Goal: Task Accomplishment & Management: Use online tool/utility

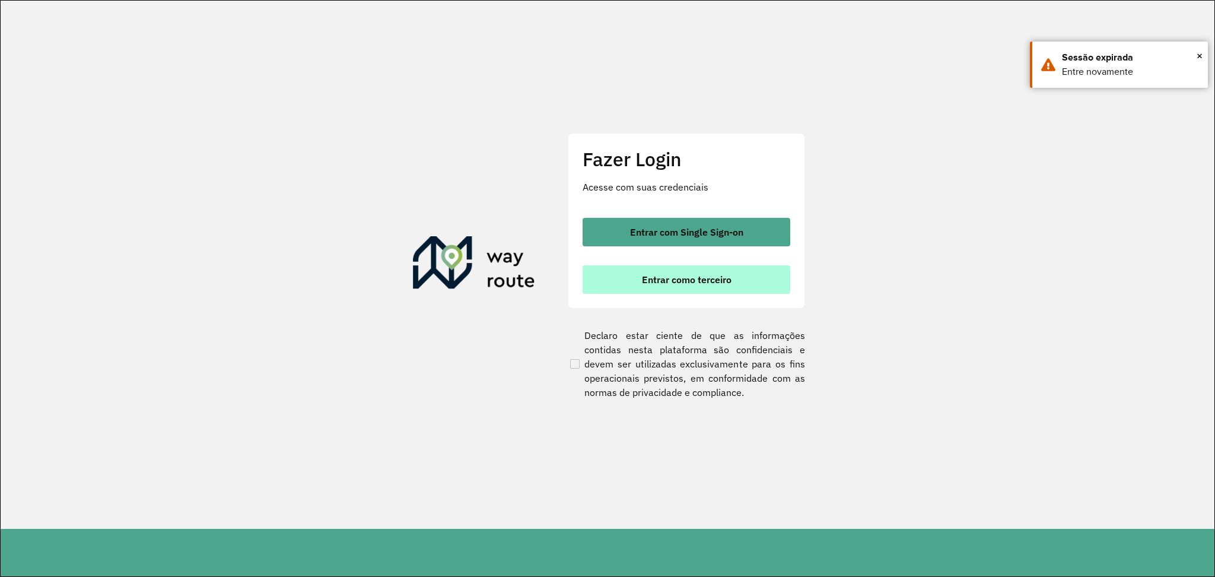
click at [674, 275] on span "Entrar como terceiro" at bounding box center [687, 279] width 90 height 9
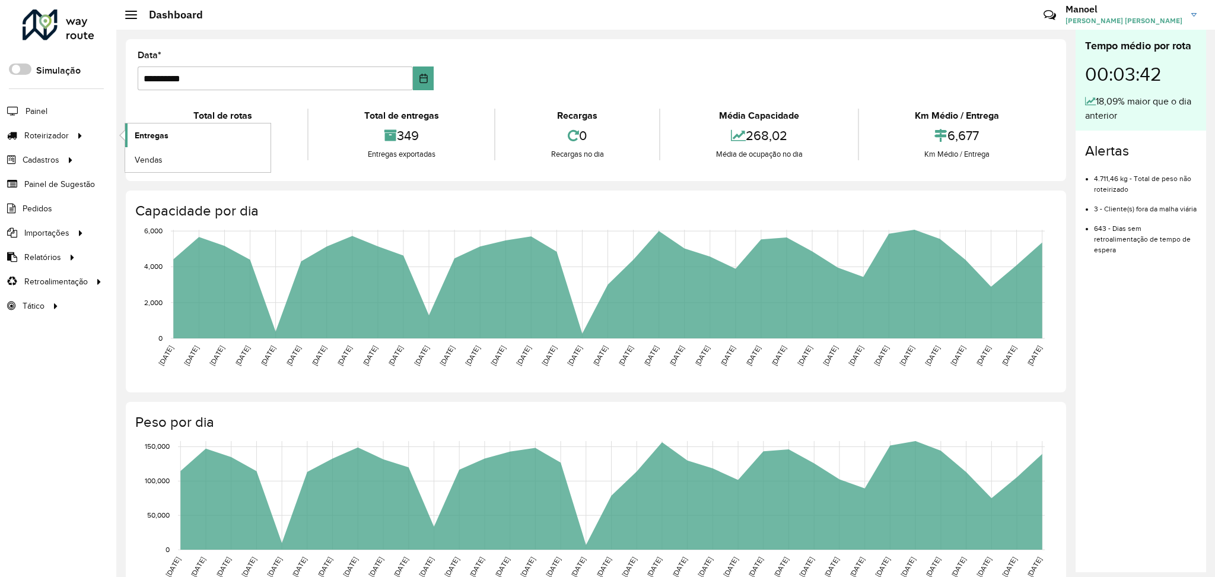
click at [126, 132] on link "Entregas" at bounding box center [197, 135] width 145 height 24
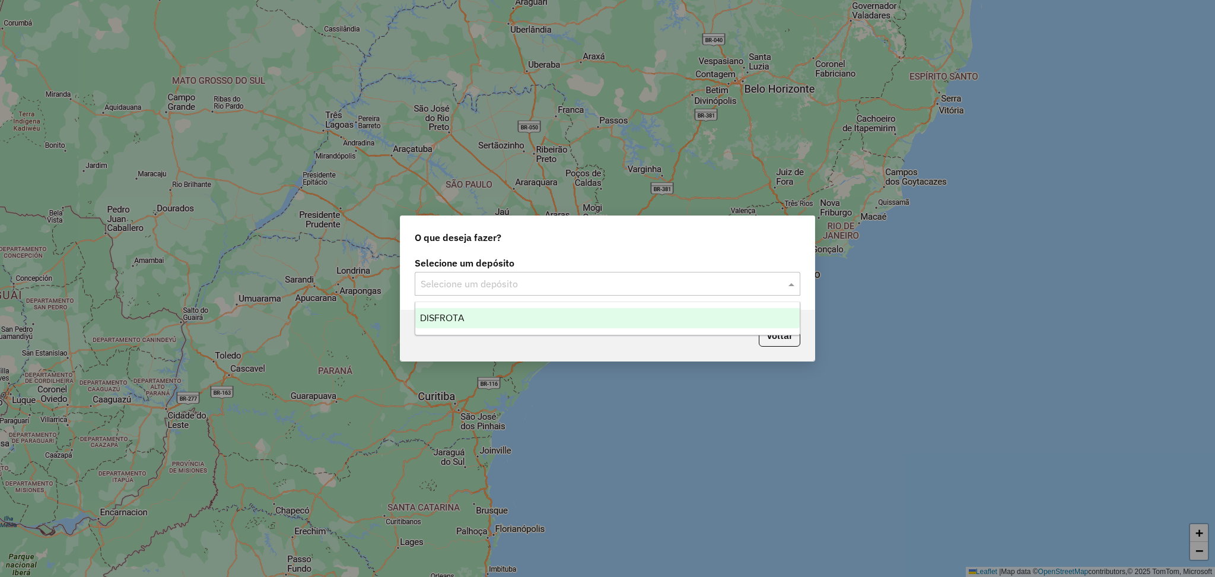
click at [557, 274] on div "Selecione um depósito" at bounding box center [608, 284] width 386 height 24
click at [532, 284] on input "text" at bounding box center [596, 284] width 350 height 14
click at [497, 302] on ng-dropdown-panel "DISFROTA" at bounding box center [608, 318] width 386 height 34
click at [497, 316] on div "DISFROTA" at bounding box center [607, 318] width 384 height 20
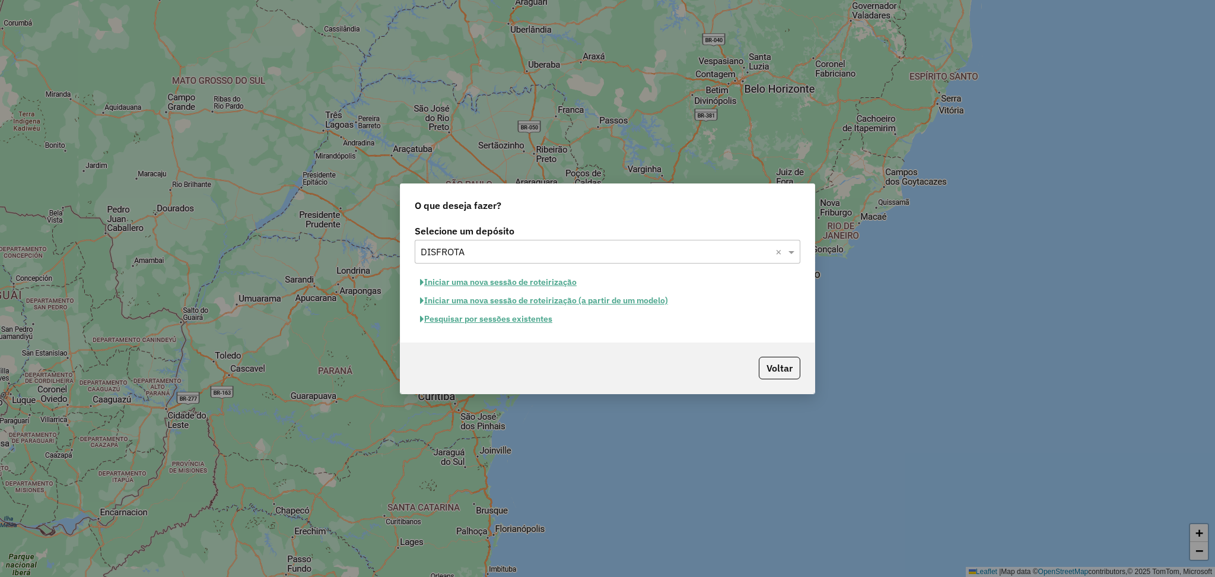
click at [526, 323] on button "Pesquisar por sessões existentes" at bounding box center [486, 319] width 143 height 18
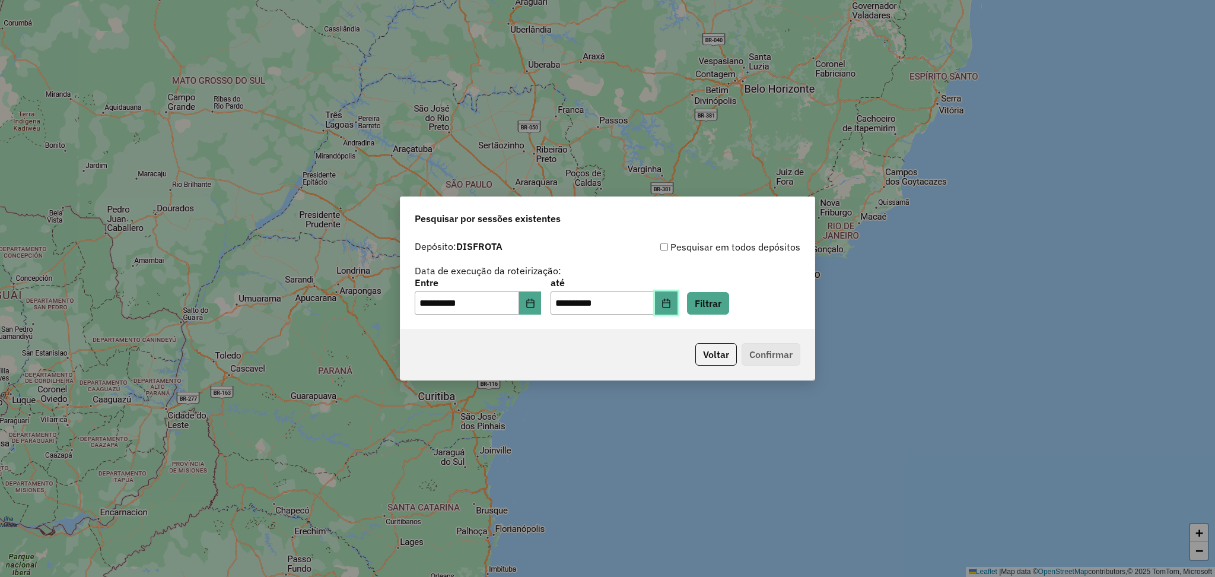
click at [671, 303] on icon "Choose Date" at bounding box center [666, 302] width 9 height 9
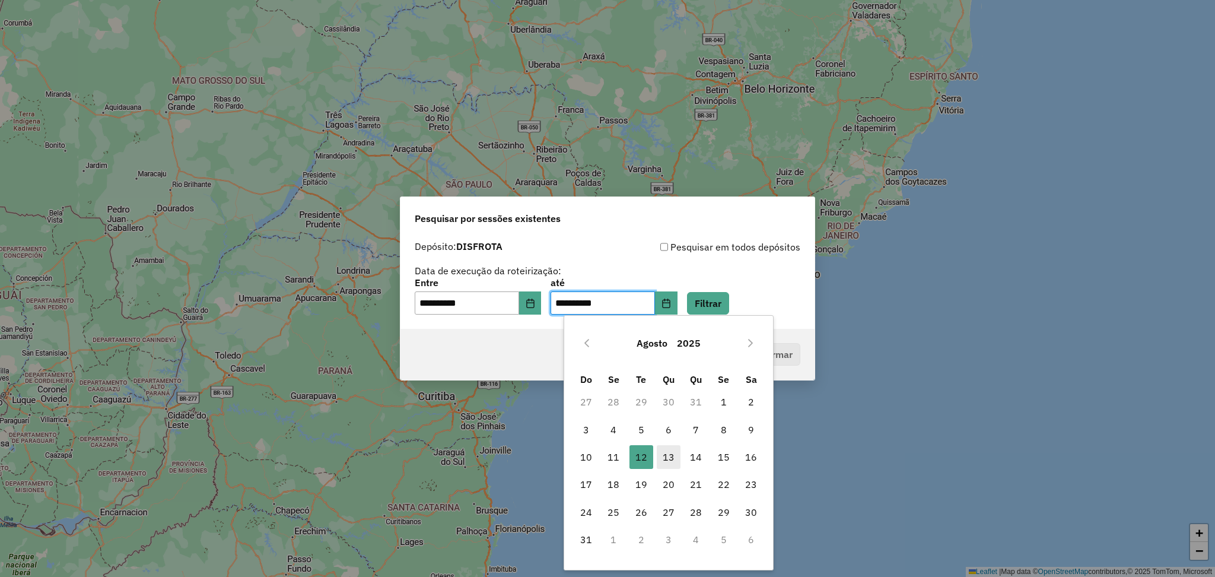
click at [660, 460] on span "13" at bounding box center [669, 457] width 24 height 24
type input "**********"
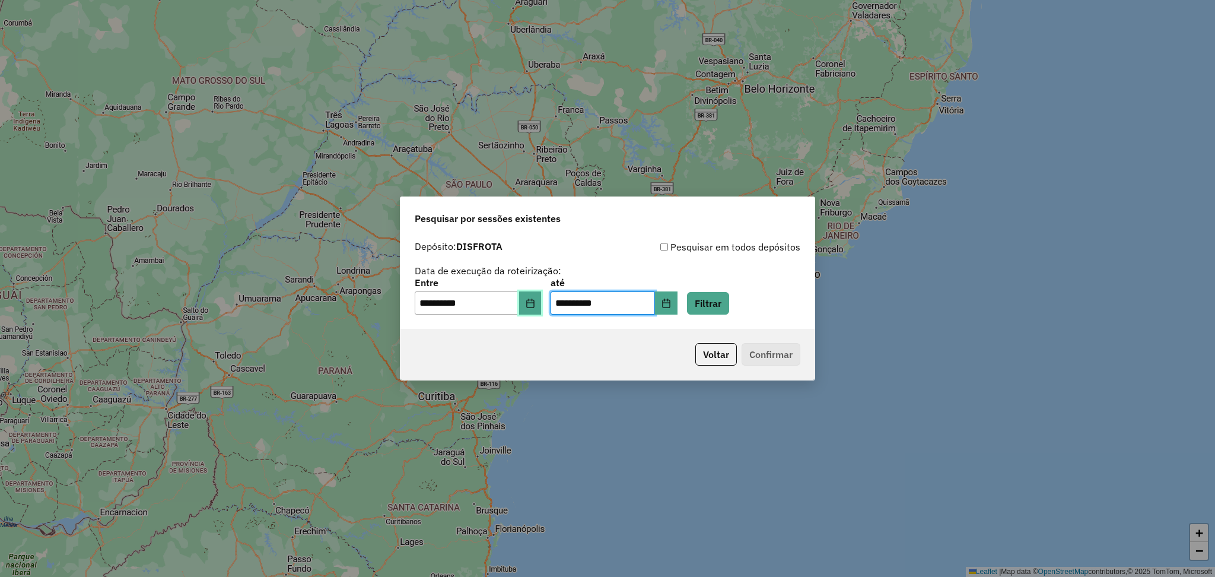
click at [542, 303] on button "Choose Date" at bounding box center [530, 303] width 23 height 24
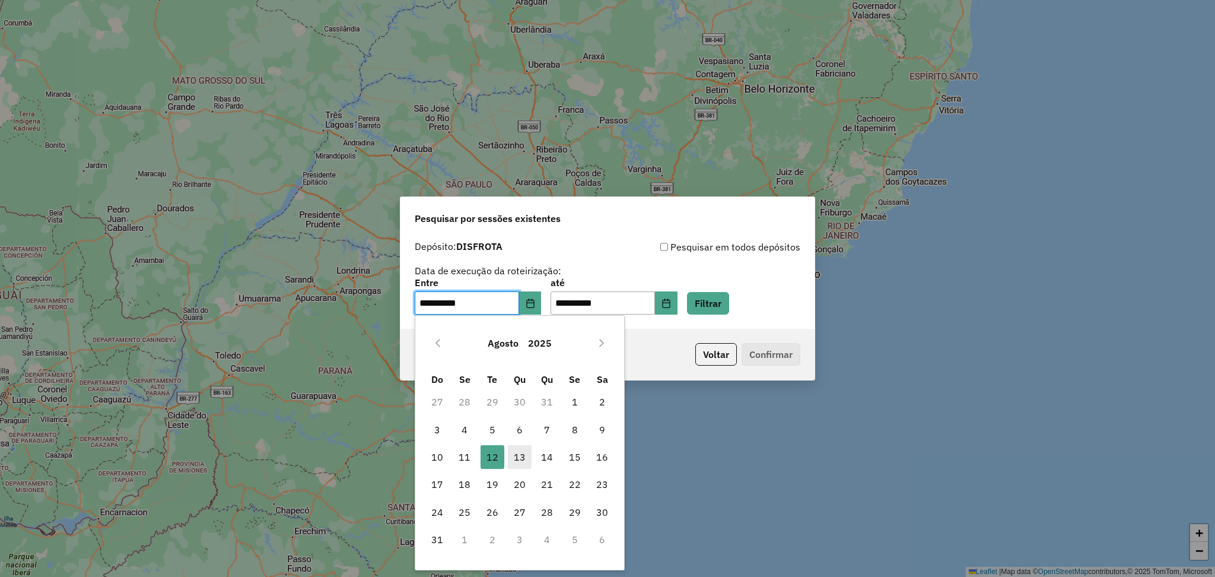
click at [519, 457] on span "13" at bounding box center [520, 457] width 24 height 24
type input "**********"
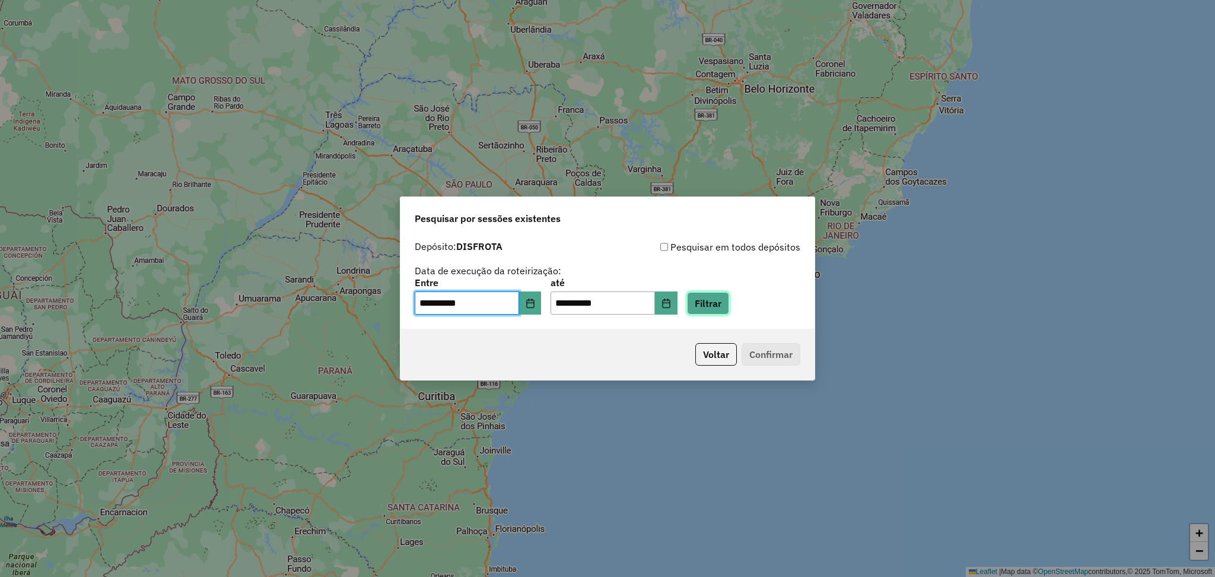
click at [723, 309] on button "Filtrar" at bounding box center [708, 303] width 42 height 23
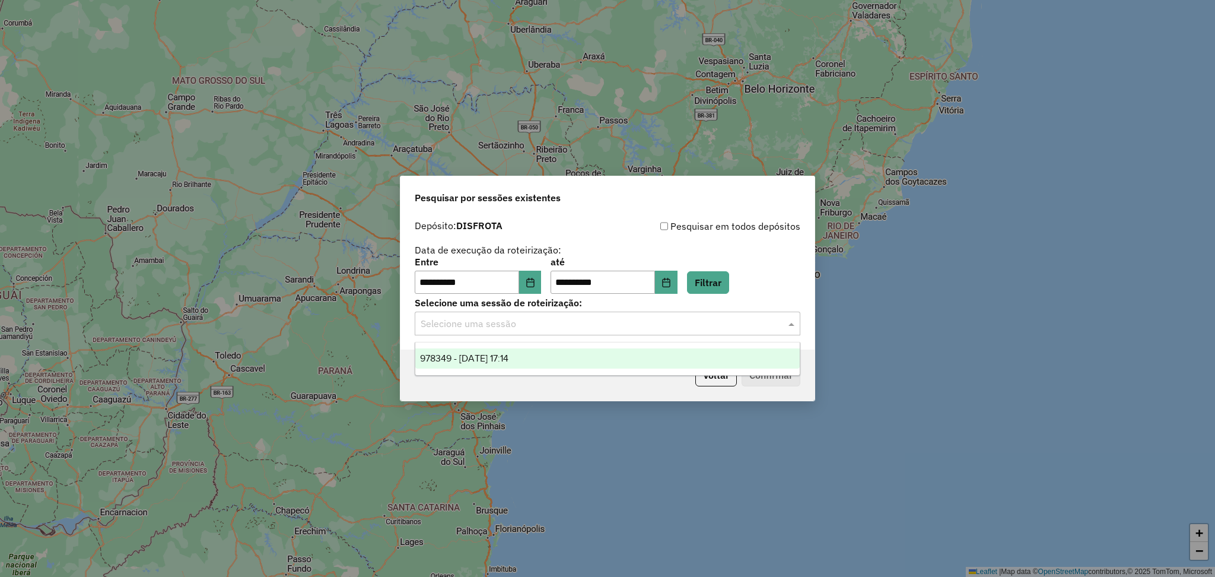
click at [520, 325] on input "text" at bounding box center [596, 324] width 350 height 14
click at [514, 351] on div "978349 - 13/08/2025 17:14" at bounding box center [607, 358] width 384 height 20
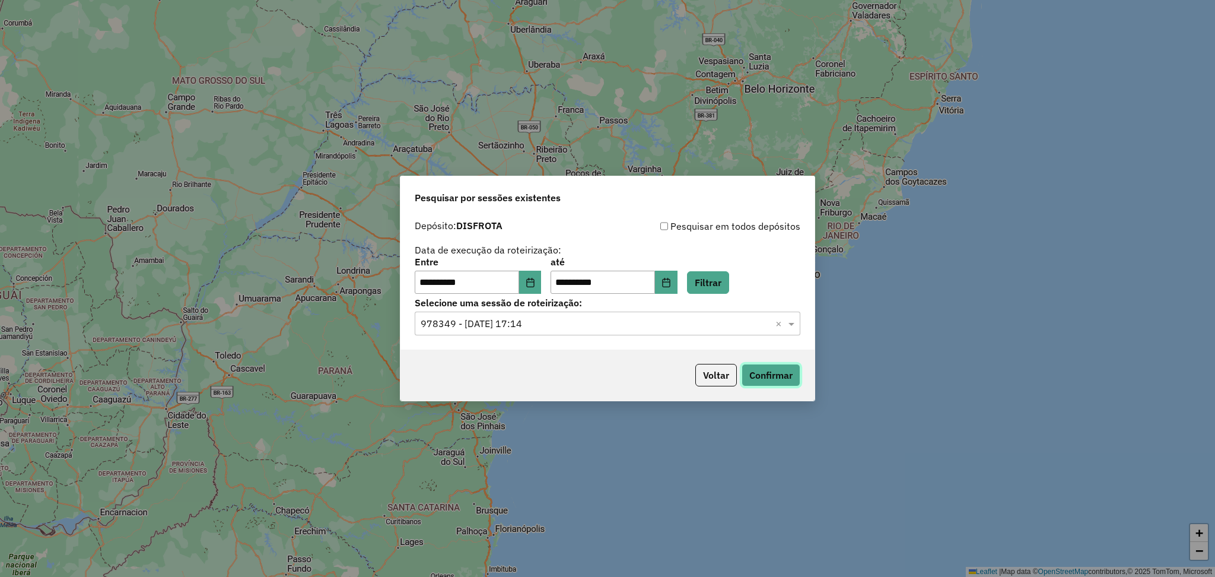
click at [793, 373] on button "Confirmar" at bounding box center [771, 375] width 59 height 23
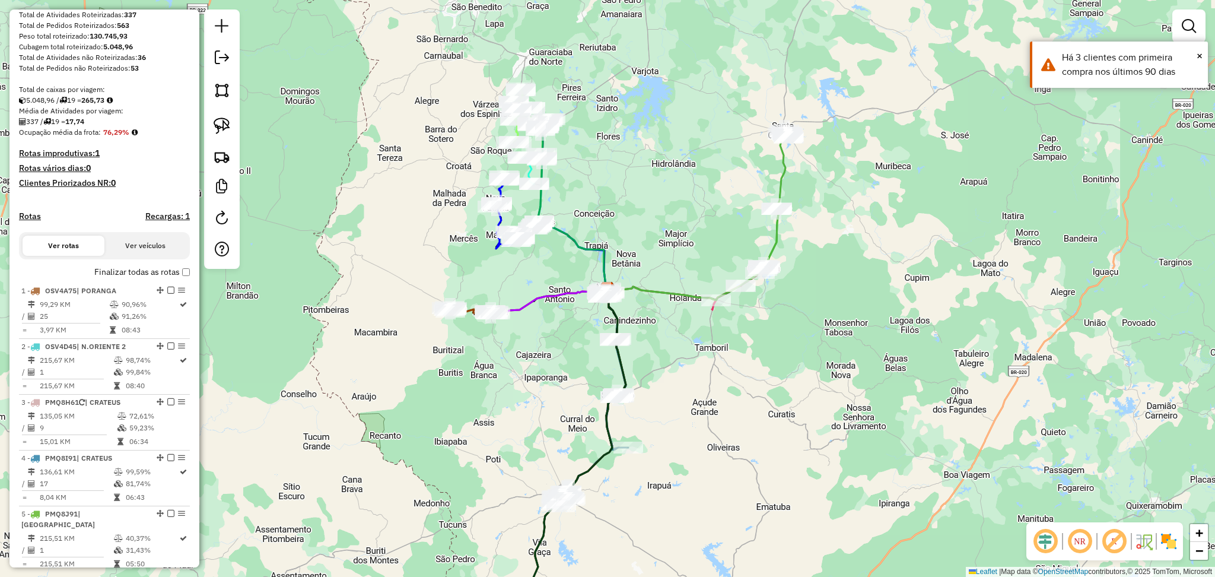
scroll to position [475, 0]
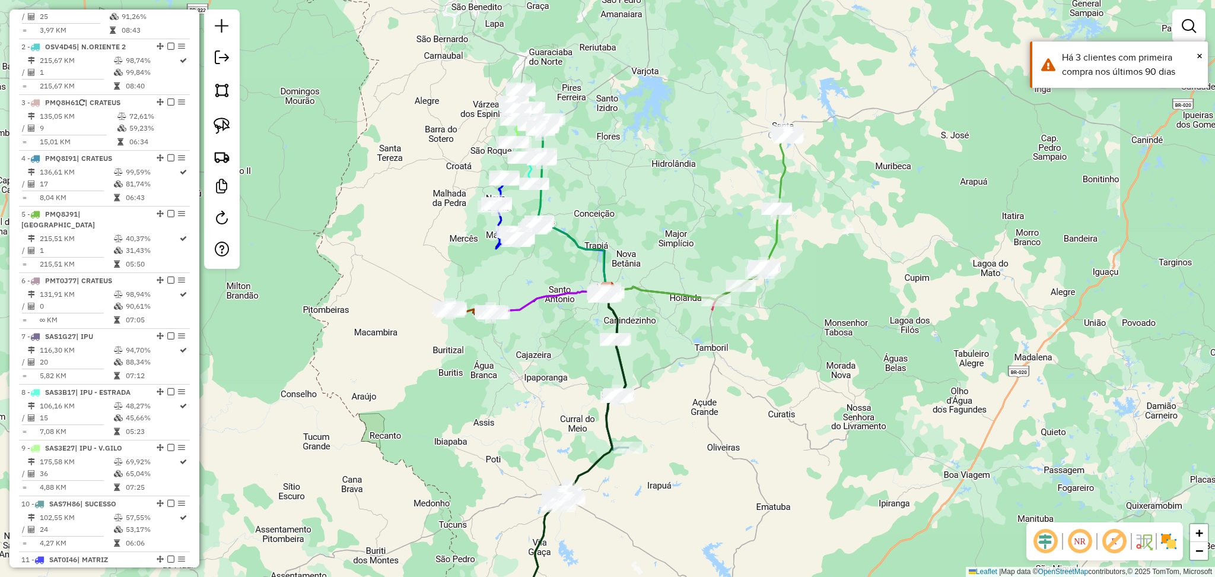
click at [1039, 540] on em at bounding box center [1045, 541] width 28 height 28
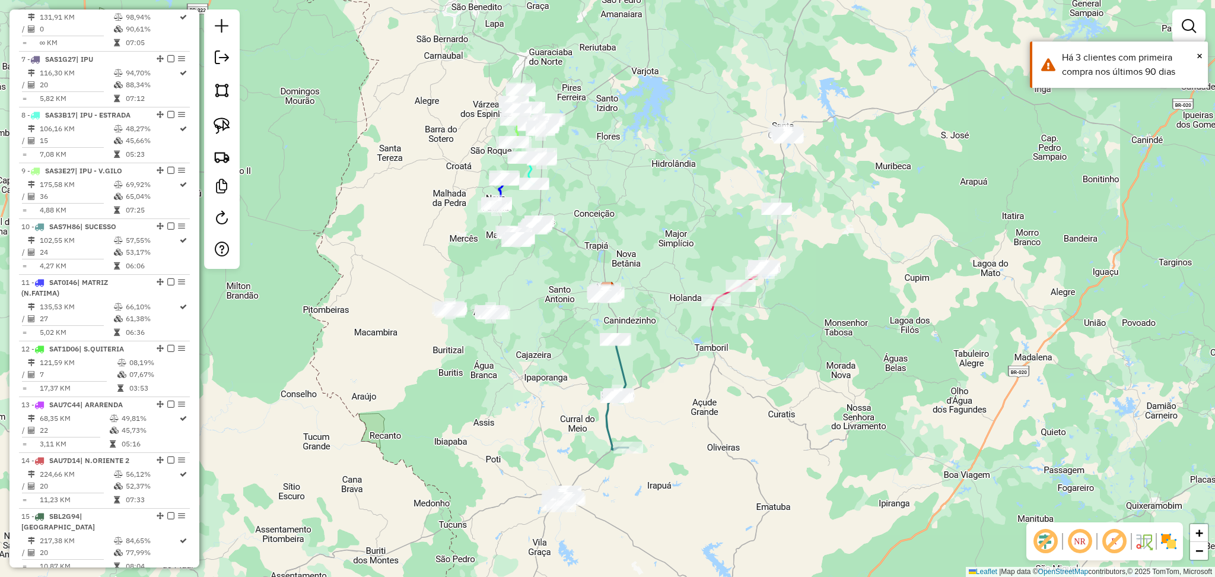
scroll to position [1028, 0]
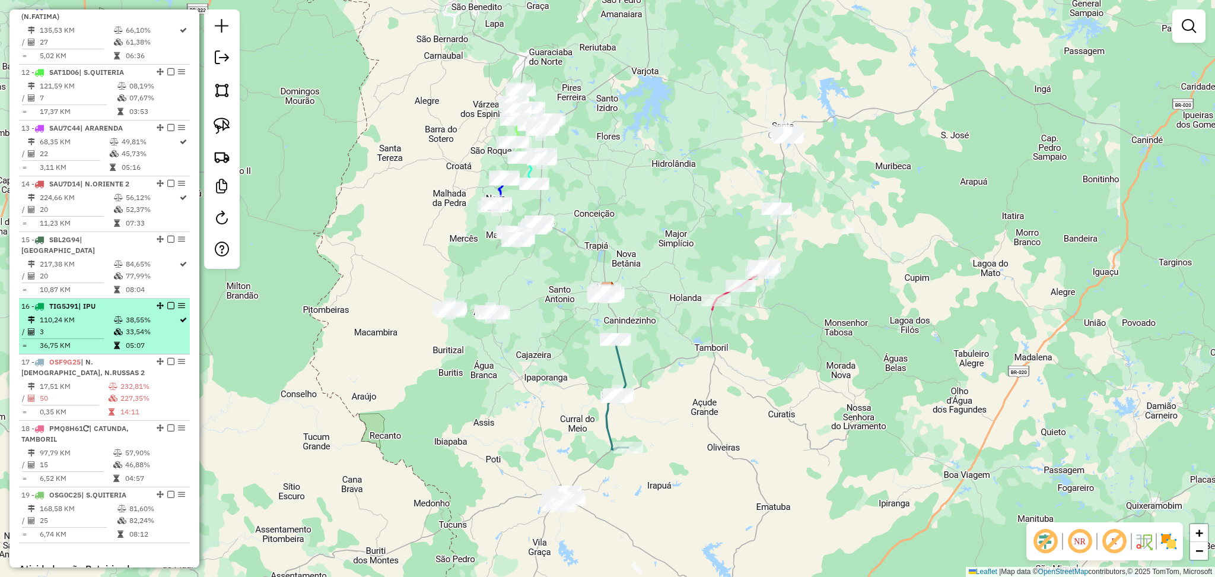
click at [84, 301] on div "16 - TIG5J91 | IPU" at bounding box center [84, 306] width 126 height 11
select select "**********"
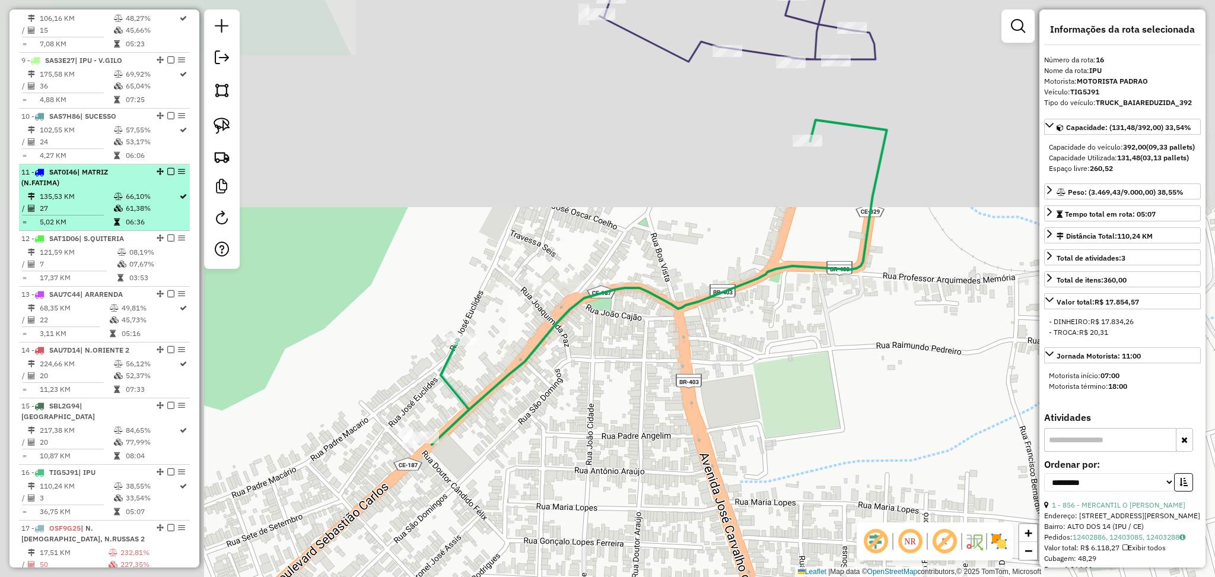
scroll to position [791, 0]
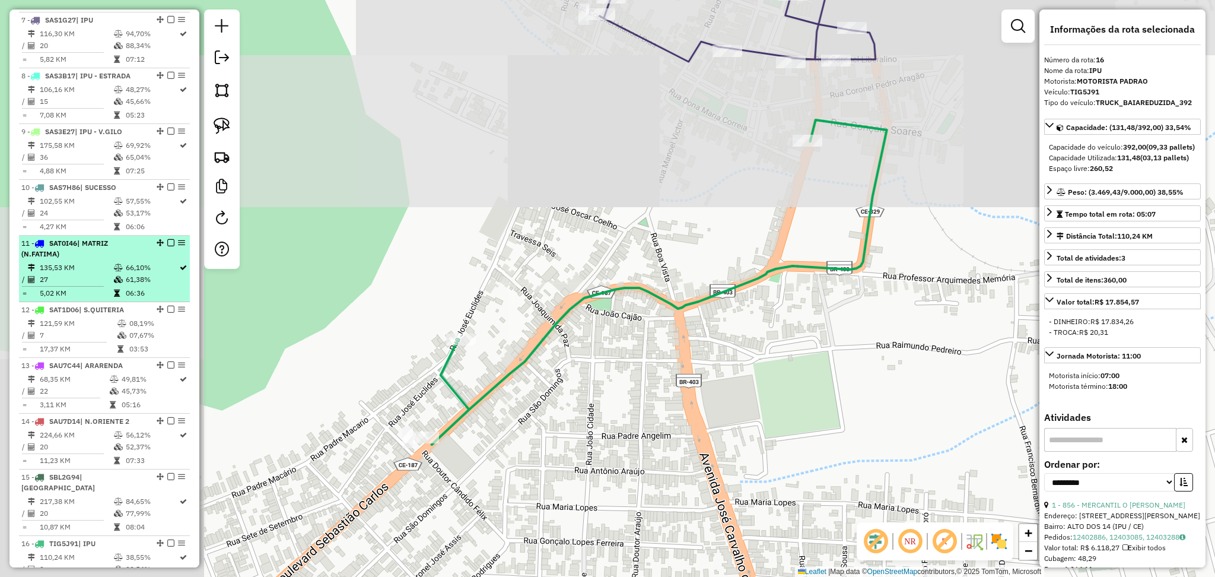
click at [96, 270] on td "135,53 KM" at bounding box center [76, 268] width 74 height 12
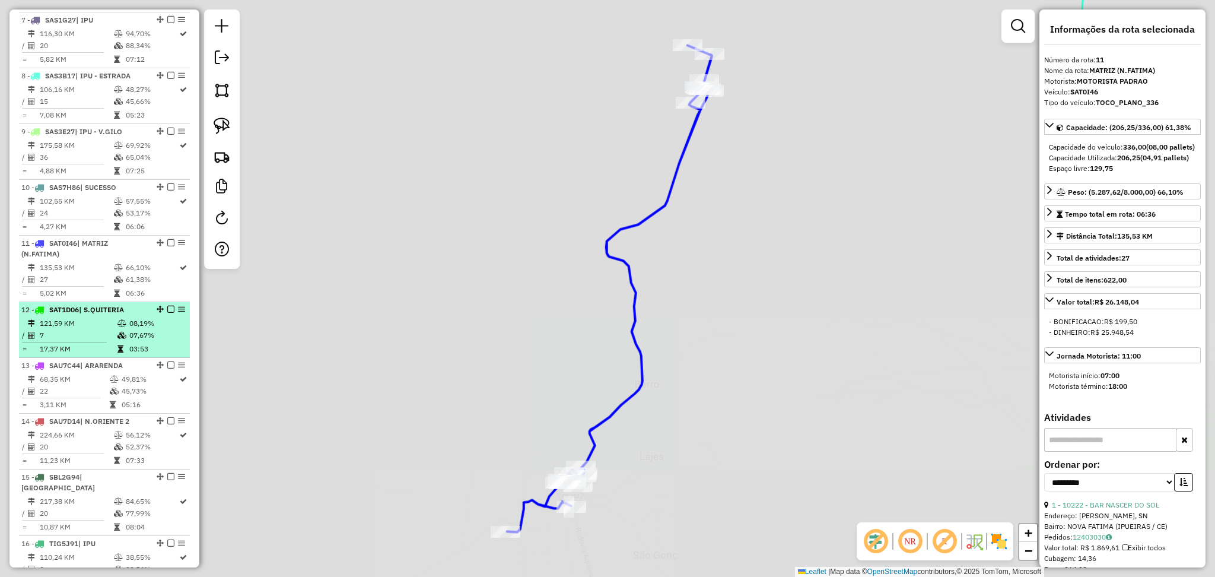
click at [102, 316] on li "12 - SAT1D06 | S.QUITERIA 121,59 KM 08,19% / 7 07,67% = 17,37 KM 03:53" at bounding box center [104, 330] width 171 height 56
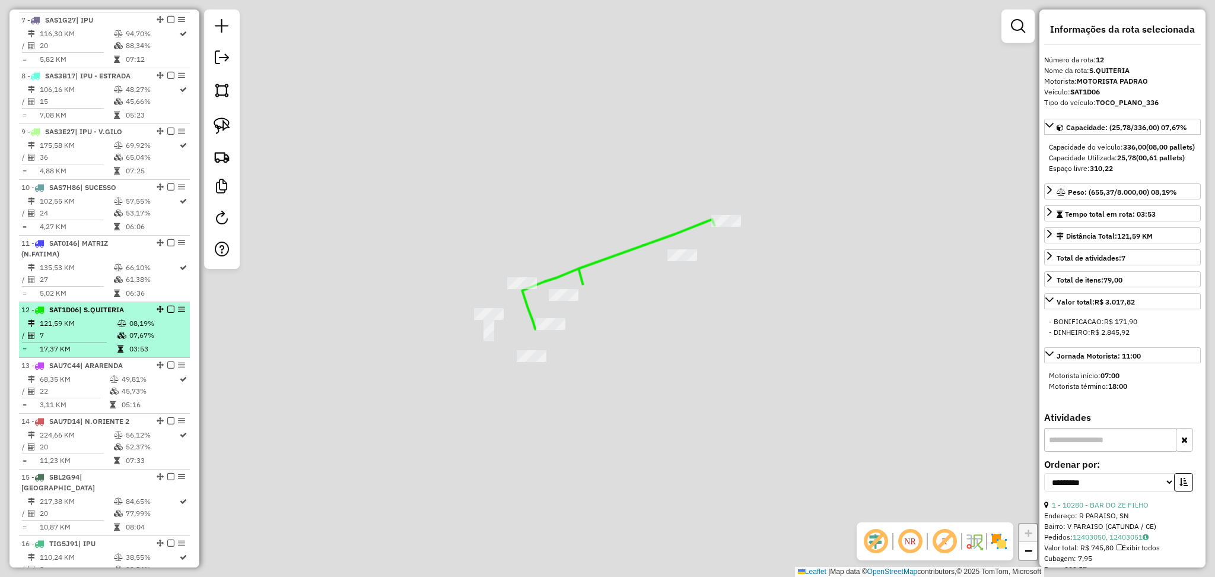
click at [96, 331] on td "7" at bounding box center [78, 335] width 78 height 12
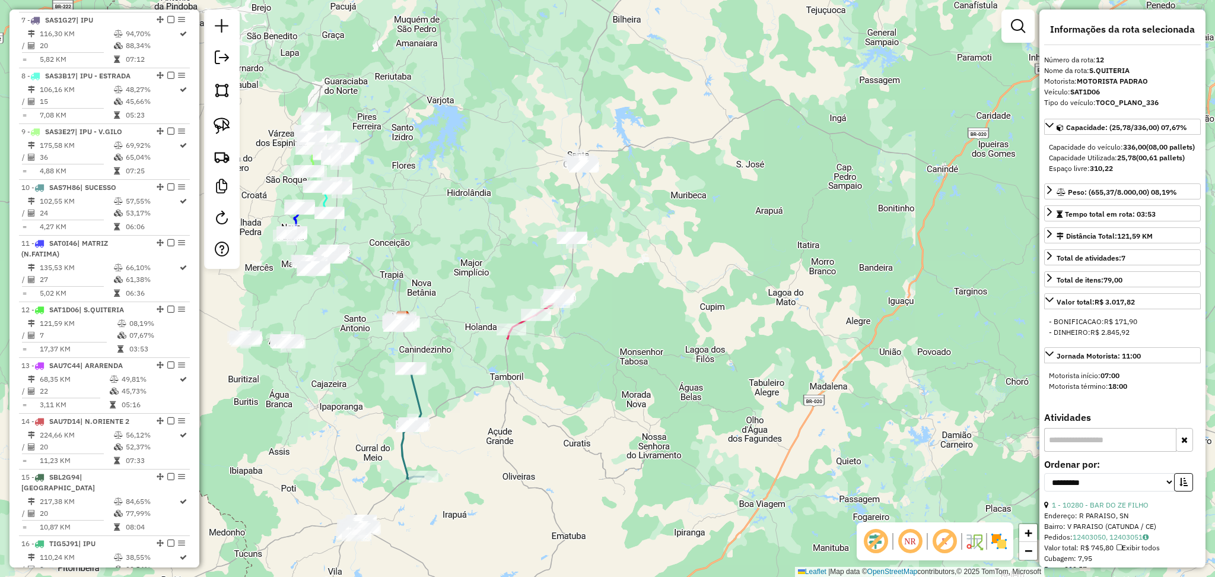
drag, startPoint x: 632, startPoint y: 202, endPoint x: 618, endPoint y: 304, distance: 102.4
click at [618, 304] on div "Janela de atendimento Grade de atendimento Capacidade Transportadoras Veículos …" at bounding box center [607, 288] width 1215 height 577
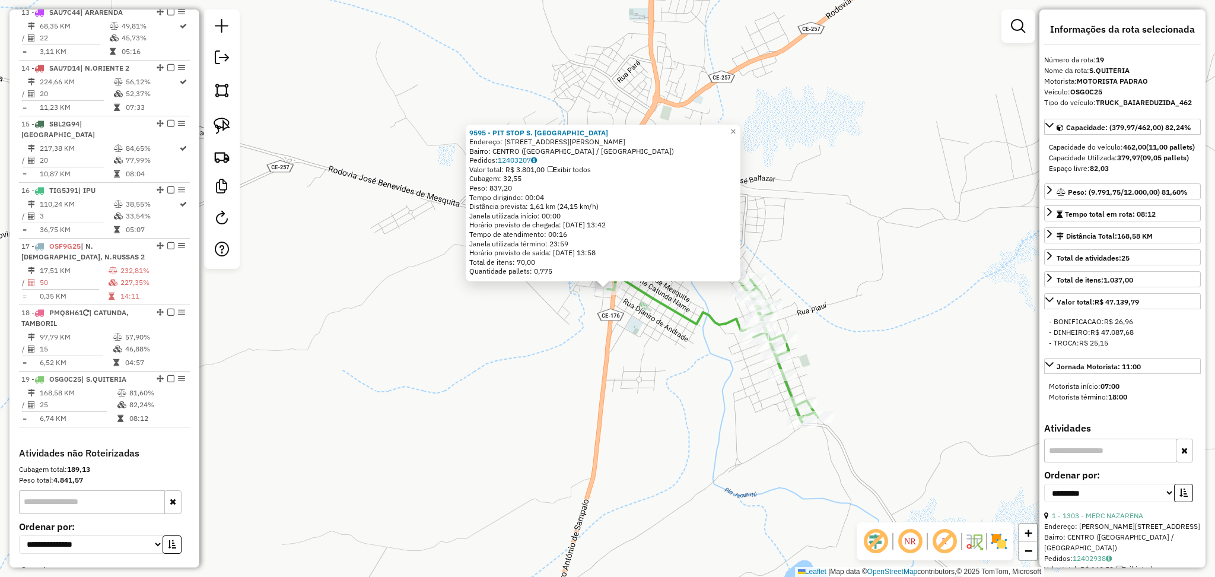
scroll to position [1227, 0]
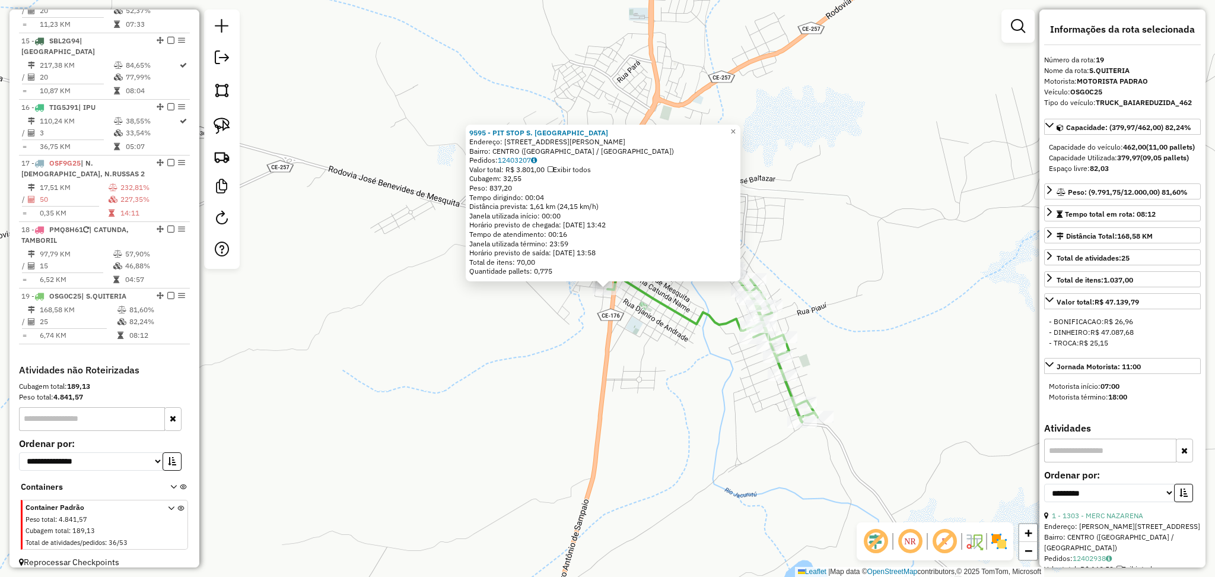
click at [615, 347] on div "9595 - PIT STOP S. QUITERIA Endereço: [STREET_ADDRESS][PERSON_NAME] Bairro: [GE…" at bounding box center [607, 288] width 1215 height 577
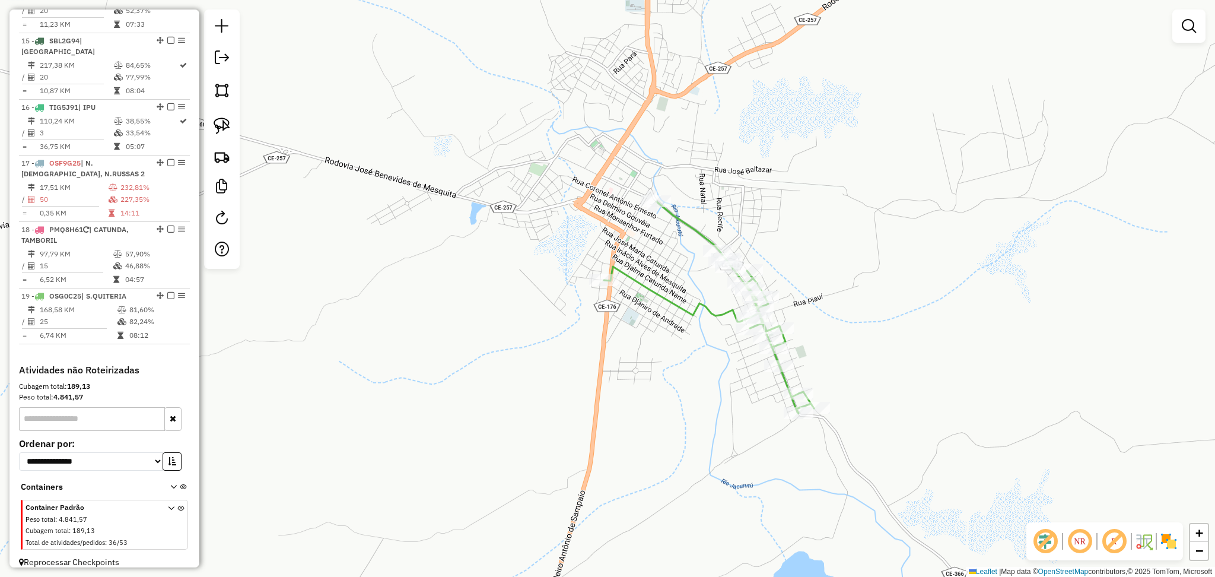
drag, startPoint x: 663, startPoint y: 371, endPoint x: 557, endPoint y: 246, distance: 164.2
click at [558, 246] on div "Janela de atendimento Grade de atendimento Capacidade Transportadoras Veículos …" at bounding box center [607, 288] width 1215 height 577
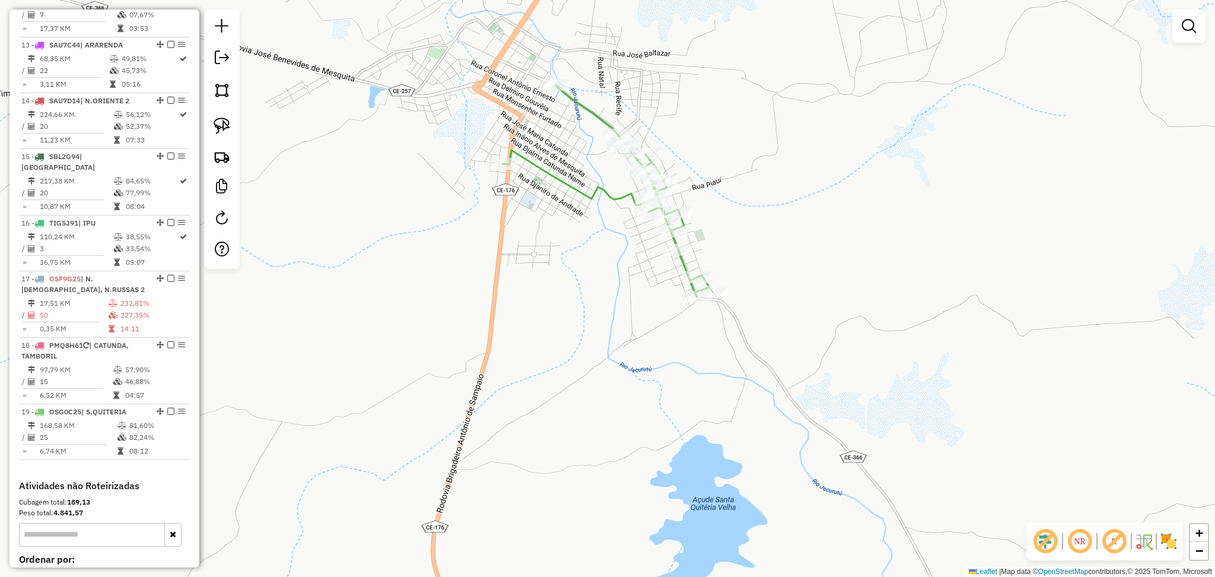
scroll to position [1147, 0]
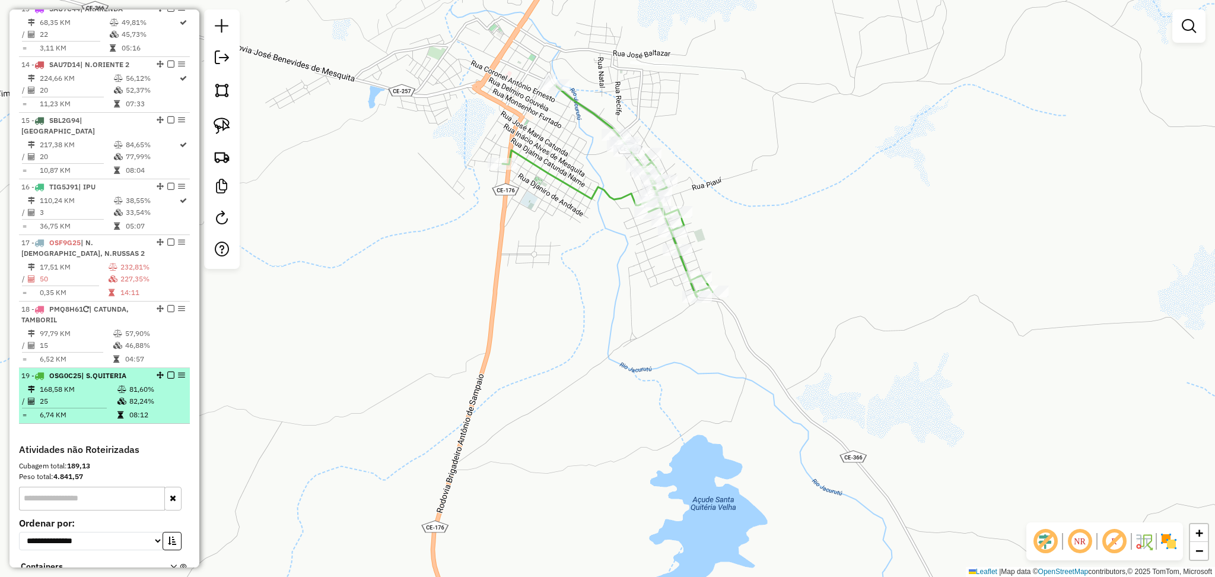
click at [100, 395] on td "25" at bounding box center [78, 401] width 78 height 12
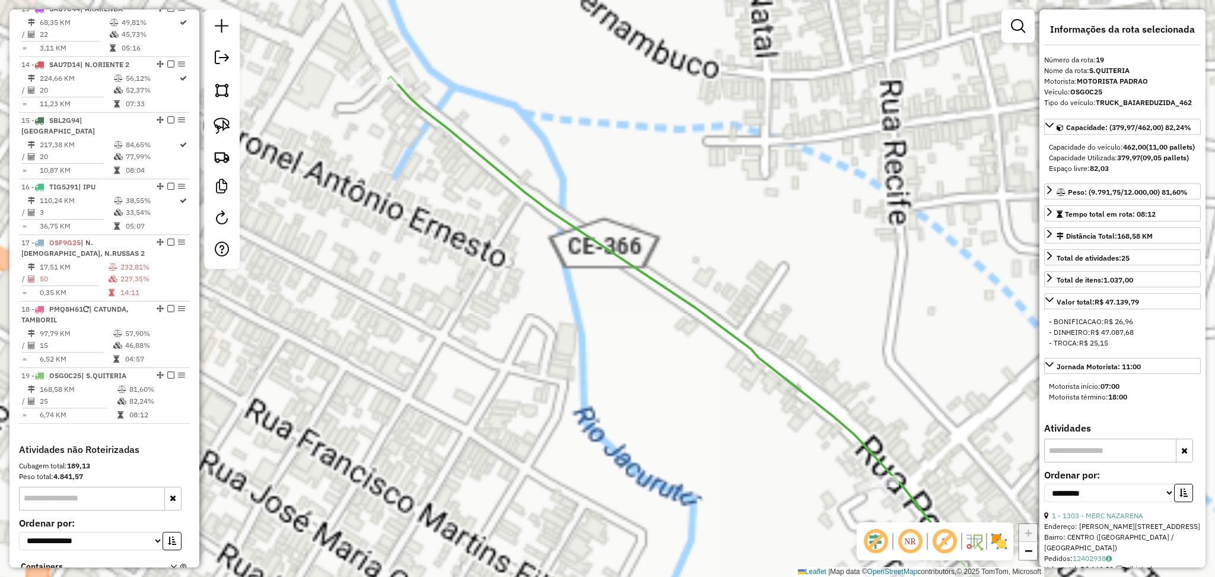
drag, startPoint x: 482, startPoint y: 80, endPoint x: 525, endPoint y: 100, distance: 47.8
click at [525, 100] on div "Janela de atendimento Grade de atendimento Capacidade Transportadoras Veículos …" at bounding box center [607, 288] width 1215 height 577
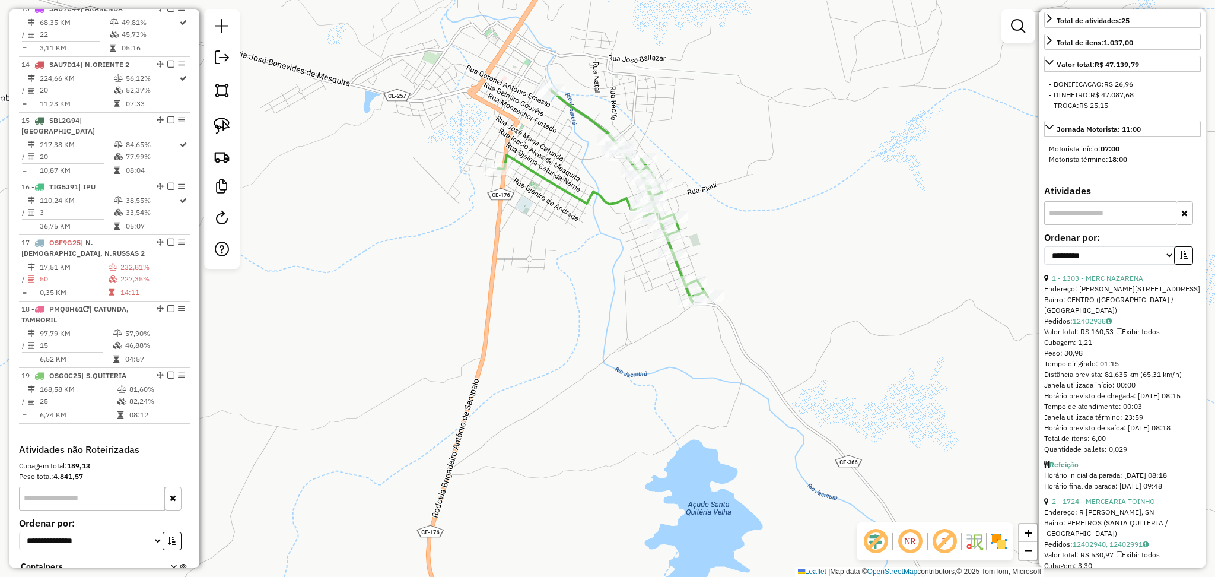
scroll to position [79, 0]
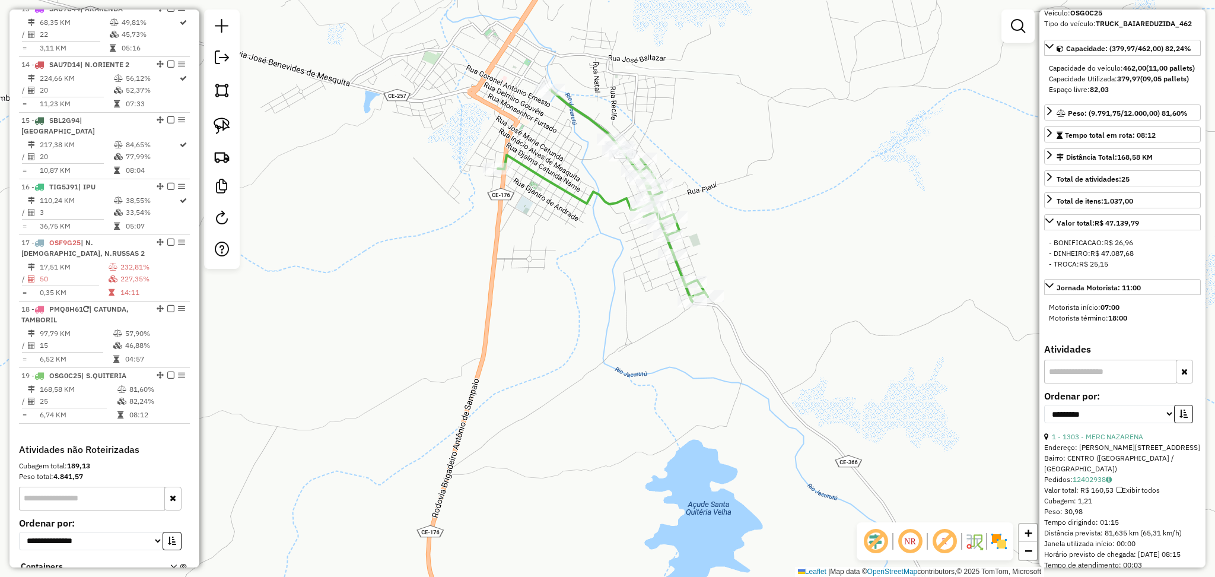
click at [508, 174] on div at bounding box center [498, 169] width 30 height 12
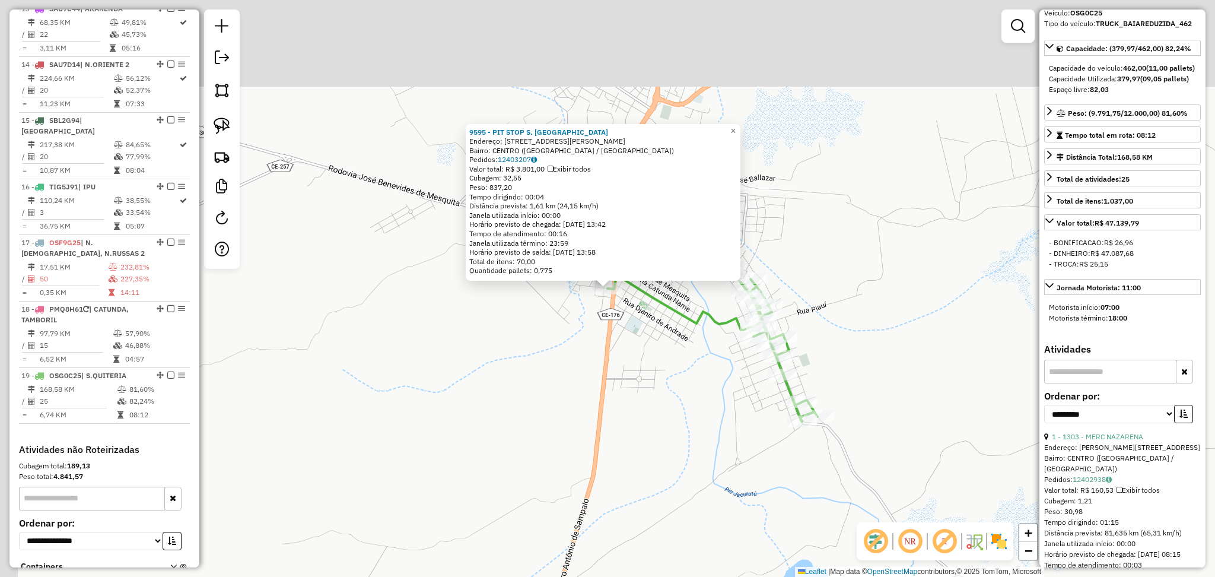
click at [494, 173] on div "Cubagem: 32,55" at bounding box center [603, 177] width 268 height 9
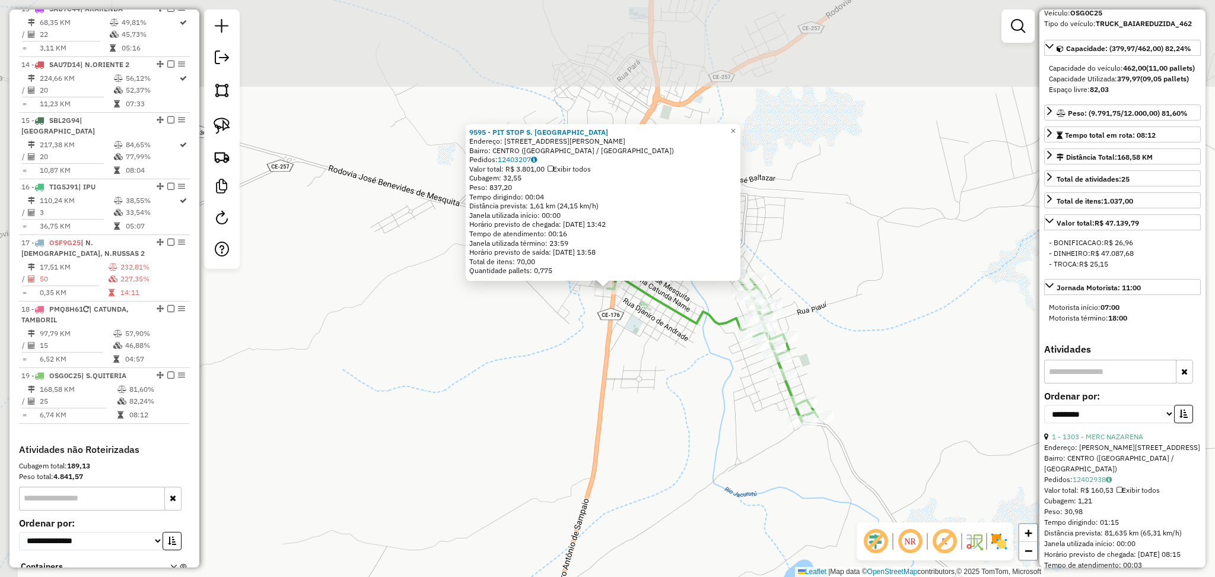
scroll to position [1227, 0]
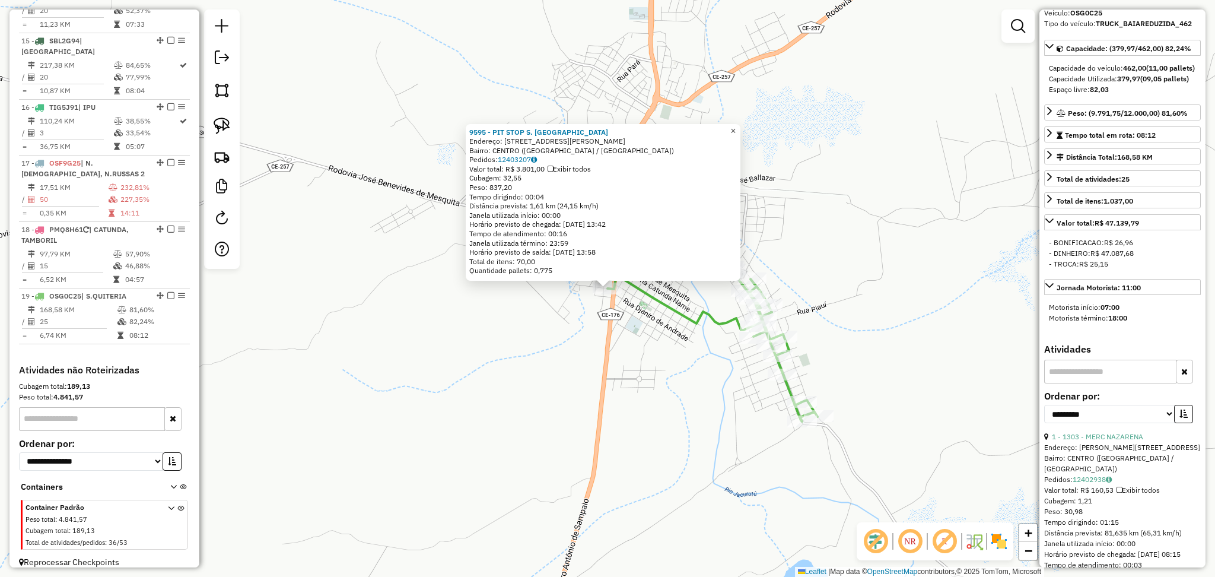
click at [736, 126] on span "×" at bounding box center [732, 131] width 5 height 10
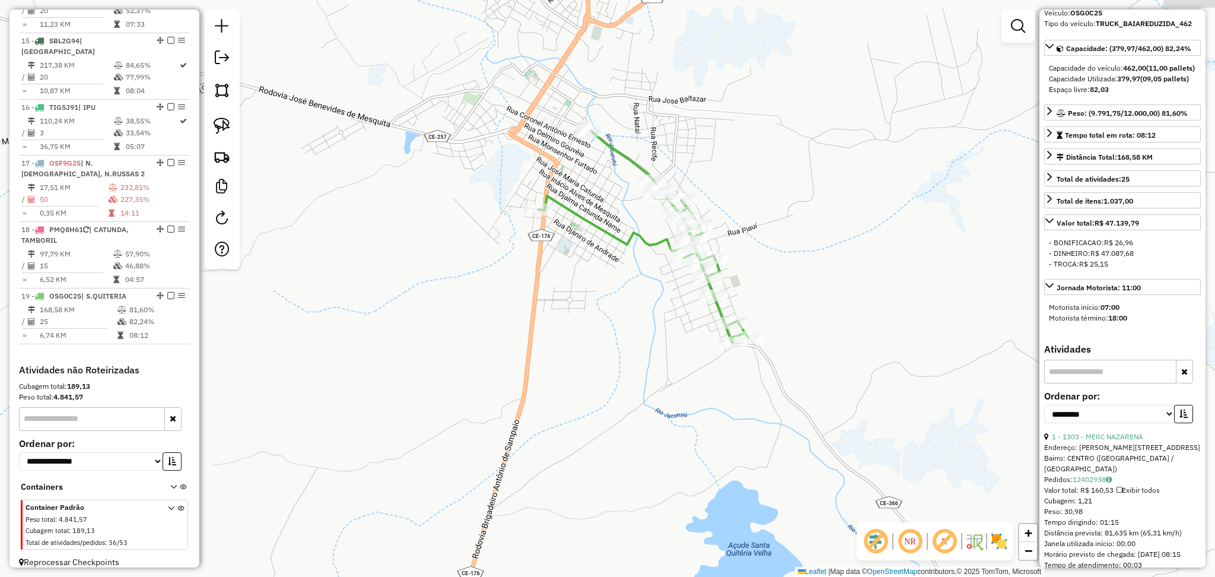
drag, startPoint x: 837, startPoint y: 257, endPoint x: 756, endPoint y: 170, distance: 118.8
click at [756, 170] on div "Janela de atendimento Grade de atendimento Capacidade Transportadoras Veículos …" at bounding box center [607, 288] width 1215 height 577
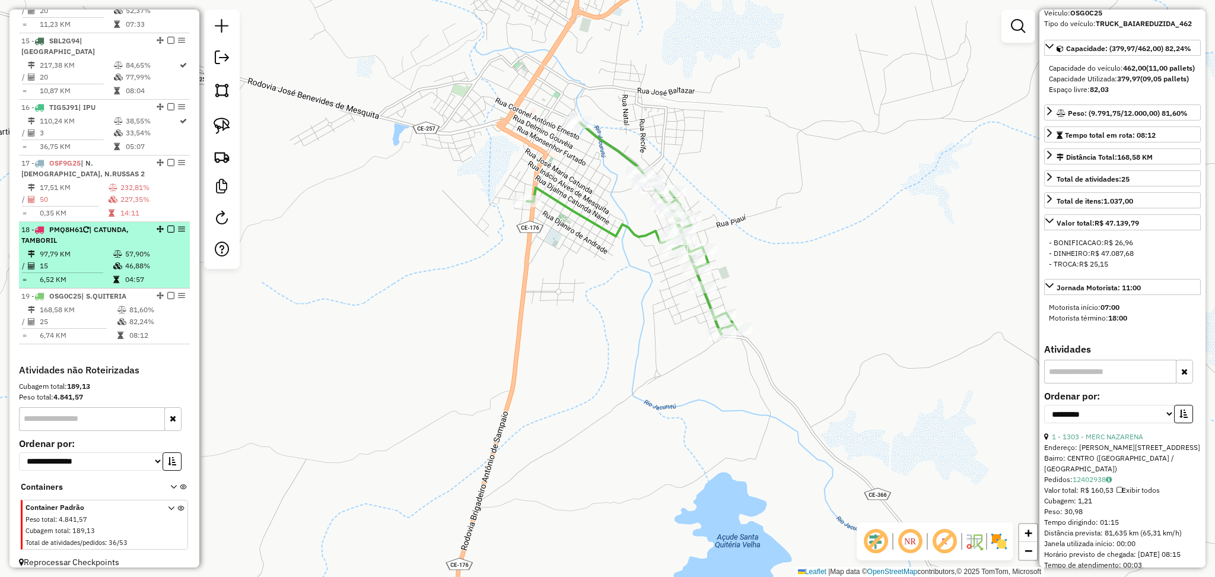
click at [95, 235] on div "18 - PMQ8H61 | CATUNDA, TAMBORIL" at bounding box center [84, 234] width 126 height 21
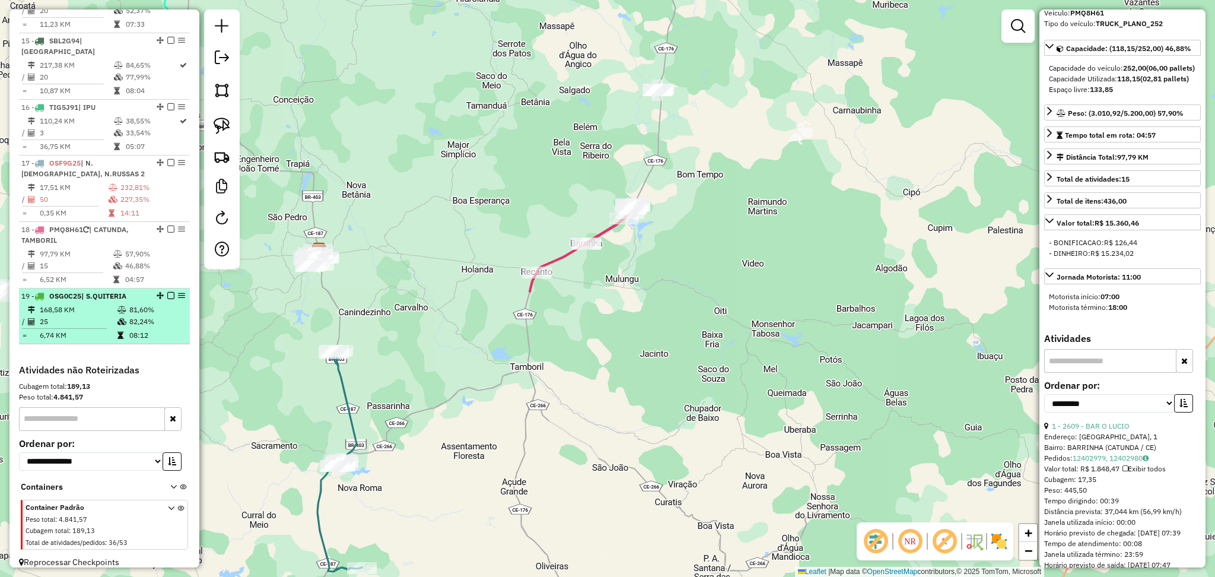
click at [93, 316] on td "25" at bounding box center [78, 322] width 78 height 12
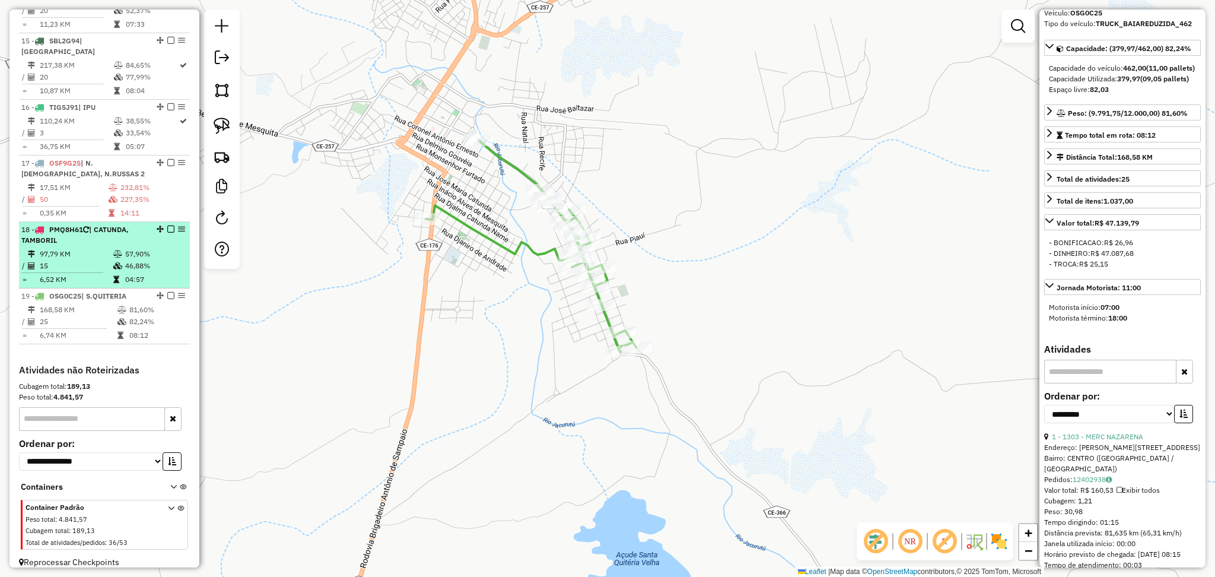
click at [92, 260] on td "15" at bounding box center [76, 266] width 74 height 12
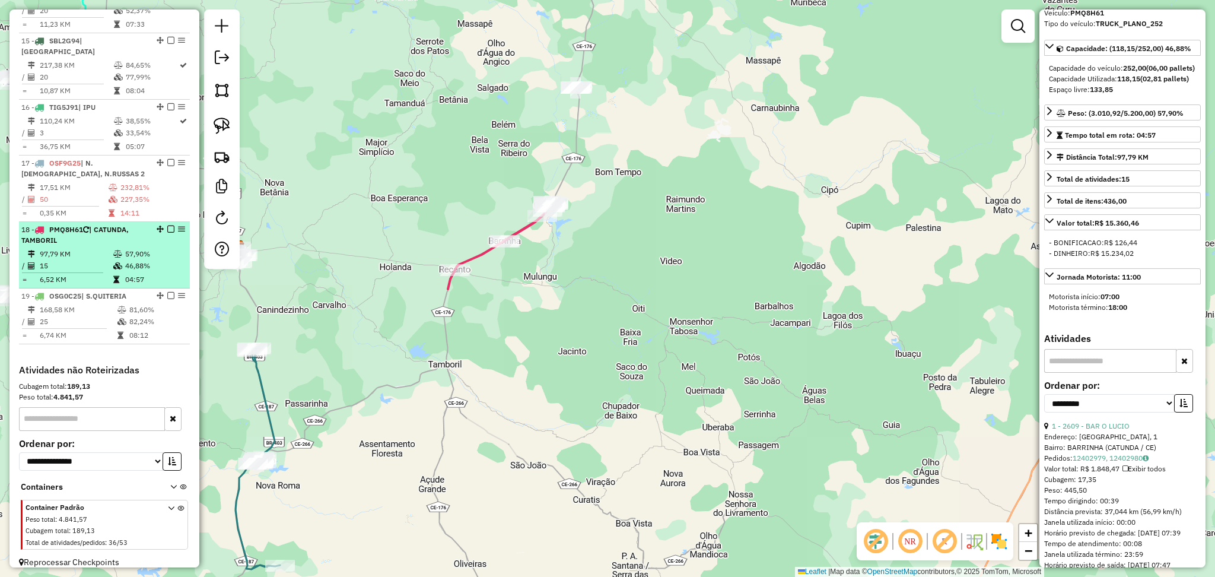
click at [74, 260] on td "15" at bounding box center [76, 266] width 74 height 12
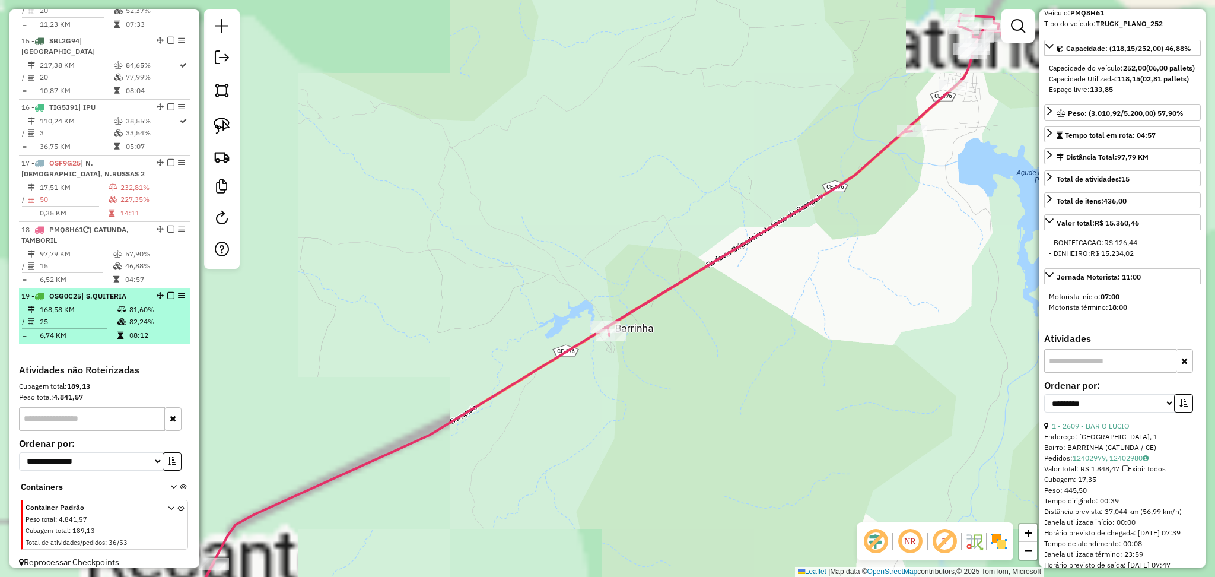
click at [74, 304] on td "168,58 KM" at bounding box center [78, 310] width 78 height 12
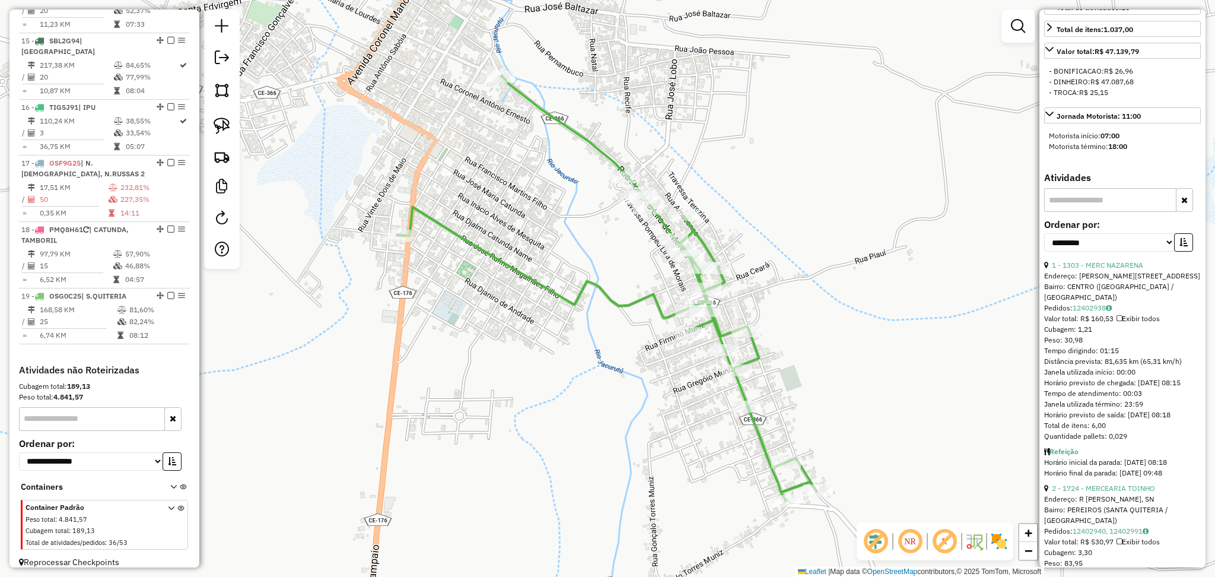
scroll to position [395, 0]
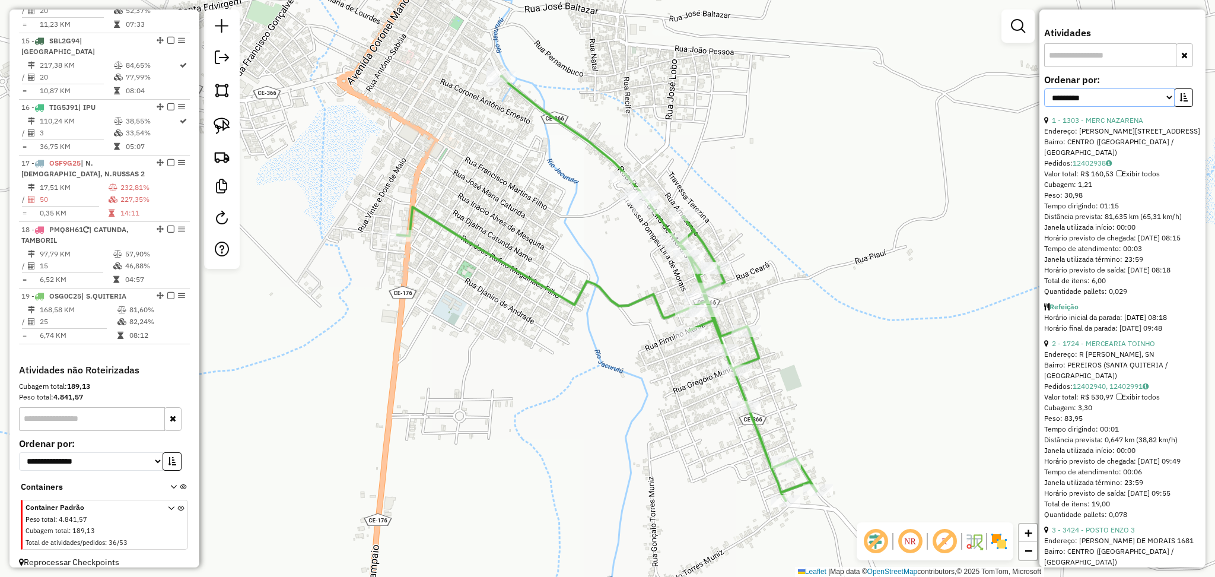
click at [1143, 107] on select "**********" at bounding box center [1109, 97] width 131 height 18
select select "*********"
click at [1044, 107] on select "**********" at bounding box center [1109, 97] width 131 height 18
click at [1180, 101] on icon "button" at bounding box center [1183, 97] width 8 height 8
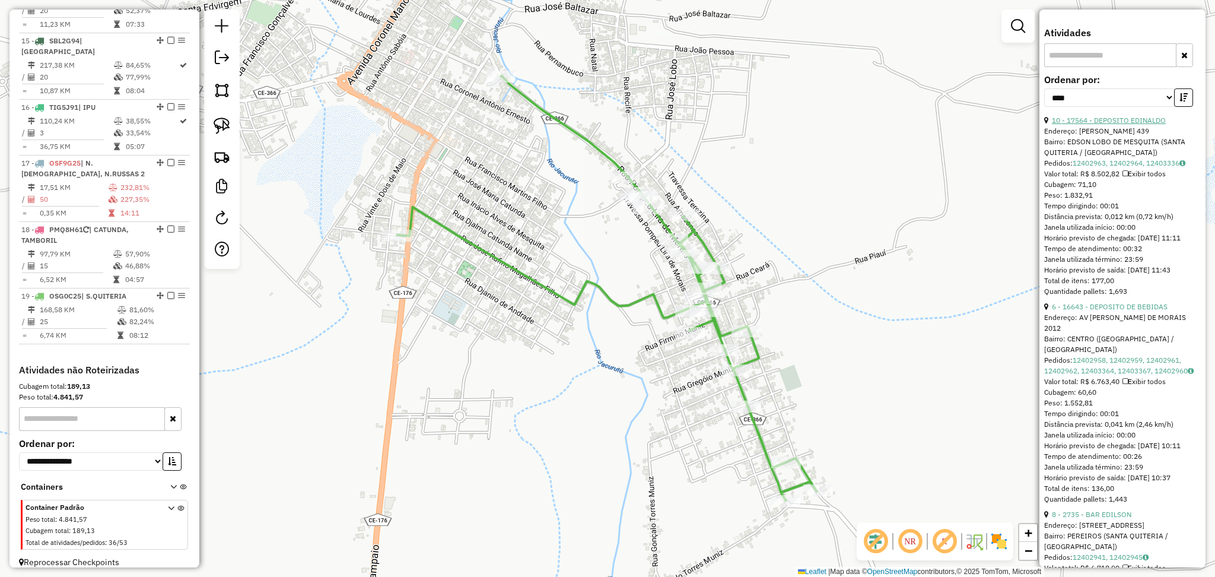
click at [1128, 125] on link "10 - 17564 - DEPOSITO EDINALDO" at bounding box center [1109, 120] width 114 height 9
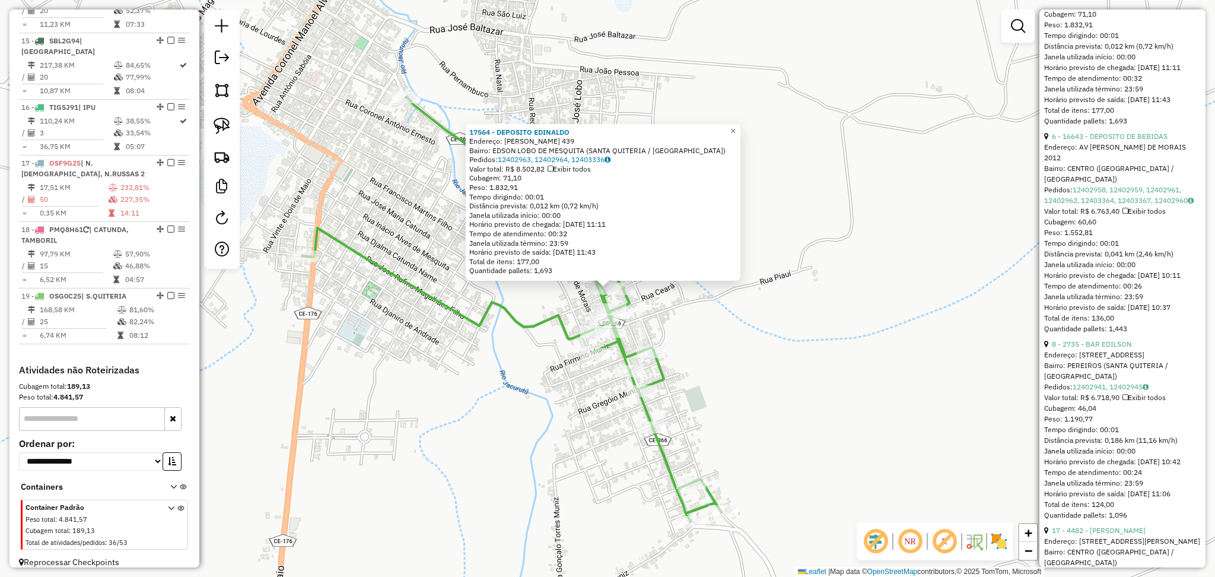
scroll to position [632, 0]
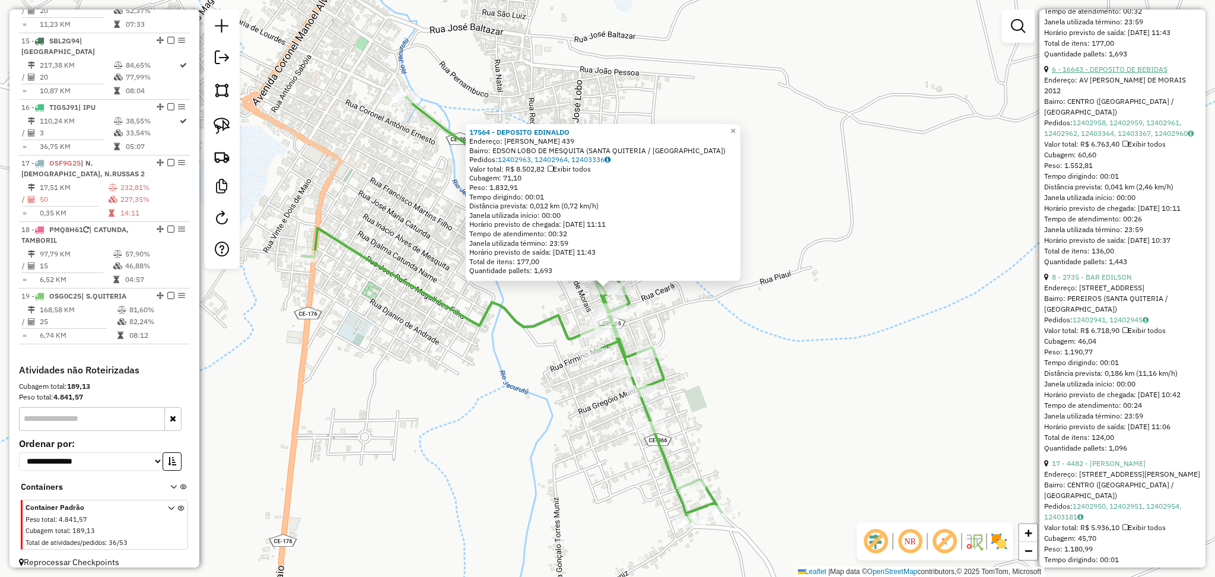
click at [1128, 74] on link "6 - 16643 - DEPOSITO DE BEBIDAS" at bounding box center [1110, 69] width 116 height 9
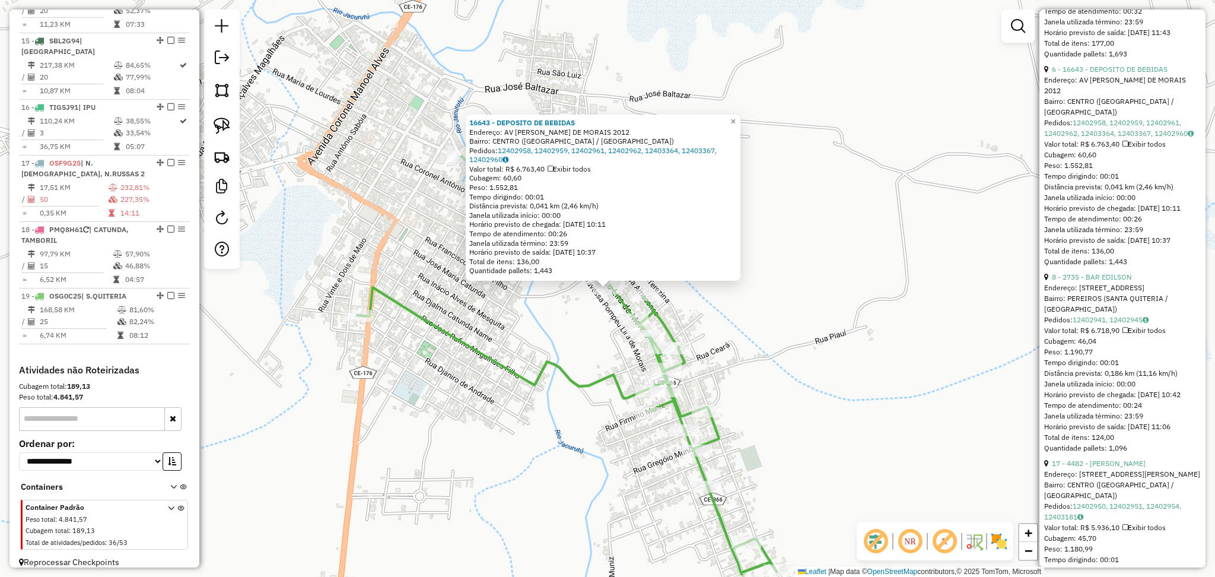
scroll to position [870, 0]
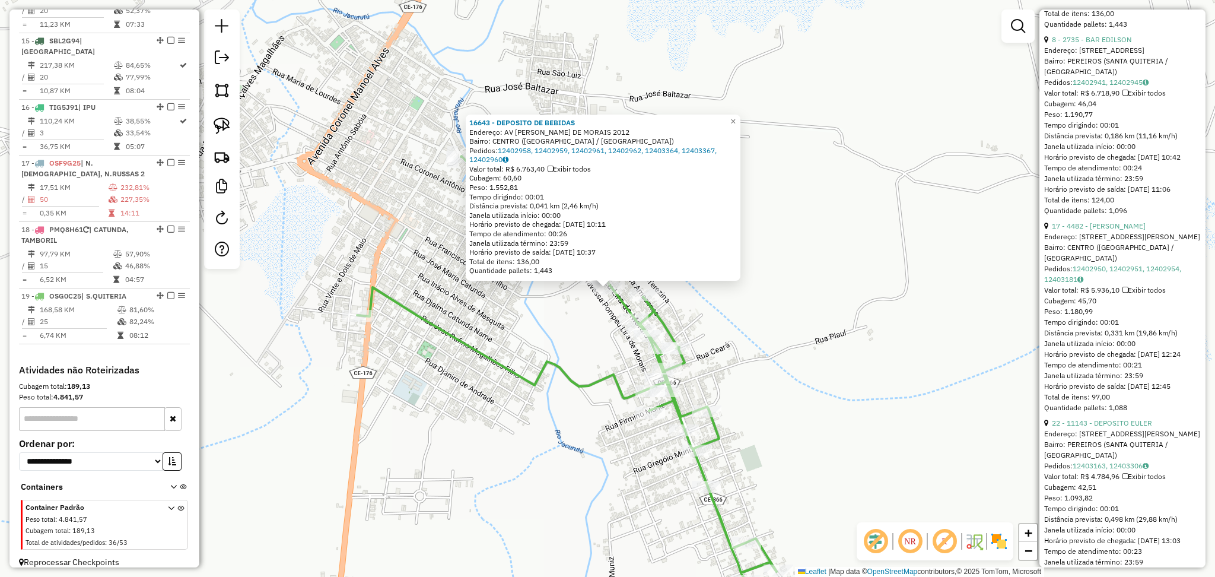
click at [1105, 56] on div "Endereço: [STREET_ADDRESS]" at bounding box center [1122, 50] width 157 height 11
click at [1105, 44] on link "8 - 2735 - BAR EDILSON" at bounding box center [1092, 39] width 80 height 9
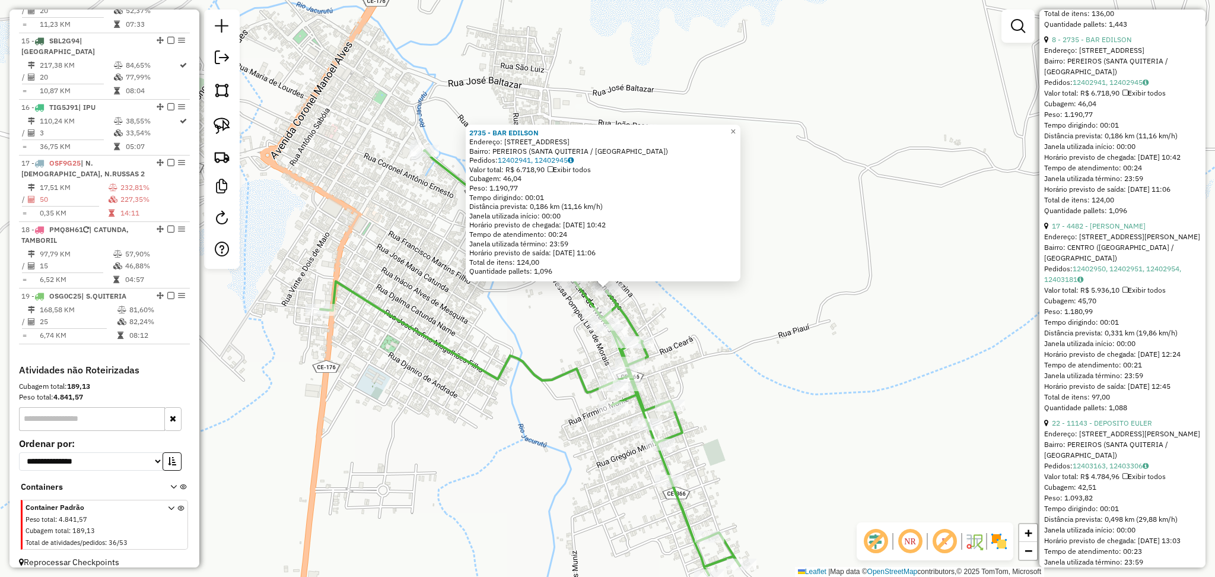
click at [1105, 231] on div "17 - 4482 - [PERSON_NAME]" at bounding box center [1122, 226] width 157 height 11
click at [1105, 230] on link "17 - 4482 - [PERSON_NAME]" at bounding box center [1099, 225] width 94 height 9
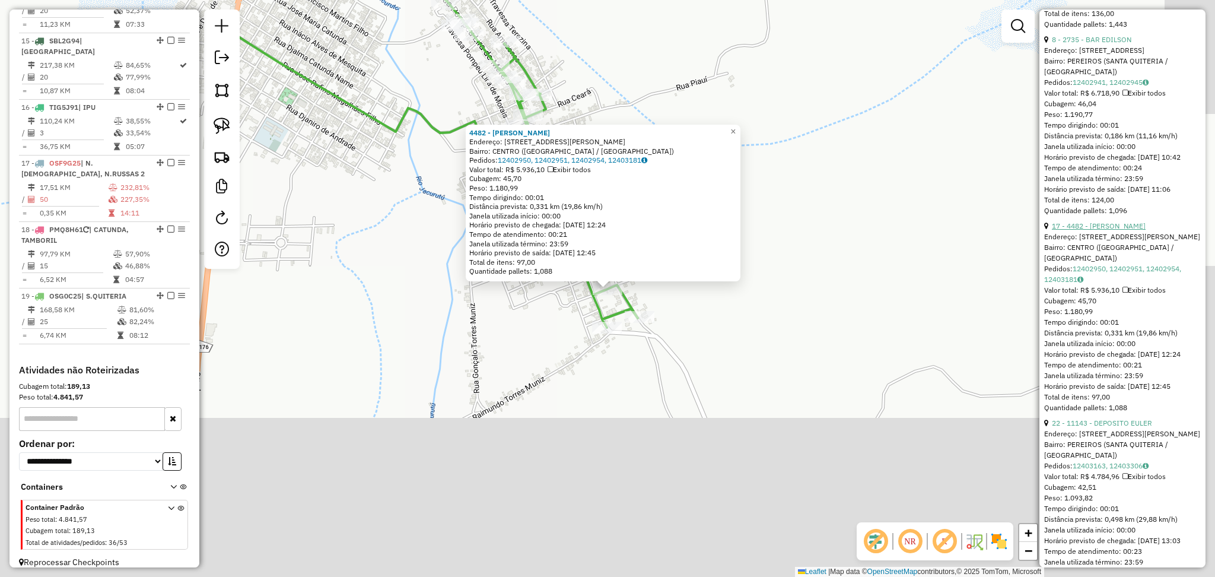
scroll to position [1028, 0]
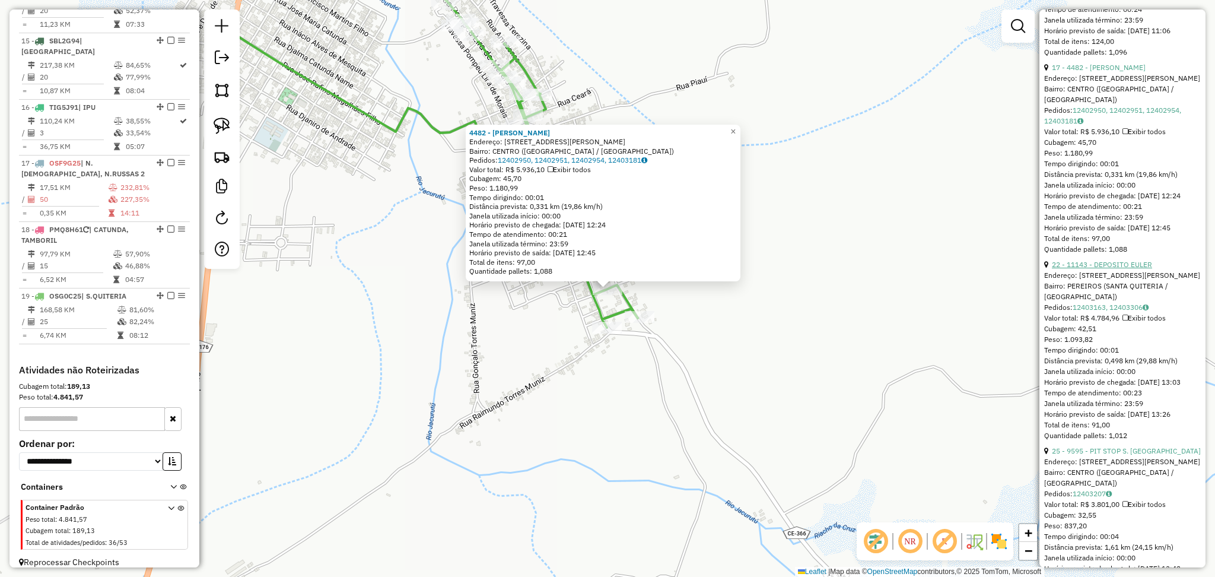
click at [1111, 269] on link "22 - 11143 - DEPOSITO EULER" at bounding box center [1102, 264] width 100 height 9
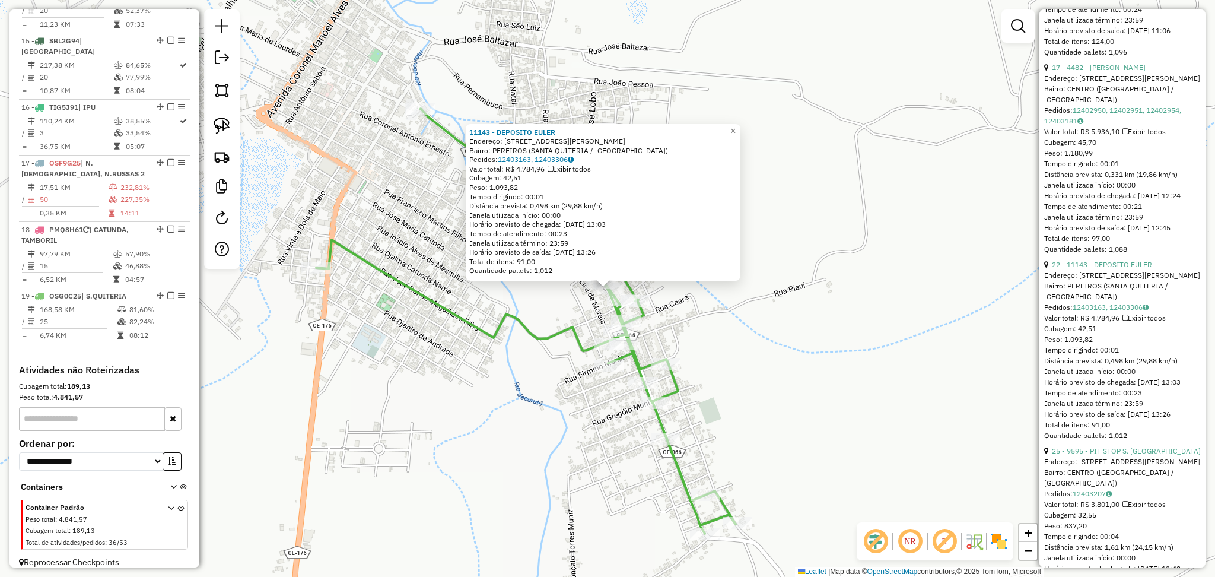
scroll to position [1107, 0]
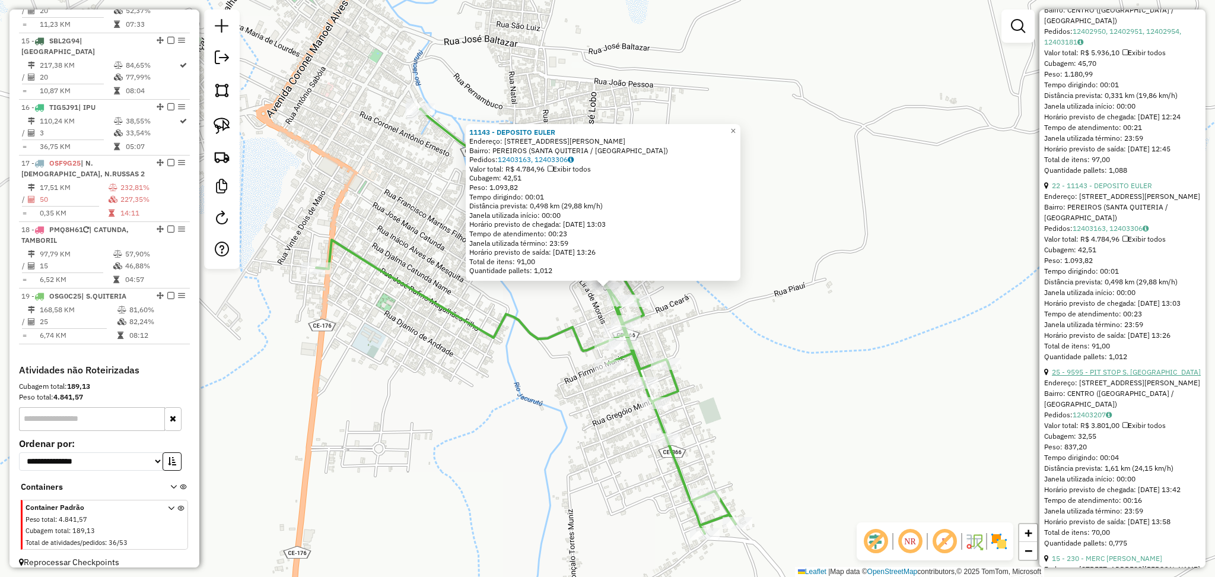
click at [1111, 376] on link "25 - 9595 - PIT STOP S. [GEOGRAPHIC_DATA]" at bounding box center [1126, 371] width 149 height 9
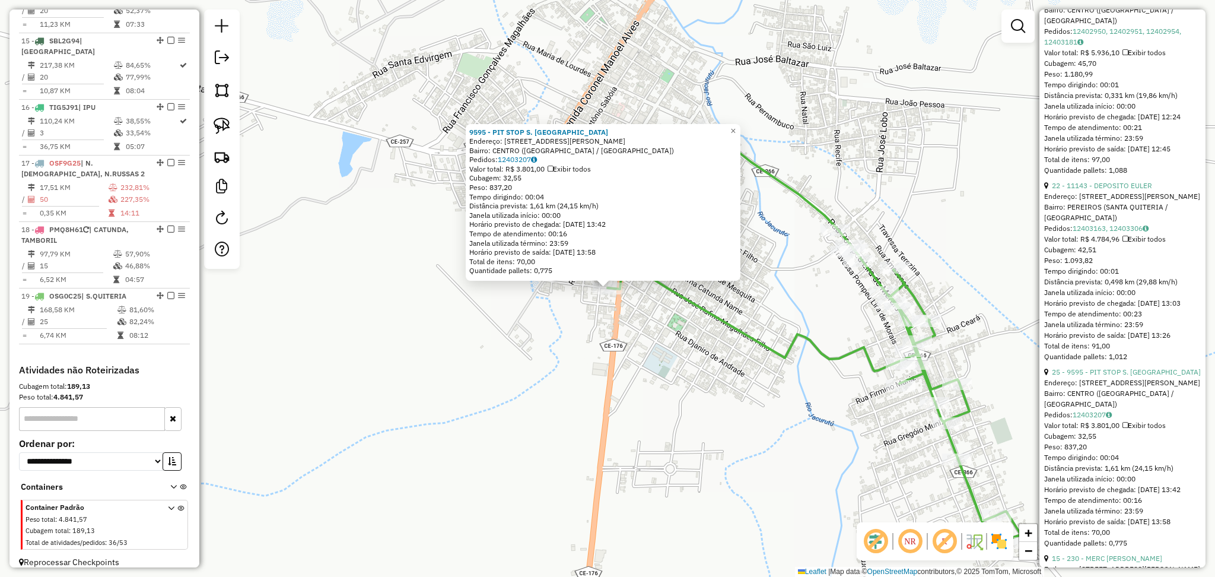
click at [833, 336] on div "9595 - PIT STOP S. QUITERIA Endereço: [STREET_ADDRESS][PERSON_NAME] Bairro: [GE…" at bounding box center [607, 288] width 1215 height 577
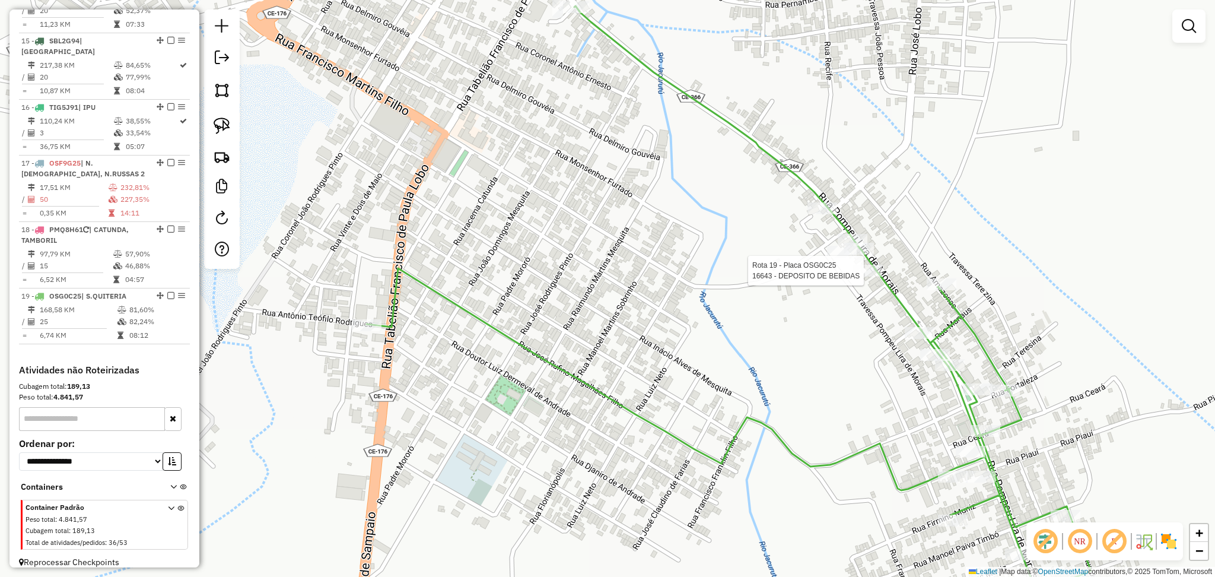
select select "*********"
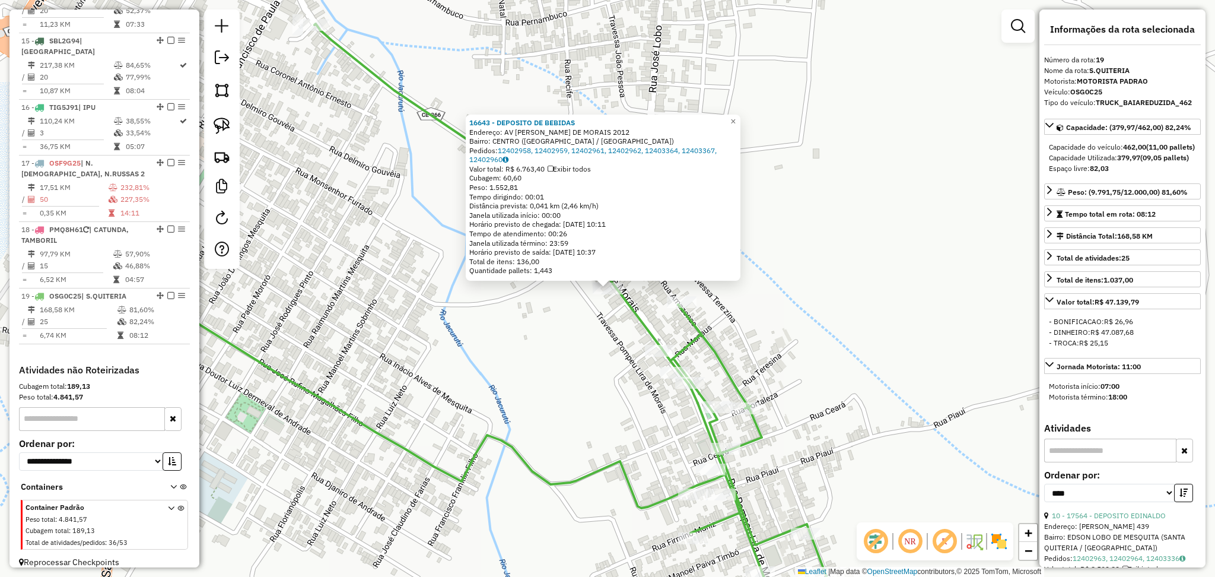
click at [563, 341] on div "16643 - DEPOSITO DE BEBIDAS Endereço: AV POMPEU LIRA DE MORAIS 2012 [GEOGRAPHIC…" at bounding box center [607, 288] width 1215 height 577
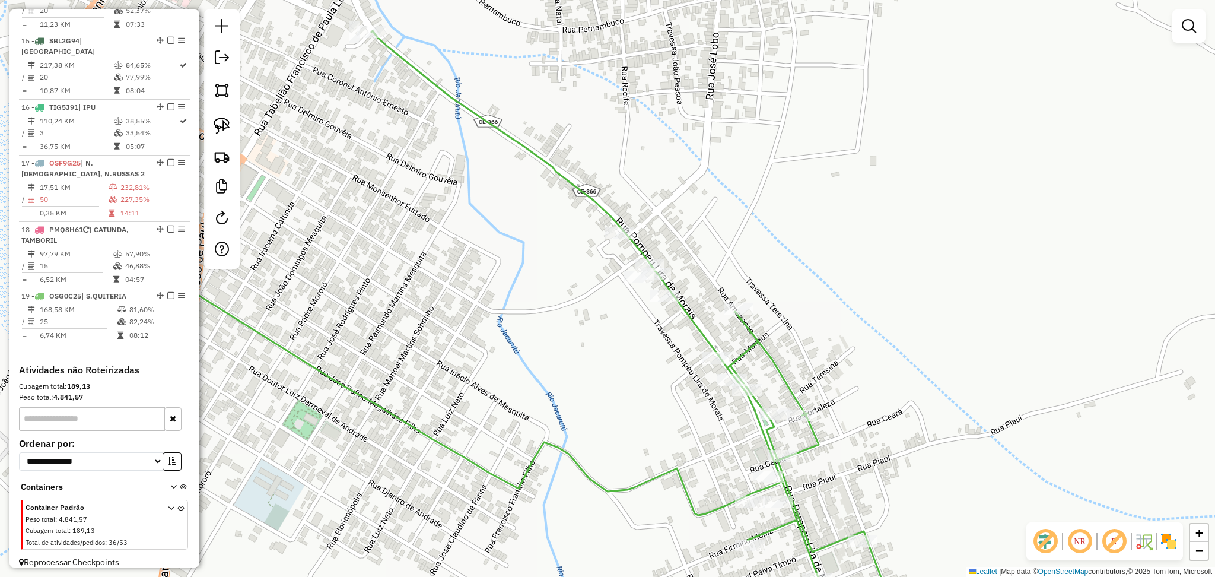
drag, startPoint x: 463, startPoint y: 256, endPoint x: 527, endPoint y: 264, distance: 65.1
click at [523, 264] on div "Janela de atendimento Grade de atendimento Capacidade Transportadoras Veículos …" at bounding box center [607, 288] width 1215 height 577
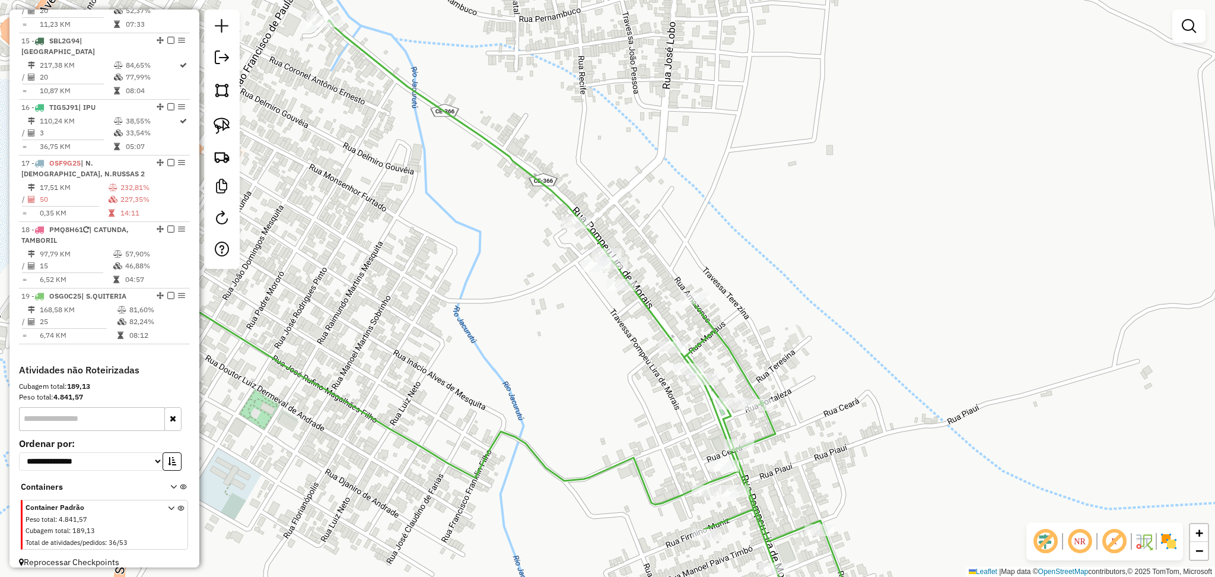
click at [671, 258] on div "Janela de atendimento Grade de atendimento Capacidade Transportadoras Veículos …" at bounding box center [607, 288] width 1215 height 577
select select "*********"
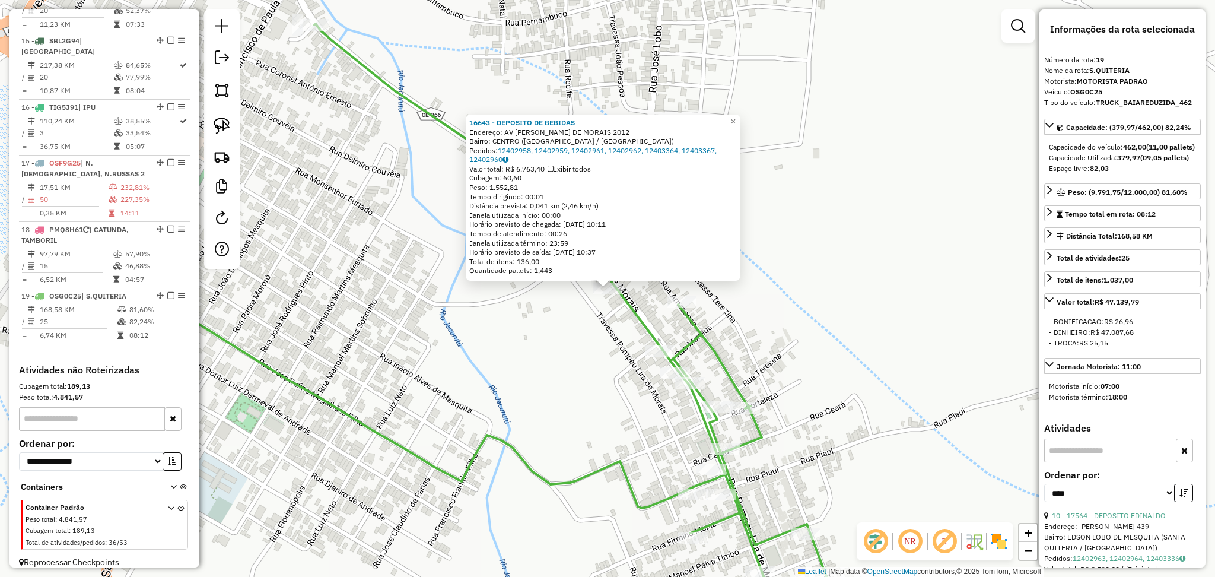
click at [553, 312] on div "16643 - DEPOSITO DE BEBIDAS Endereço: AV POMPEU LIRA DE MORAIS 2012 [GEOGRAPHIC…" at bounding box center [607, 288] width 1215 height 577
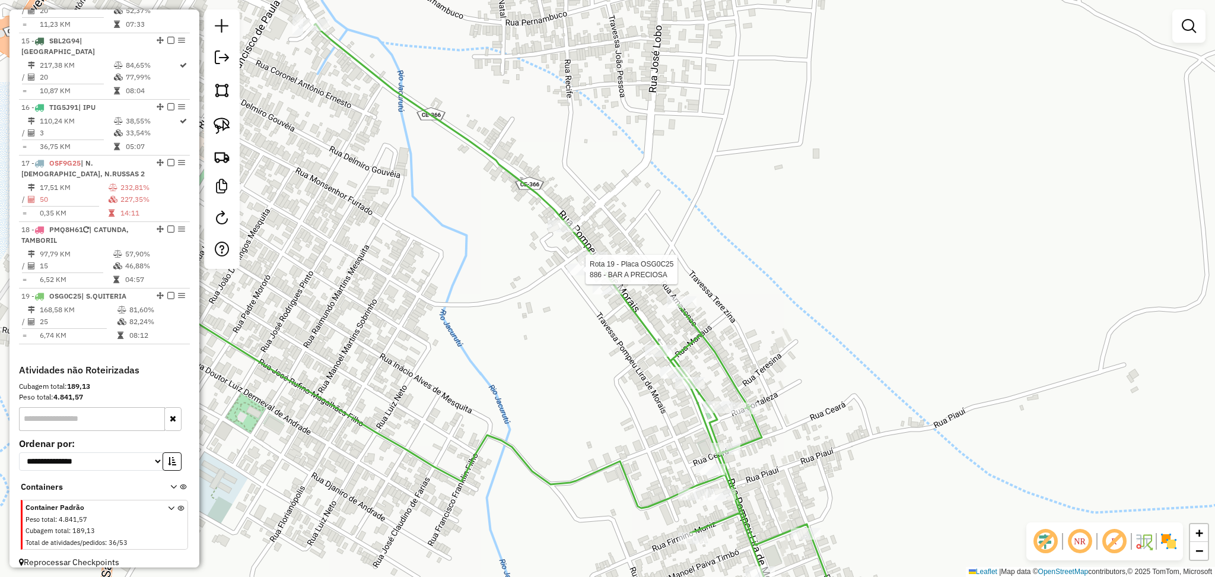
select select "*********"
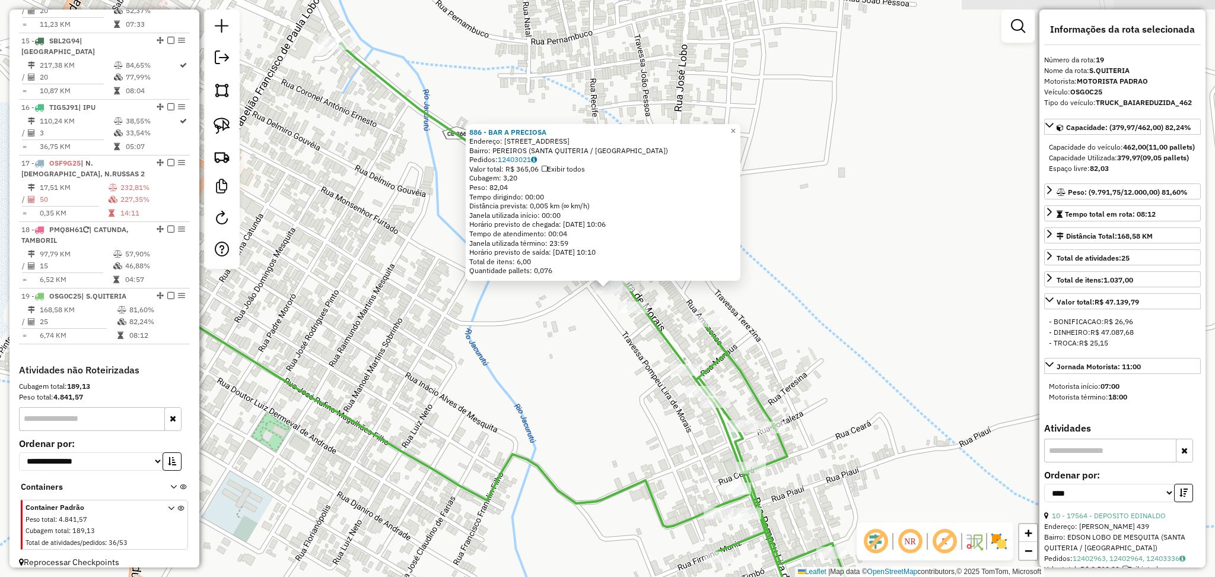
click at [583, 307] on div "886 - BAR A PRECIOSA Endereço: R POMPEU LIRA DE MORAIS, 232 Bairro: PEREIROS ([…" at bounding box center [607, 288] width 1215 height 577
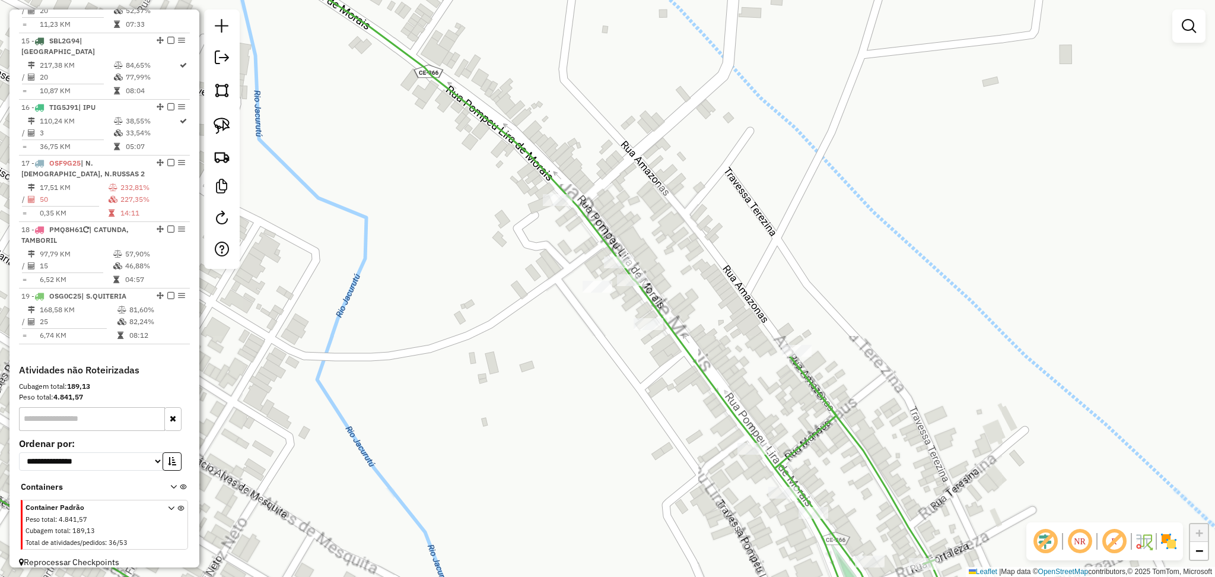
click at [648, 282] on div "Janela de atendimento Grade de atendimento Capacidade Transportadoras Veículos …" at bounding box center [607, 288] width 1215 height 577
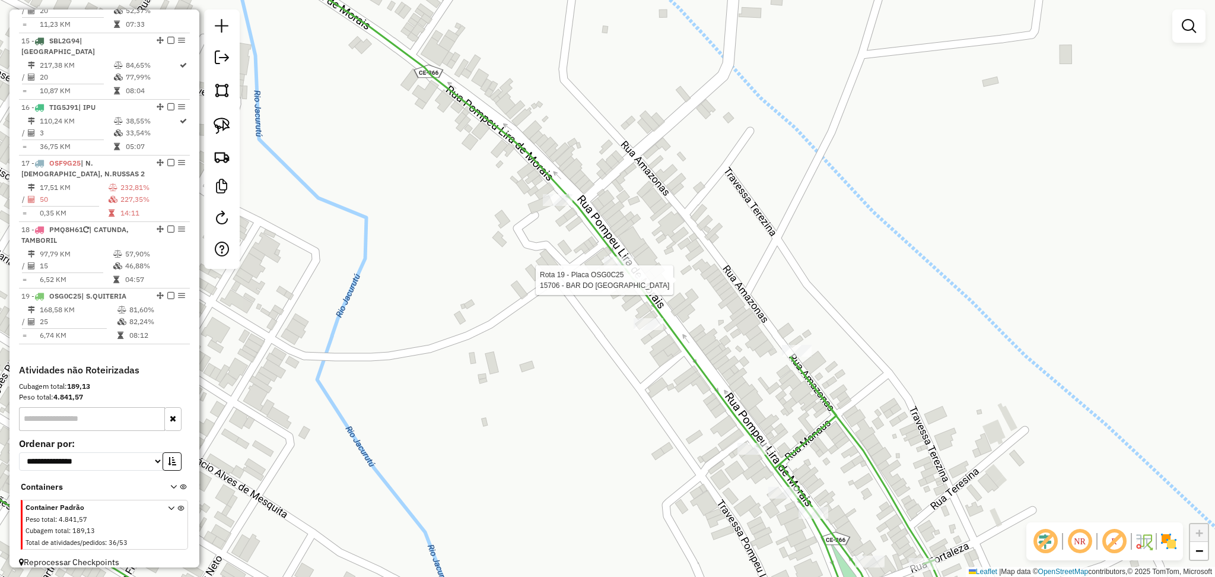
select select "*********"
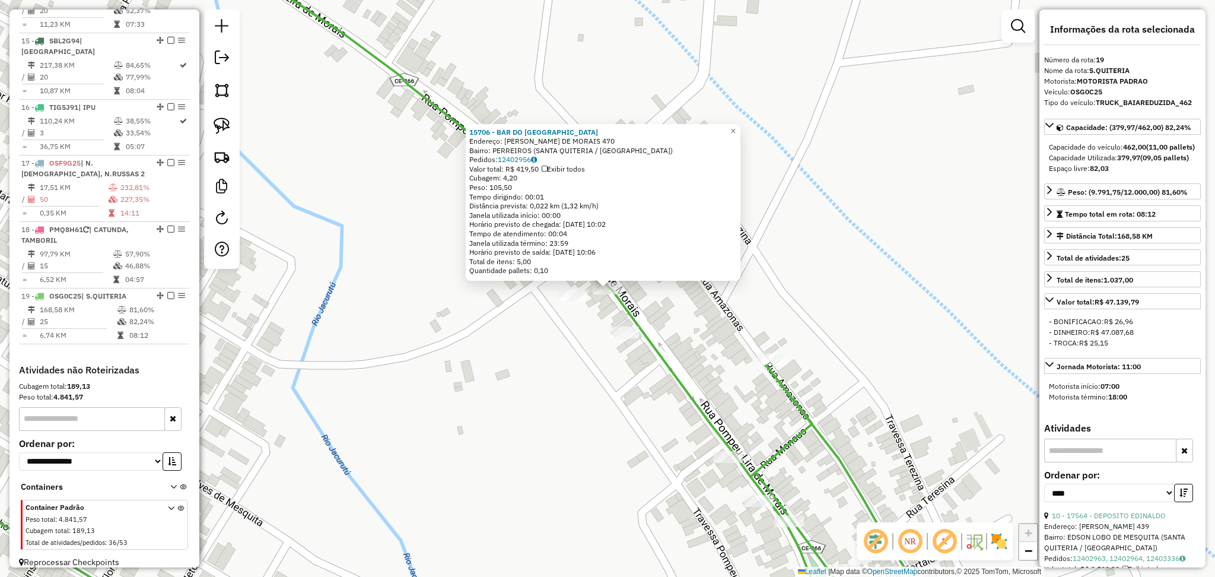
click at [562, 338] on div "15706 - BAR DO CHINA Endereço: POMPEU LIRA DE MORAIS 470 Bairro: PERREIROS (SAN…" at bounding box center [607, 288] width 1215 height 577
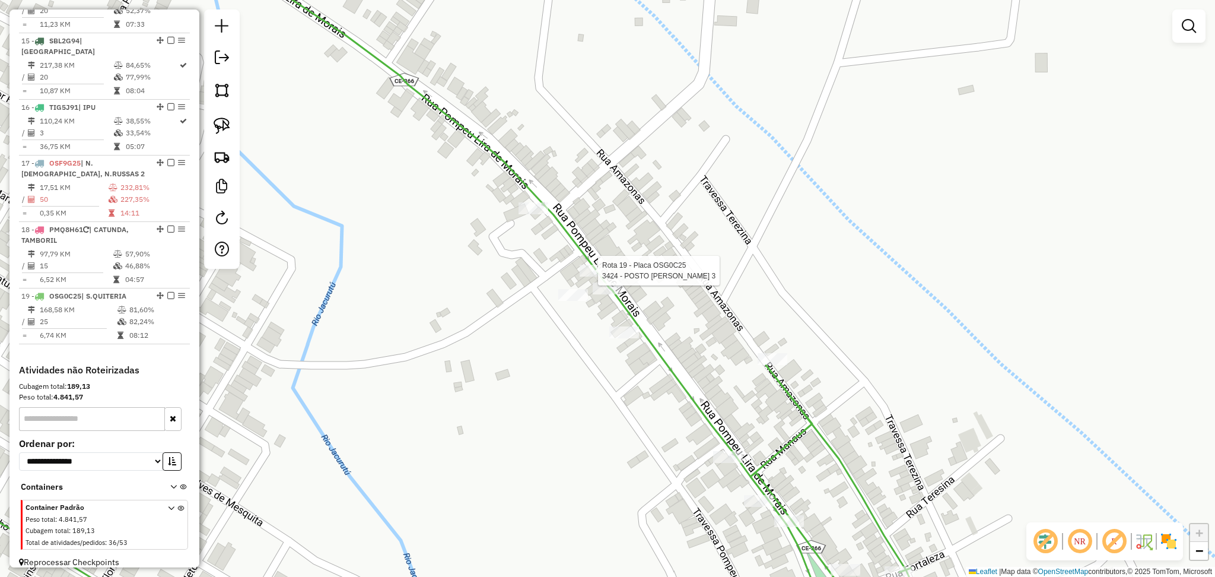
select select "*********"
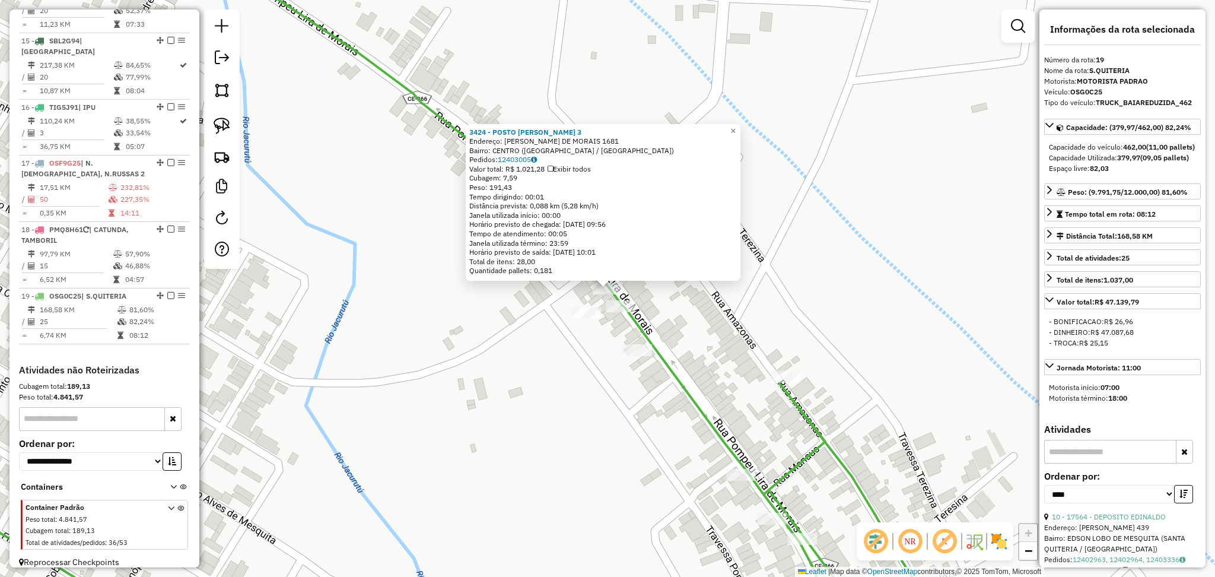
click at [516, 316] on div "3424 - POSTO ENZO 3 Endereço: POMPEU LIRA DE MORAIS 1681 Bairro: [GEOGRAPHIC_DA…" at bounding box center [607, 288] width 1215 height 577
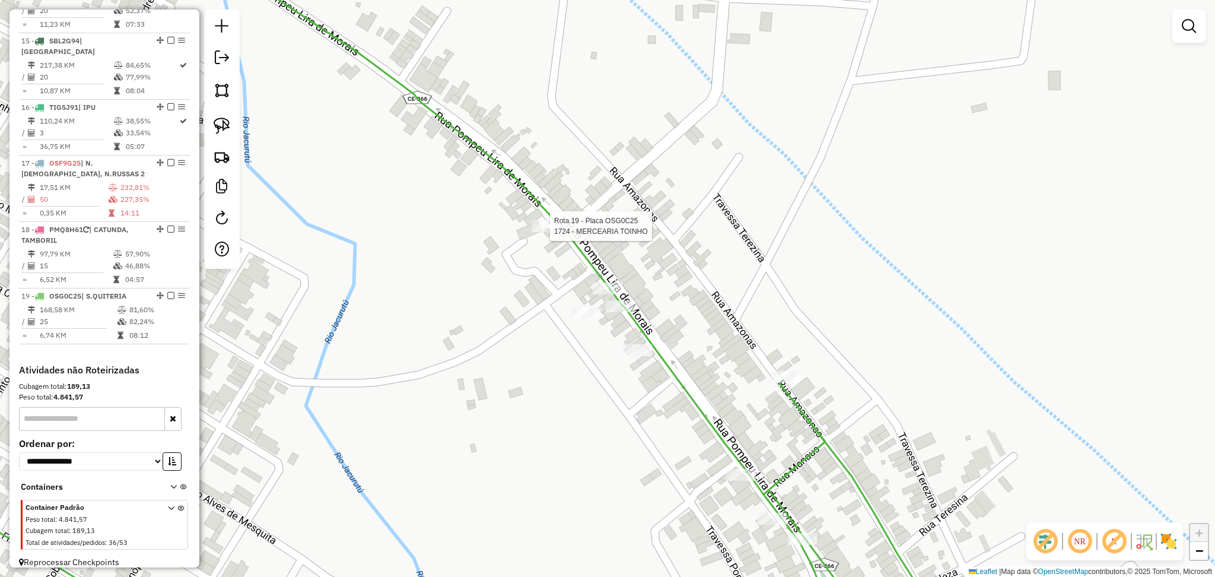
select select "*********"
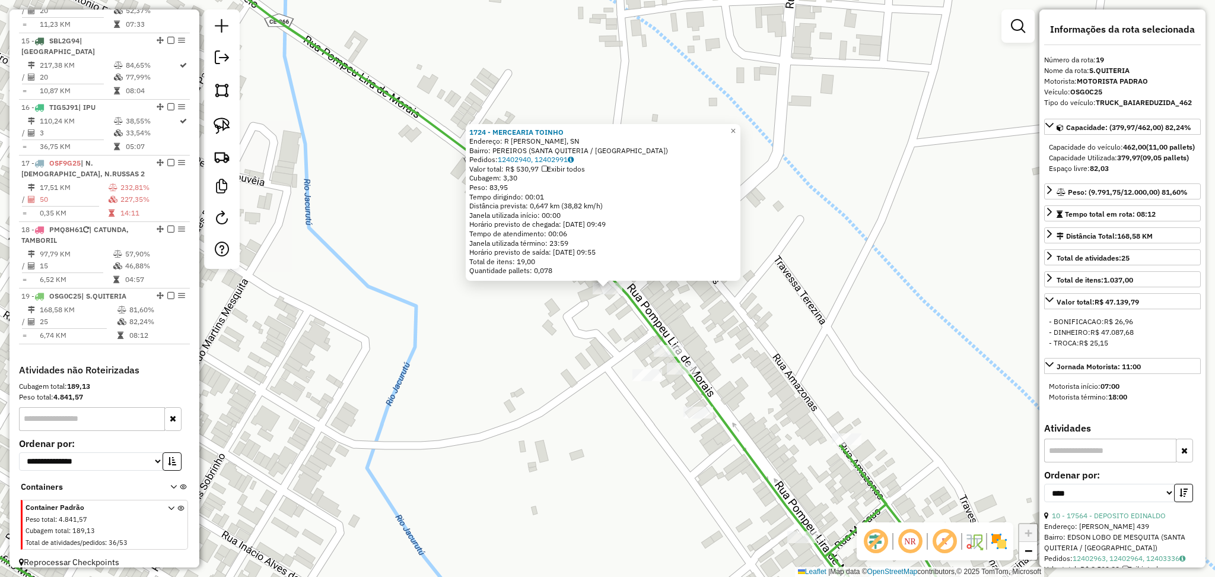
click at [567, 330] on div "1724 - MERCEARIA [PERSON_NAME]: R [PERSON_NAME], SN Bairro: PEREIROS ([GEOGRAPH…" at bounding box center [607, 288] width 1215 height 577
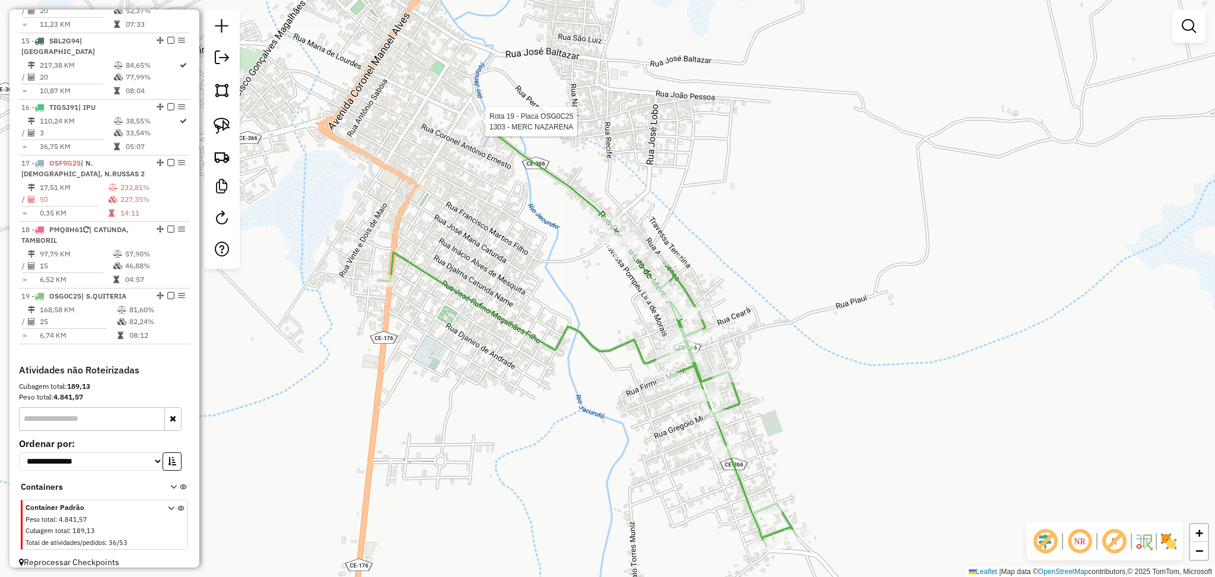
select select "*********"
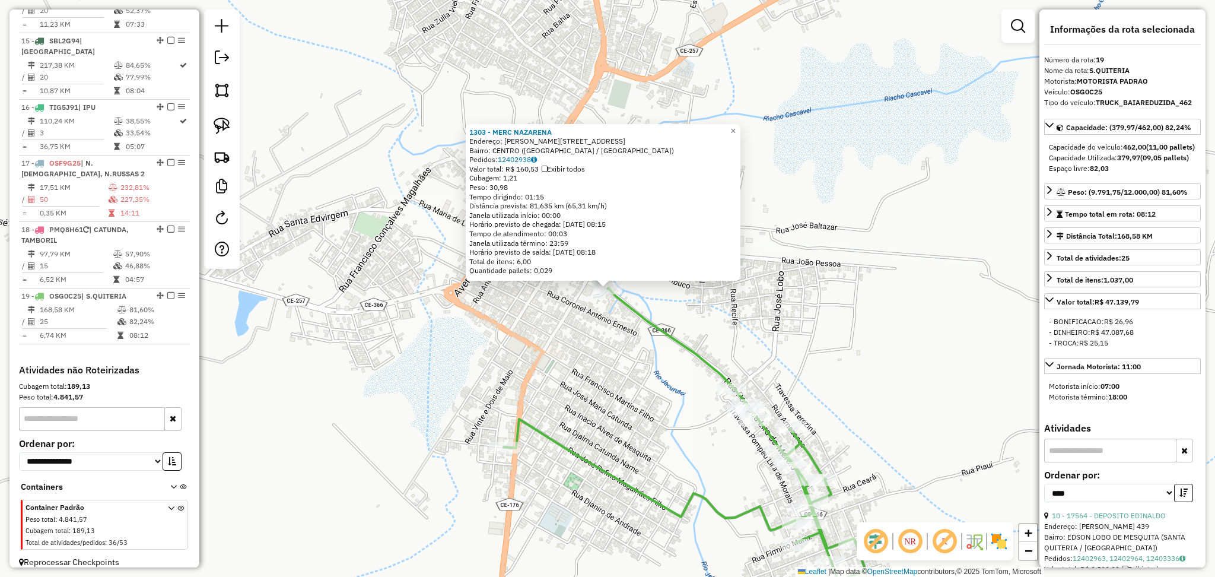
click at [662, 400] on div "1303 - MERC [PERSON_NAME]: [STREET_ADDRESS] Bairro: [GEOGRAPHIC_DATA] ([GEOGRAP…" at bounding box center [607, 288] width 1215 height 577
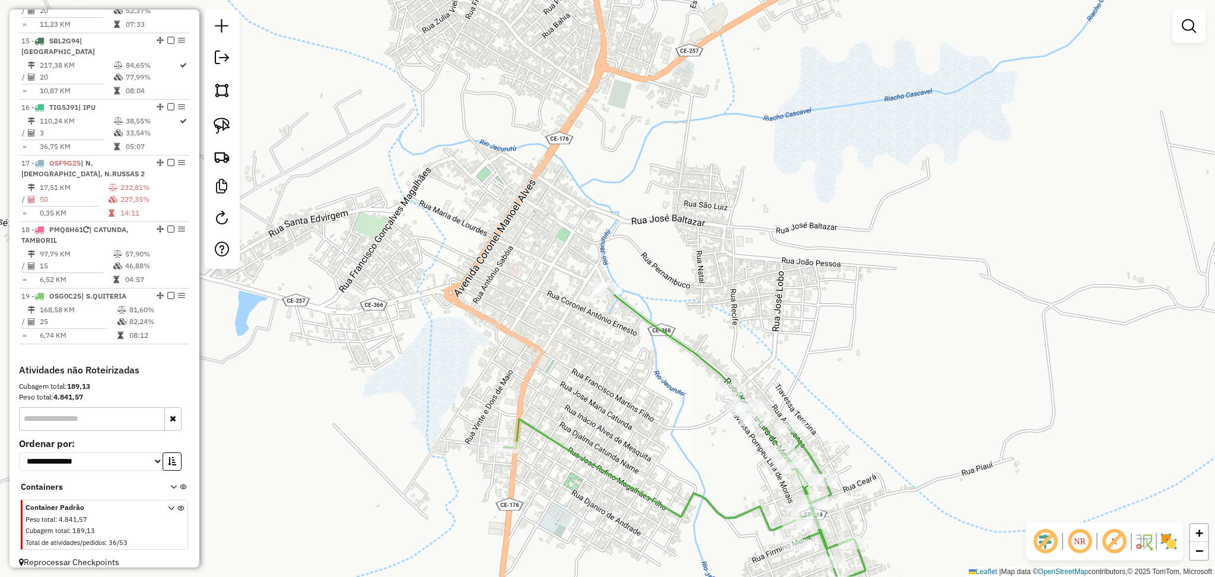
drag, startPoint x: 664, startPoint y: 404, endPoint x: 648, endPoint y: 328, distance: 77.6
click at [648, 332] on div "Janela de atendimento Grade de atendimento Capacidade Transportadoras Veículos …" at bounding box center [607, 288] width 1215 height 577
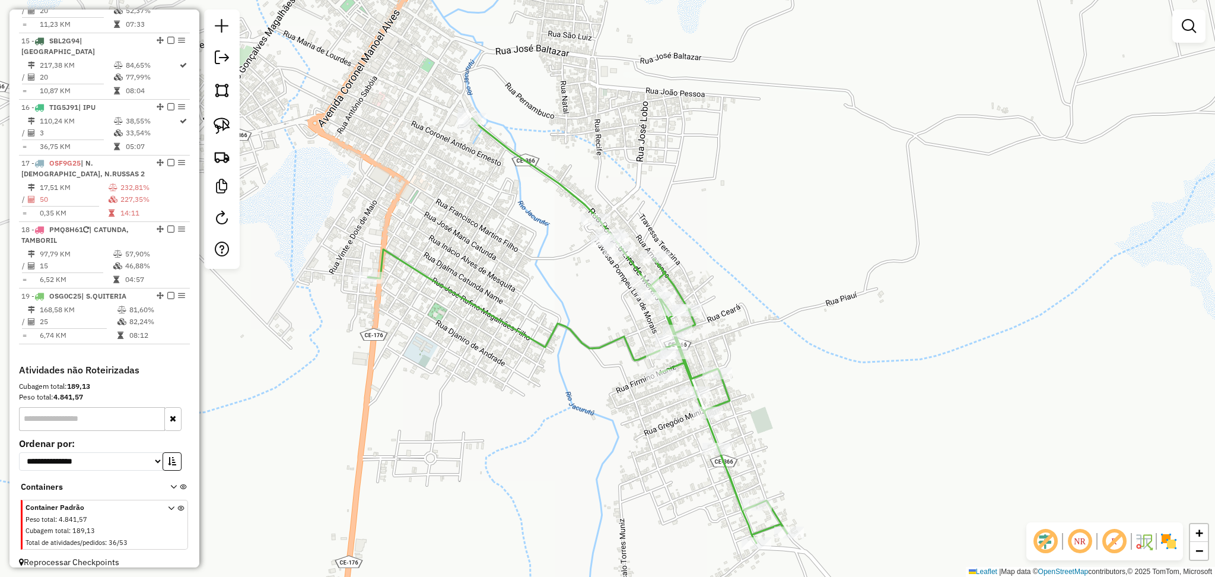
drag, startPoint x: 798, startPoint y: 279, endPoint x: 679, endPoint y: 179, distance: 155.4
click at [676, 184] on div "Janela de atendimento Grade de atendimento Capacidade Transportadoras Veículos …" at bounding box center [607, 288] width 1215 height 577
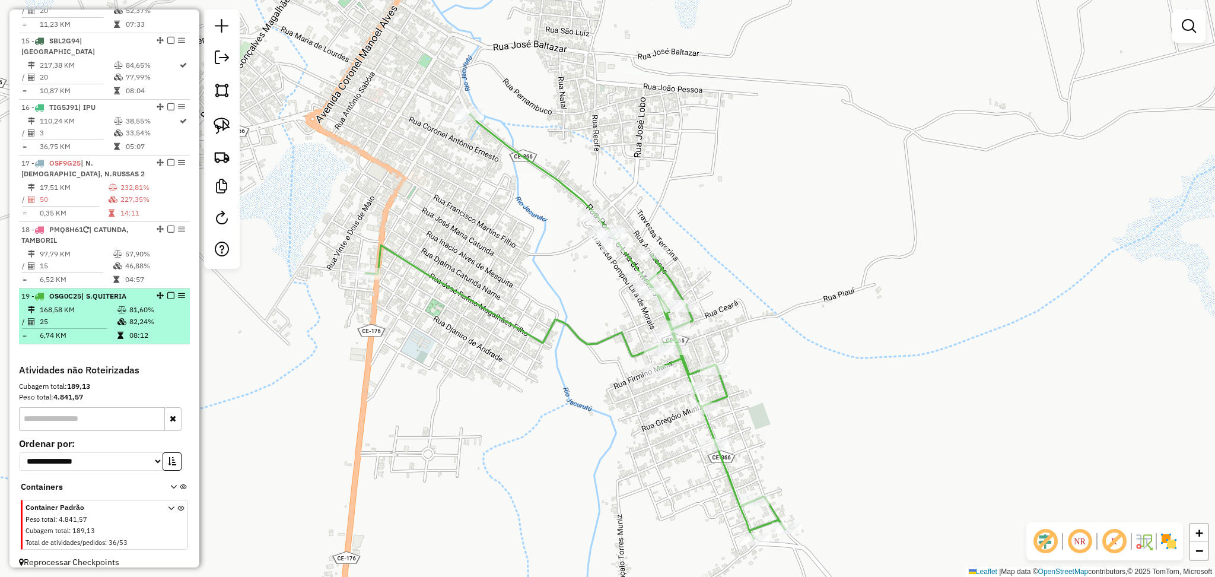
click at [84, 304] on td "168,58 KM" at bounding box center [78, 310] width 78 height 12
select select "*********"
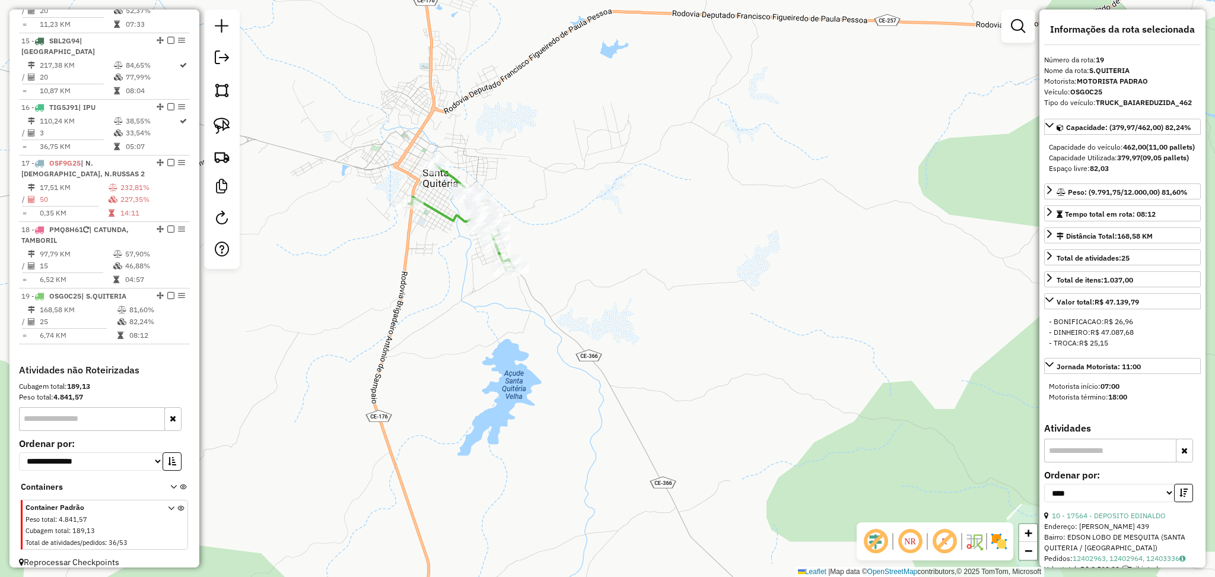
drag, startPoint x: 419, startPoint y: 363, endPoint x: 476, endPoint y: 245, distance: 130.6
click at [462, 290] on div "Janela de atendimento Grade de atendimento Capacidade Transportadoras Veículos …" at bounding box center [607, 288] width 1215 height 577
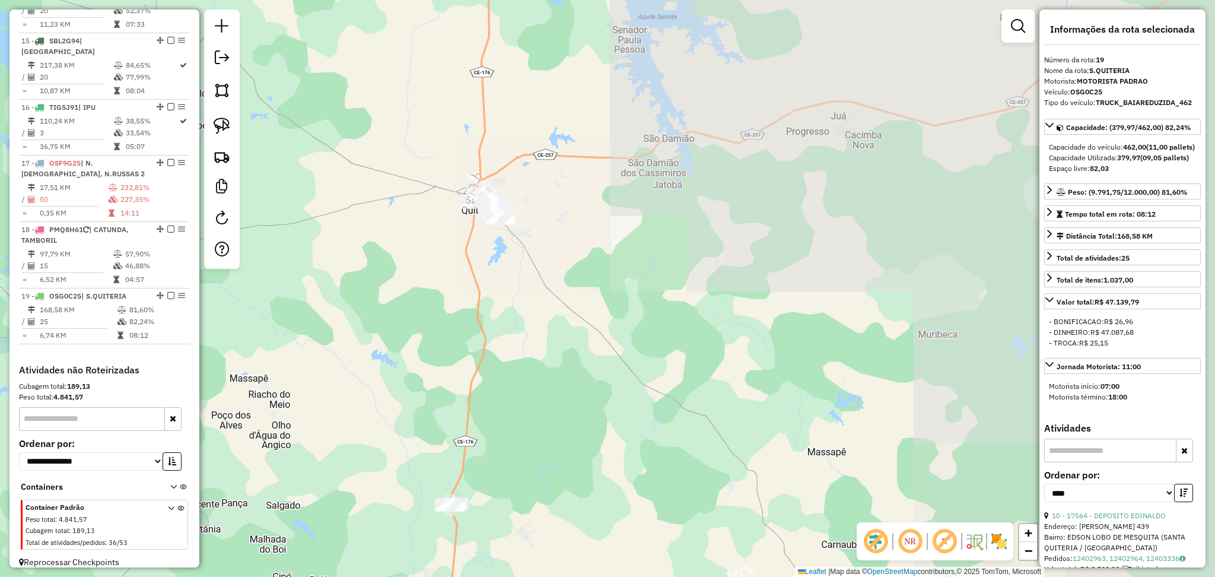
drag, startPoint x: 525, startPoint y: 372, endPoint x: 562, endPoint y: 220, distance: 156.9
click at [559, 231] on div "Janela de atendimento Grade de atendimento Capacidade Transportadoras Veículos …" at bounding box center [607, 288] width 1215 height 577
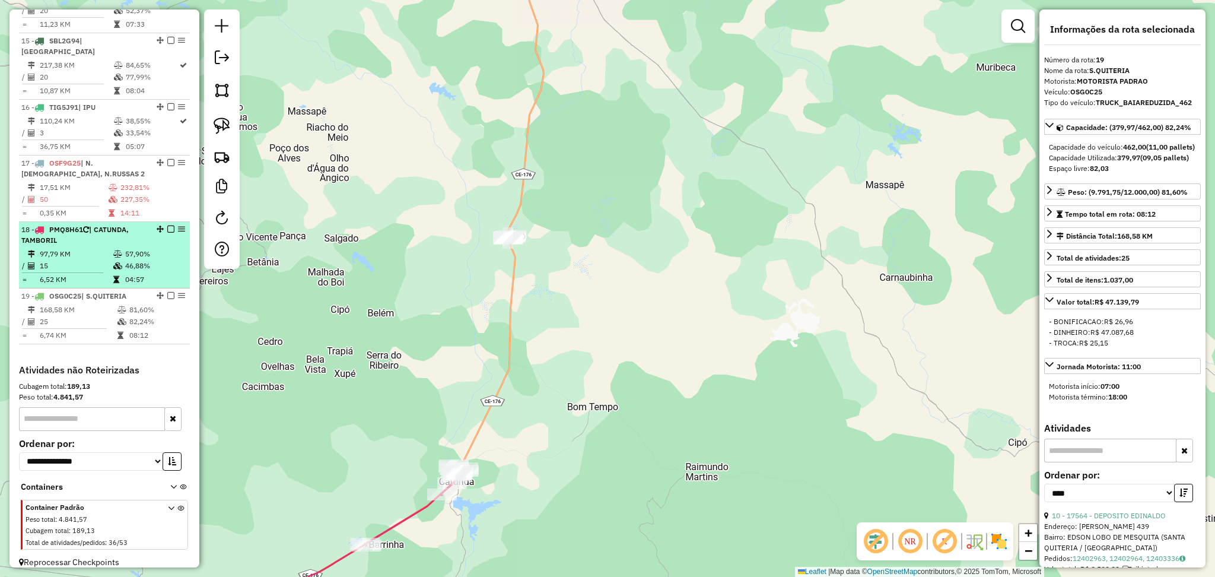
click at [90, 260] on td "15" at bounding box center [76, 266] width 74 height 12
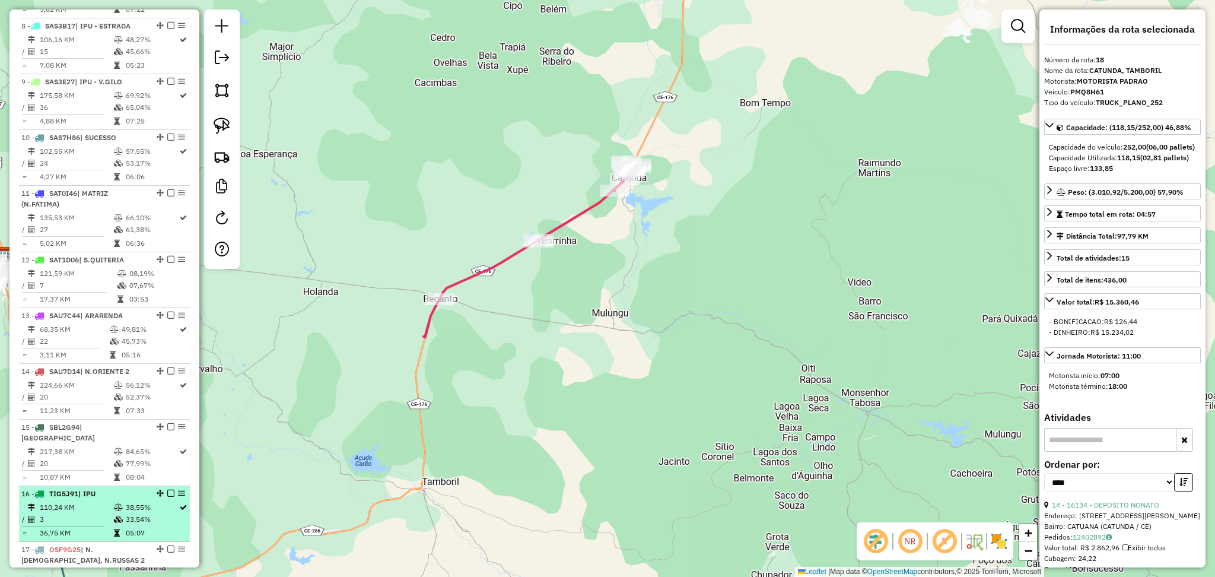
scroll to position [831, 0]
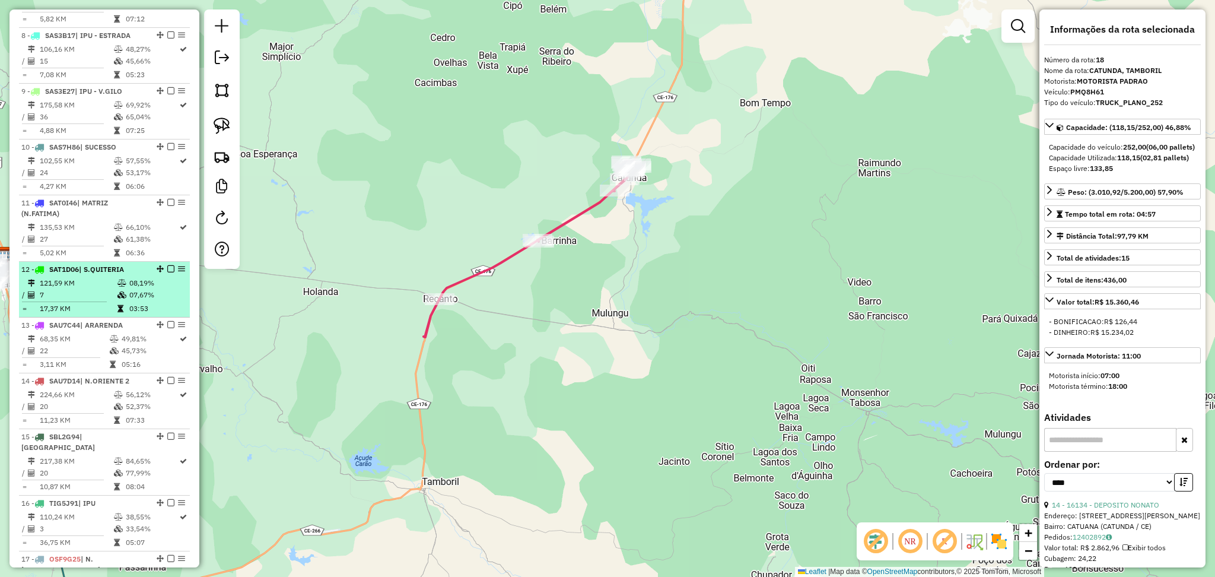
click at [84, 281] on td "121,59 KM" at bounding box center [78, 283] width 78 height 12
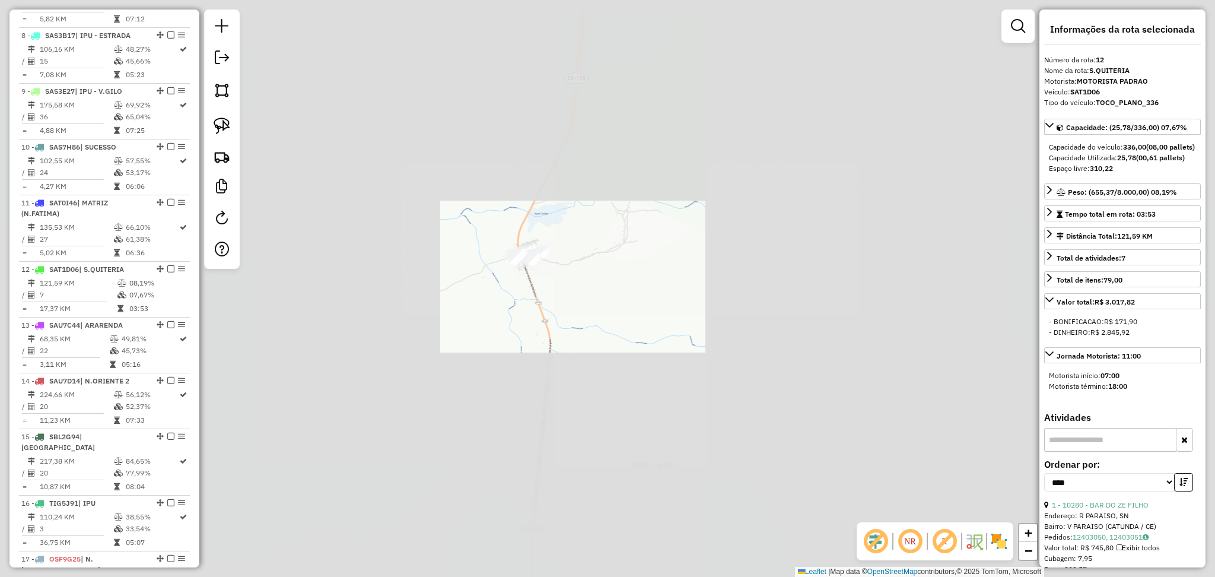
drag, startPoint x: 604, startPoint y: 176, endPoint x: 586, endPoint y: 215, distance: 42.7
click at [586, 215] on div "Janela de atendimento Grade de atendimento Capacidade Transportadoras Veículos …" at bounding box center [607, 288] width 1215 height 577
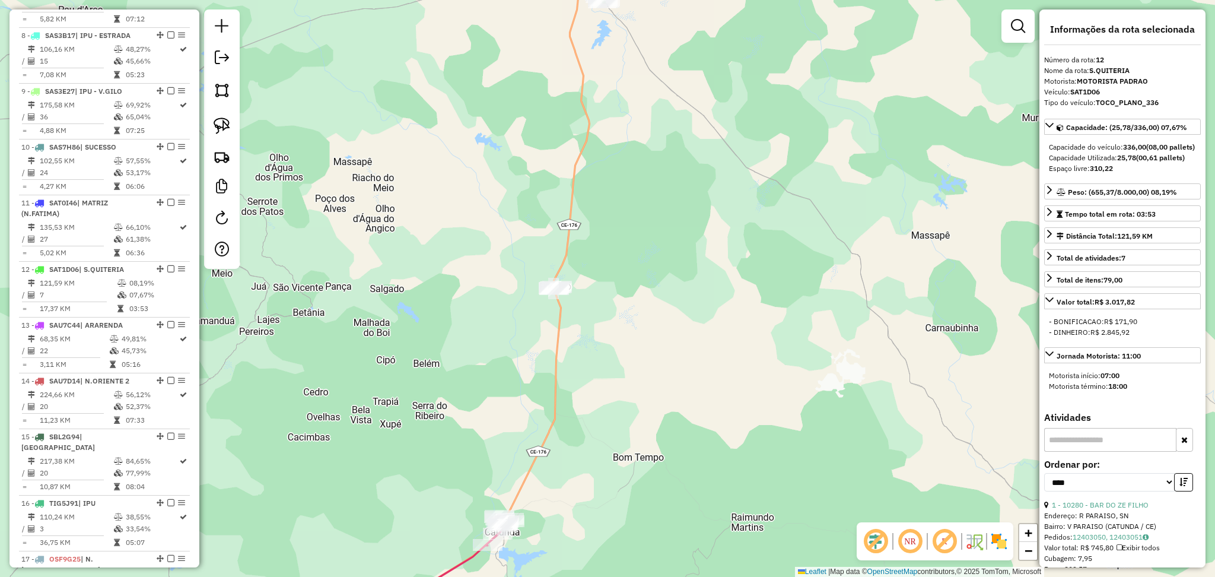
drag, startPoint x: 632, startPoint y: 145, endPoint x: 592, endPoint y: 264, distance: 125.3
click at [603, 250] on div "Janela de atendimento Grade de atendimento Capacidade Transportadoras Veículos …" at bounding box center [607, 288] width 1215 height 577
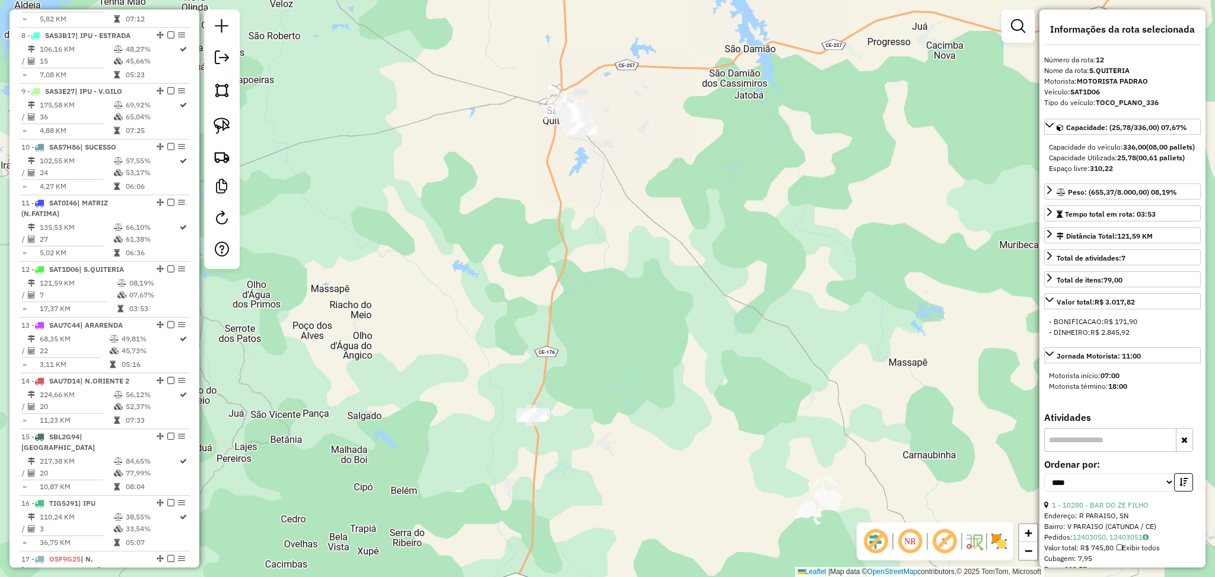
drag, startPoint x: 608, startPoint y: 152, endPoint x: 609, endPoint y: 219, distance: 67.1
click at [610, 221] on div "Janela de atendimento Grade de atendimento Capacidade Transportadoras Veículos …" at bounding box center [607, 288] width 1215 height 577
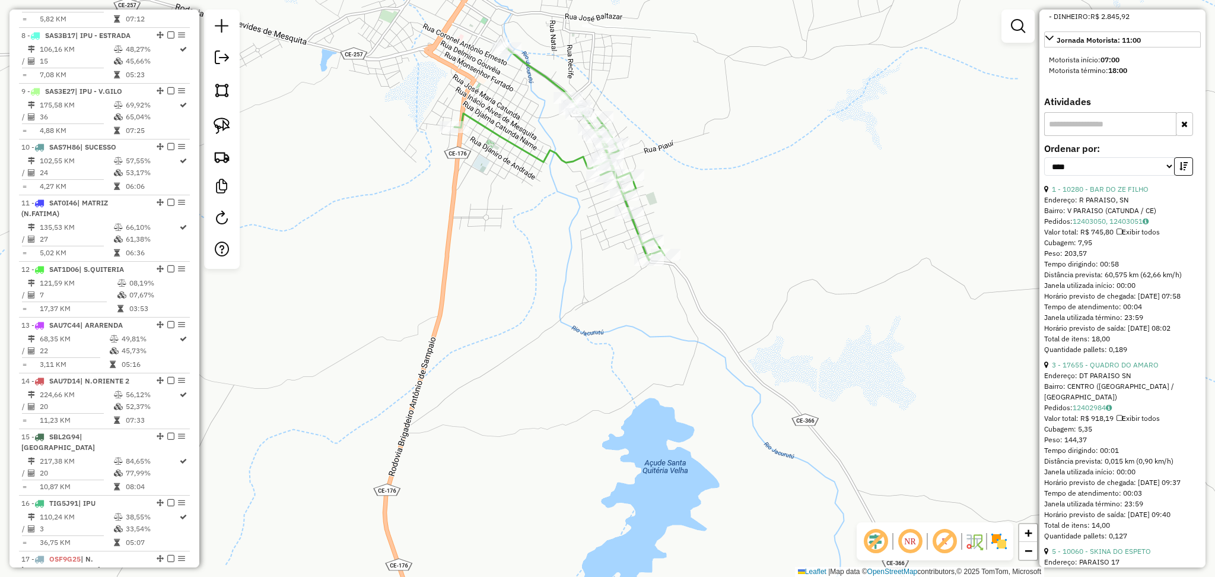
scroll to position [316, 0]
click at [1183, 170] on icon "button" at bounding box center [1183, 165] width 8 height 8
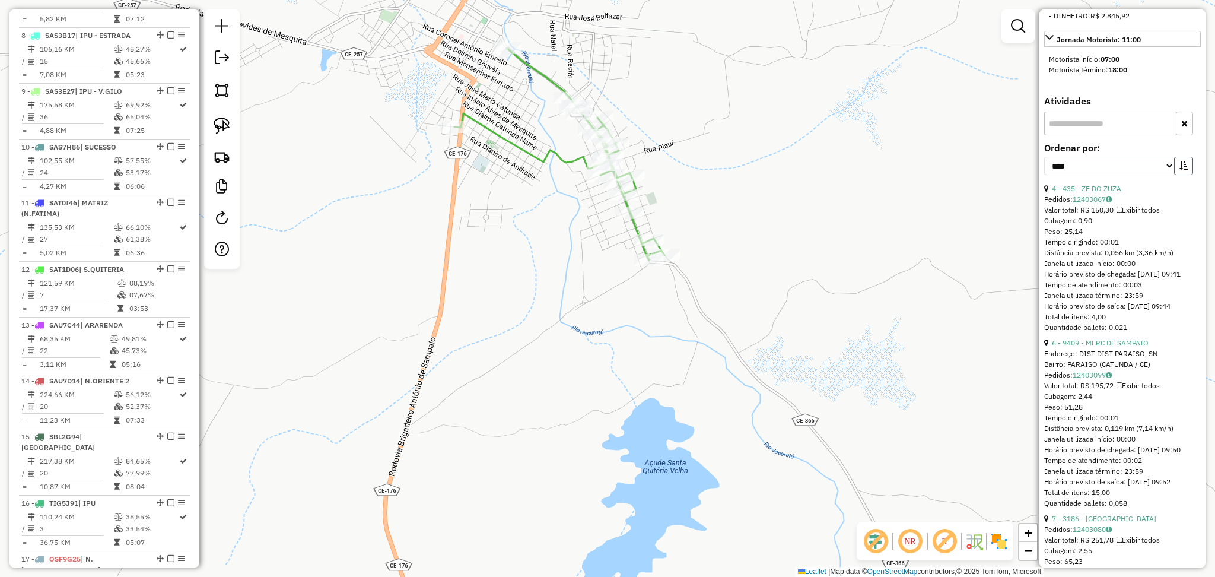
click at [1183, 170] on icon "button" at bounding box center [1183, 165] width 8 height 8
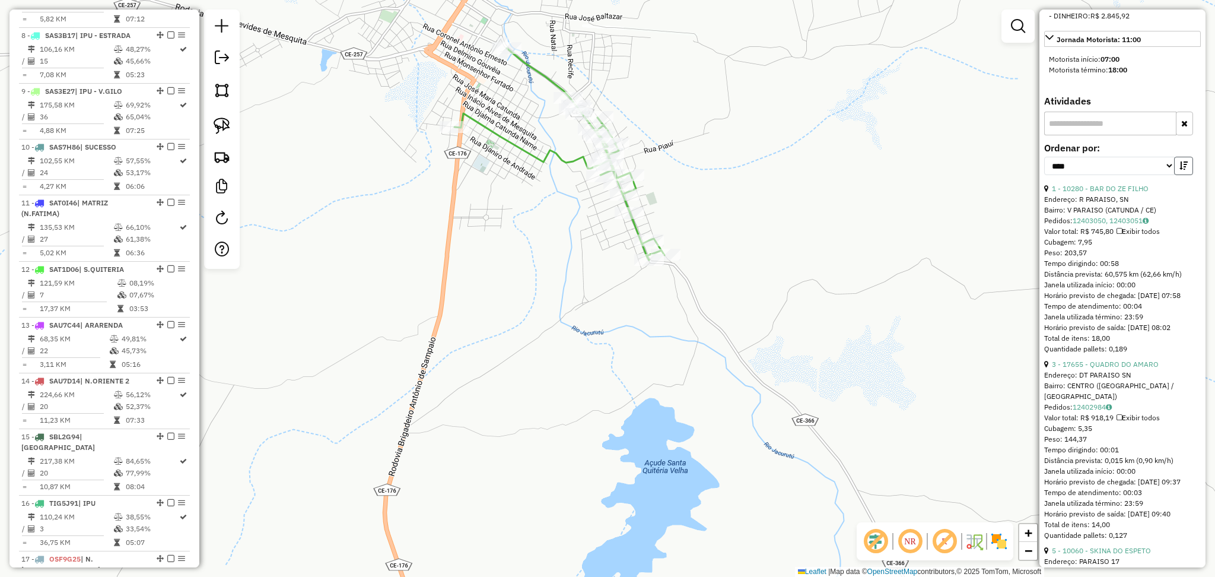
click at [1183, 170] on icon "button" at bounding box center [1183, 165] width 8 height 8
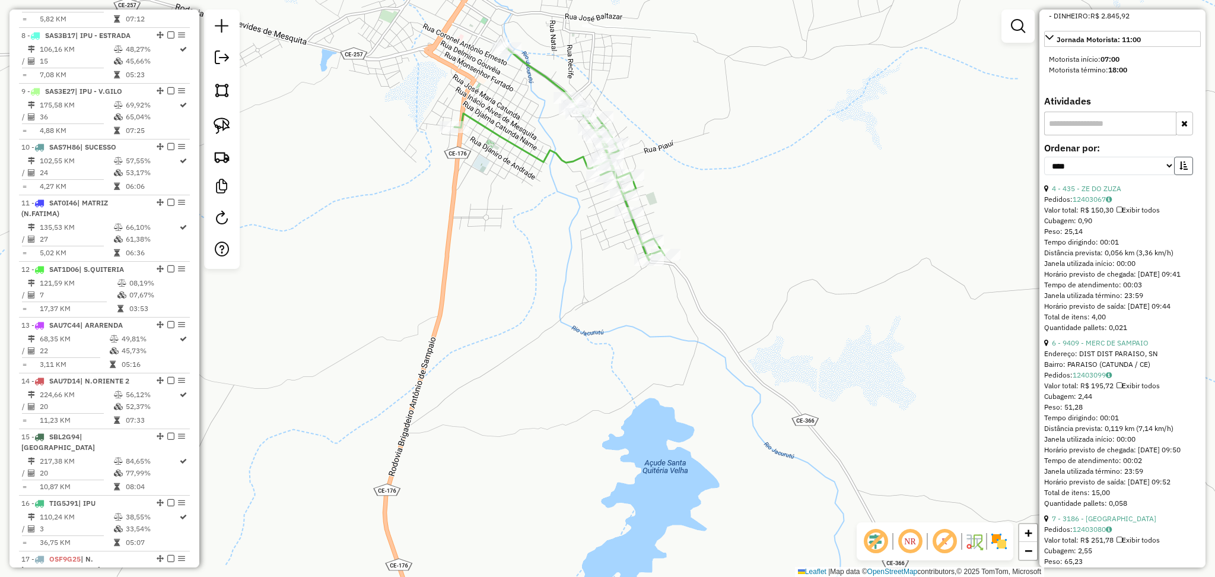
click at [1183, 170] on icon "button" at bounding box center [1183, 165] width 8 height 8
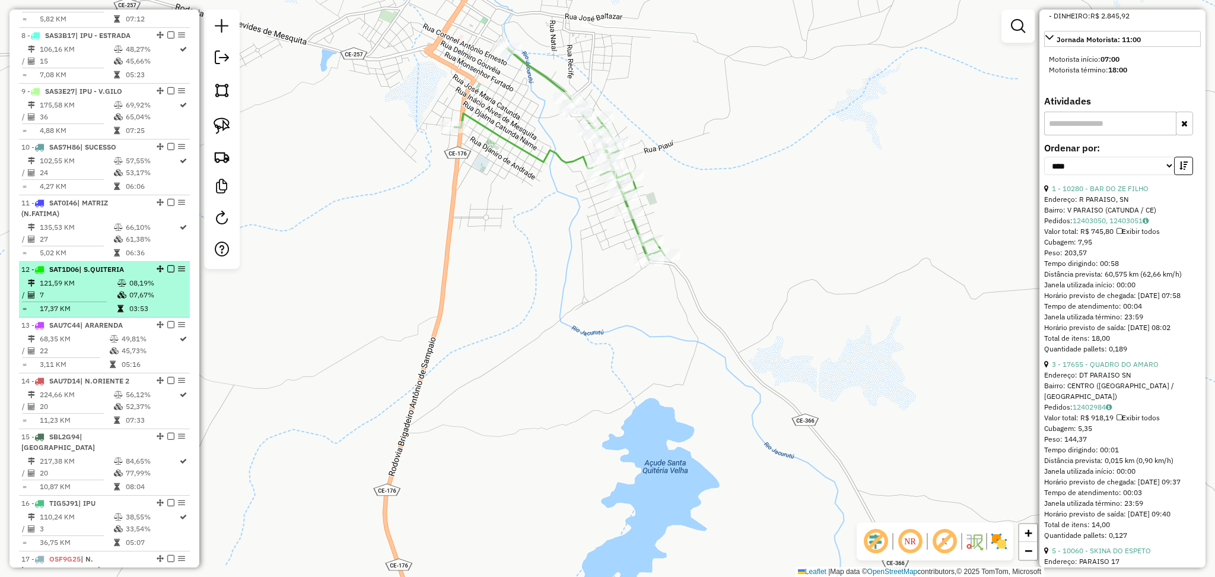
click at [106, 290] on td "7" at bounding box center [78, 295] width 78 height 12
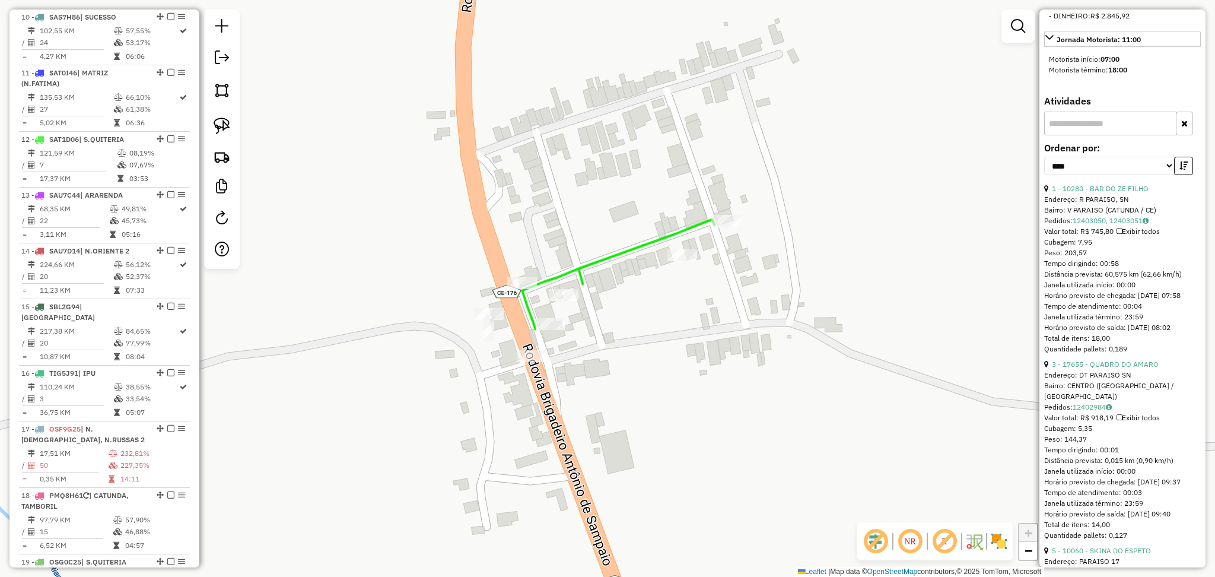
scroll to position [1227, 0]
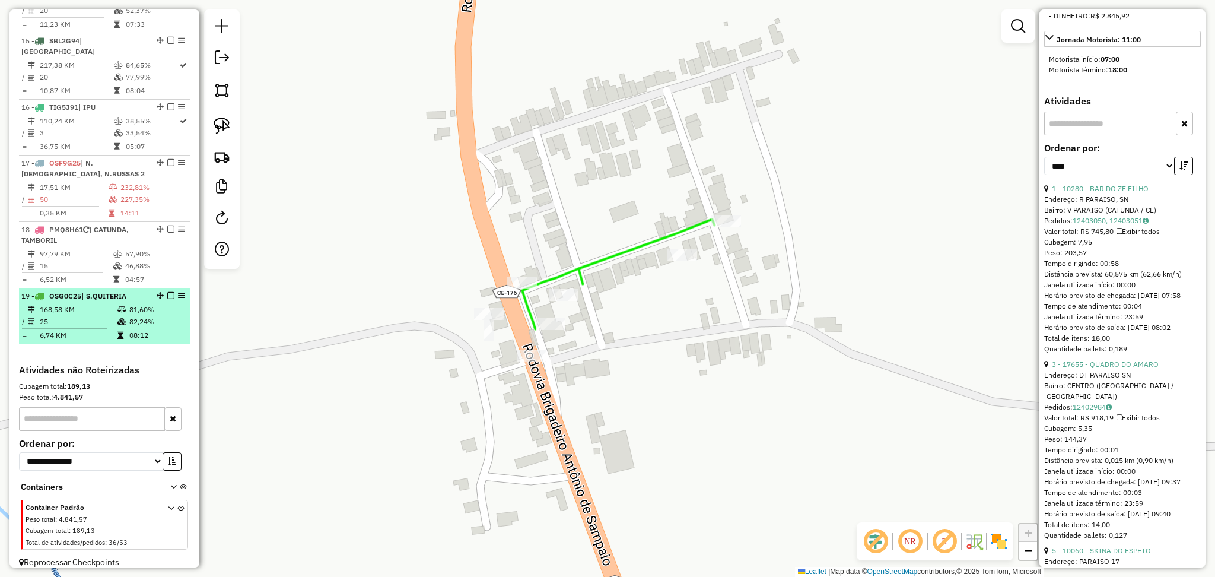
click at [78, 316] on td "25" at bounding box center [78, 322] width 78 height 12
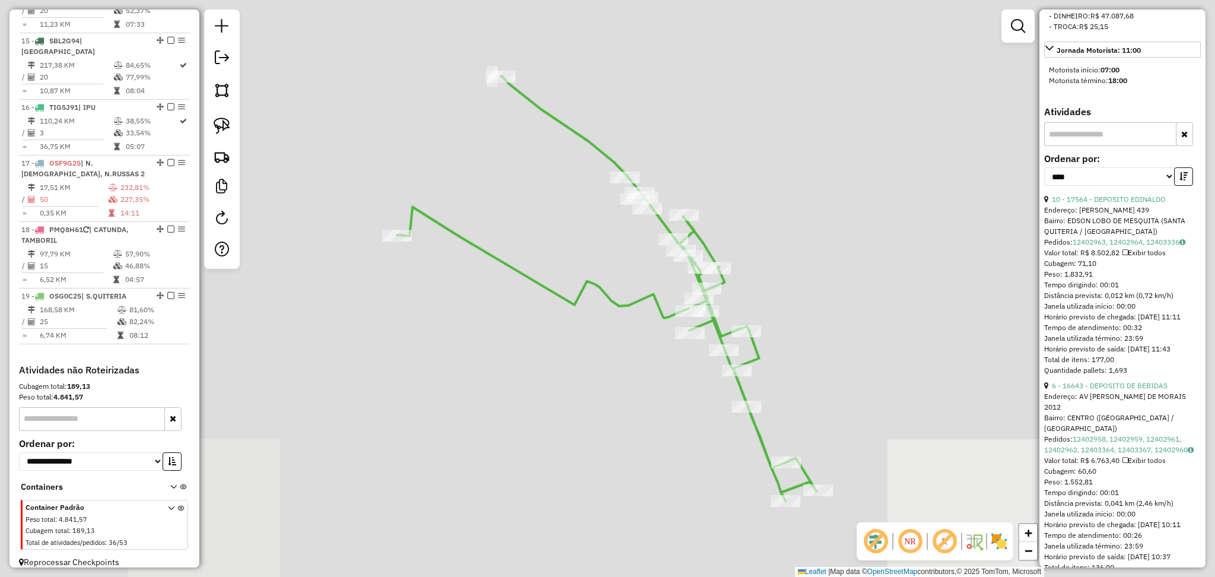
scroll to position [327, 0]
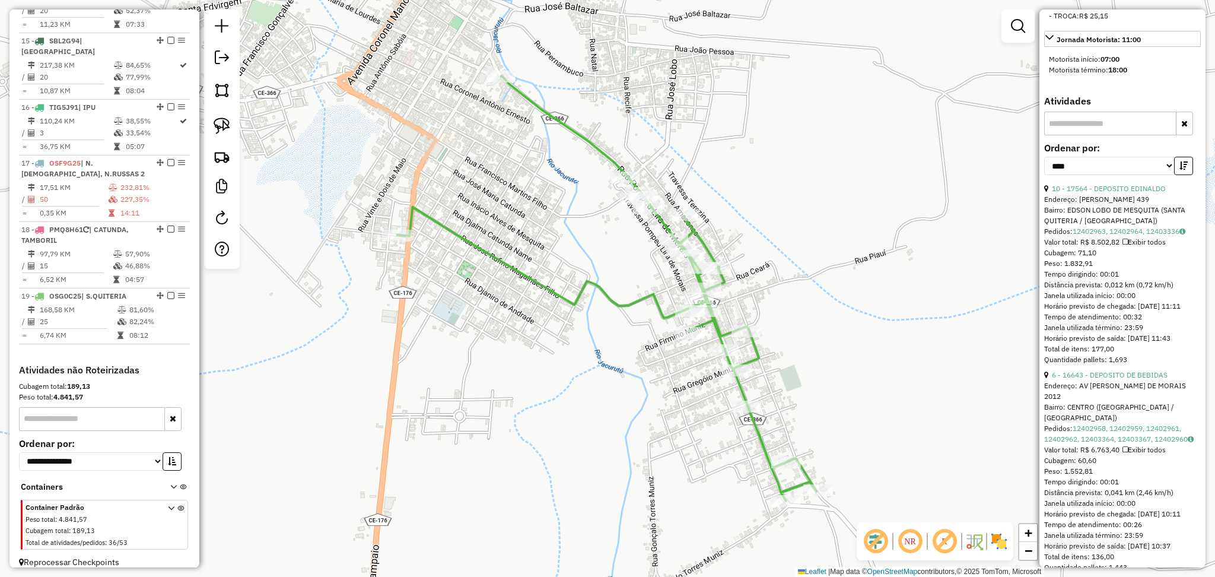
click at [1112, 205] on div "Endereço: [PERSON_NAME] 439" at bounding box center [1122, 199] width 157 height 11
click at [1108, 193] on link "10 - 17564 - DEPOSITO EDINALDO" at bounding box center [1109, 188] width 114 height 9
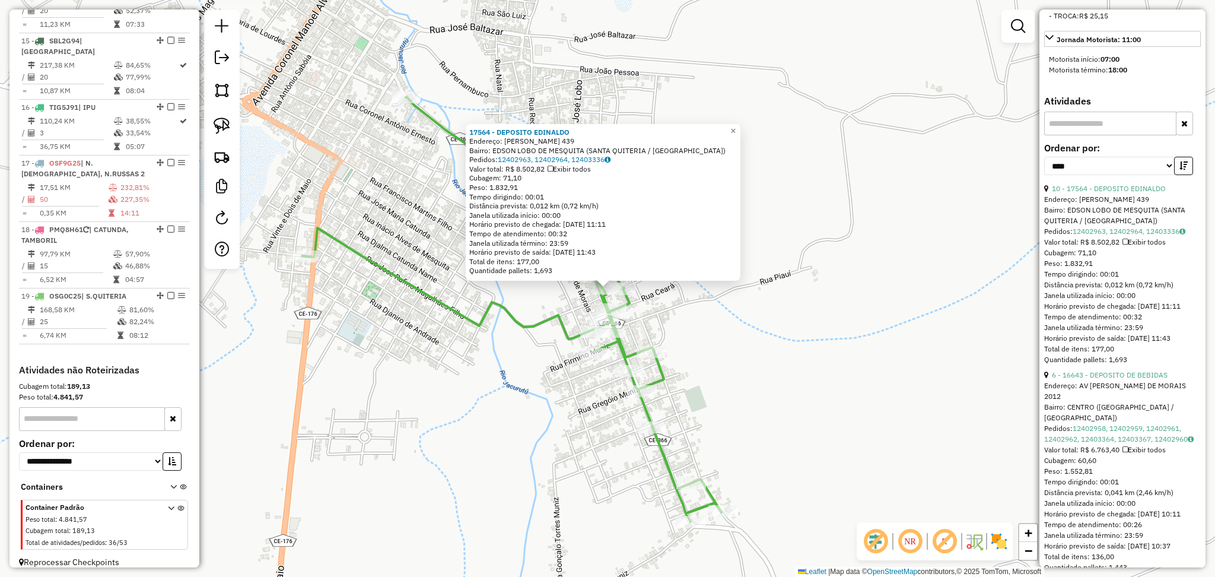
click at [565, 314] on icon at bounding box center [511, 309] width 419 height 425
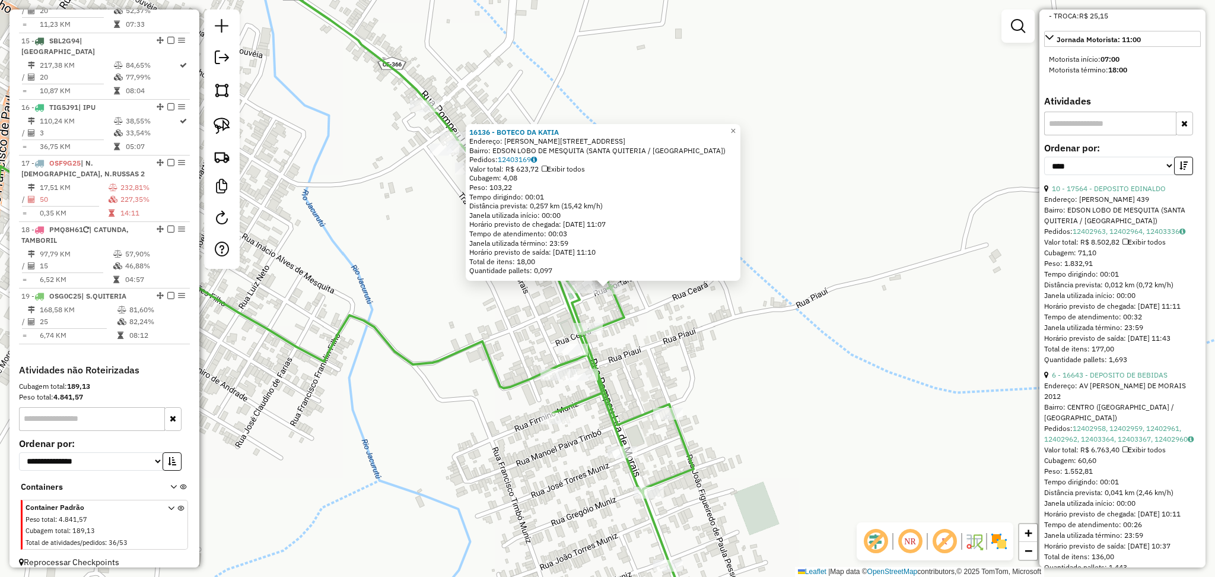
click at [695, 351] on div "16136 - BOTECO DA [PERSON_NAME]: [PERSON_NAME] 544 Bairro: EDSON LOBO DE MESQUI…" at bounding box center [607, 288] width 1215 height 577
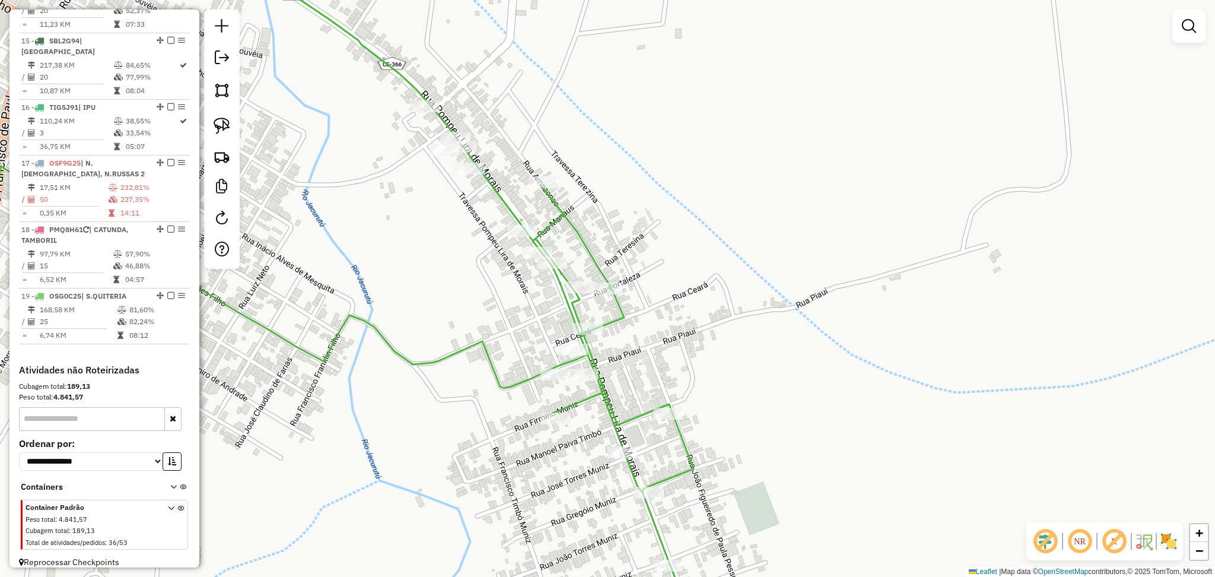
drag, startPoint x: 468, startPoint y: 298, endPoint x: 582, endPoint y: 325, distance: 117.7
click at [568, 325] on div "Janela de atendimento Grade de atendimento Capacidade Transportadoras Veículos …" at bounding box center [607, 288] width 1215 height 577
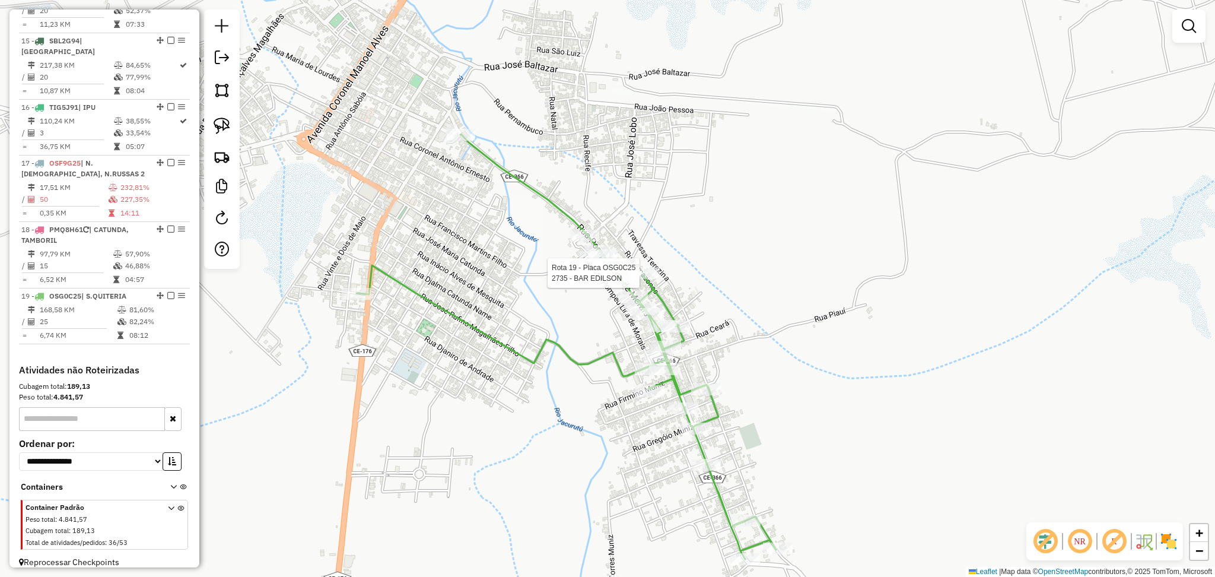
select select "*********"
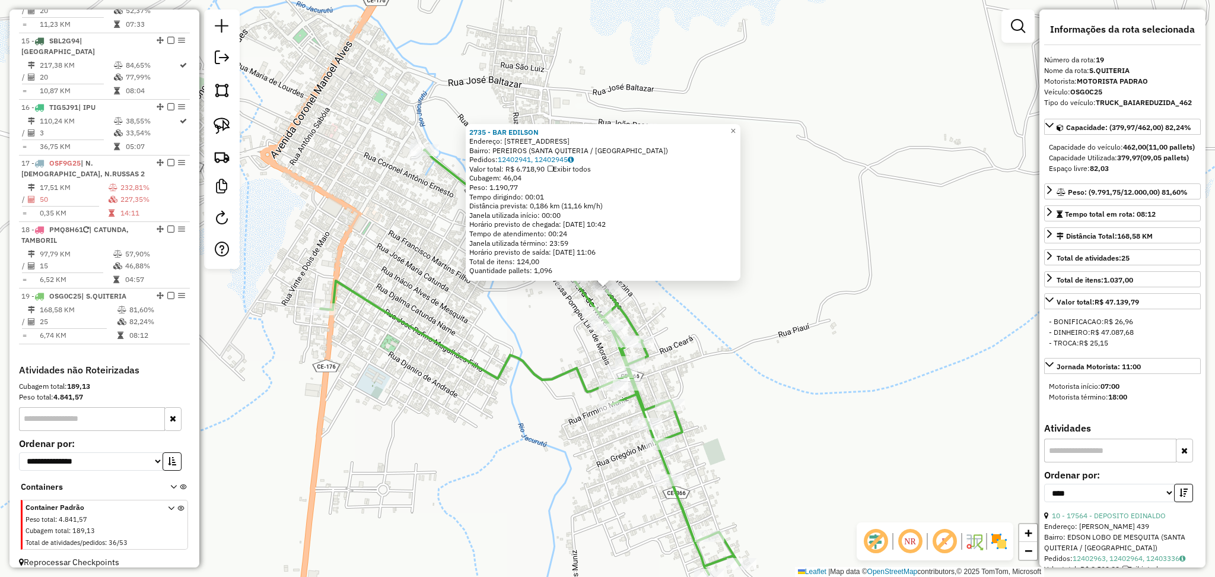
click at [517, 314] on div "2735 - BAR EDILSON Endereço: [STREET_ADDRESS] Bairro: PEREIROS ([GEOGRAPHIC_DAT…" at bounding box center [607, 288] width 1215 height 577
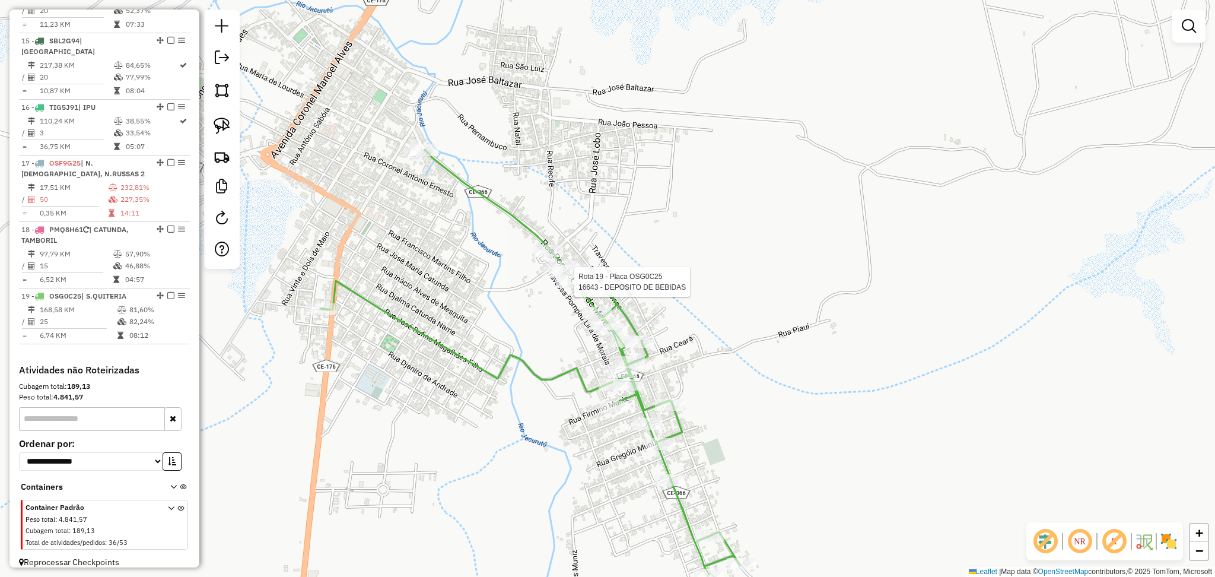
select select "*********"
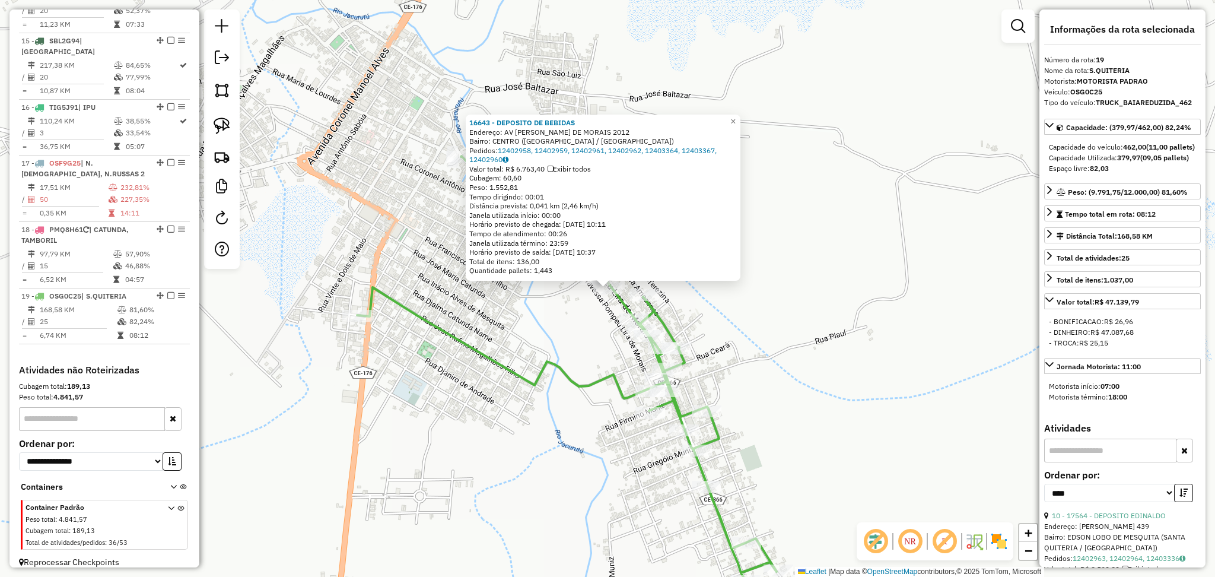
click at [571, 332] on div "16643 - DEPOSITO DE BEBIDAS Endereço: AV POMPEU LIRA DE MORAIS 2012 [GEOGRAPHIC…" at bounding box center [607, 288] width 1215 height 577
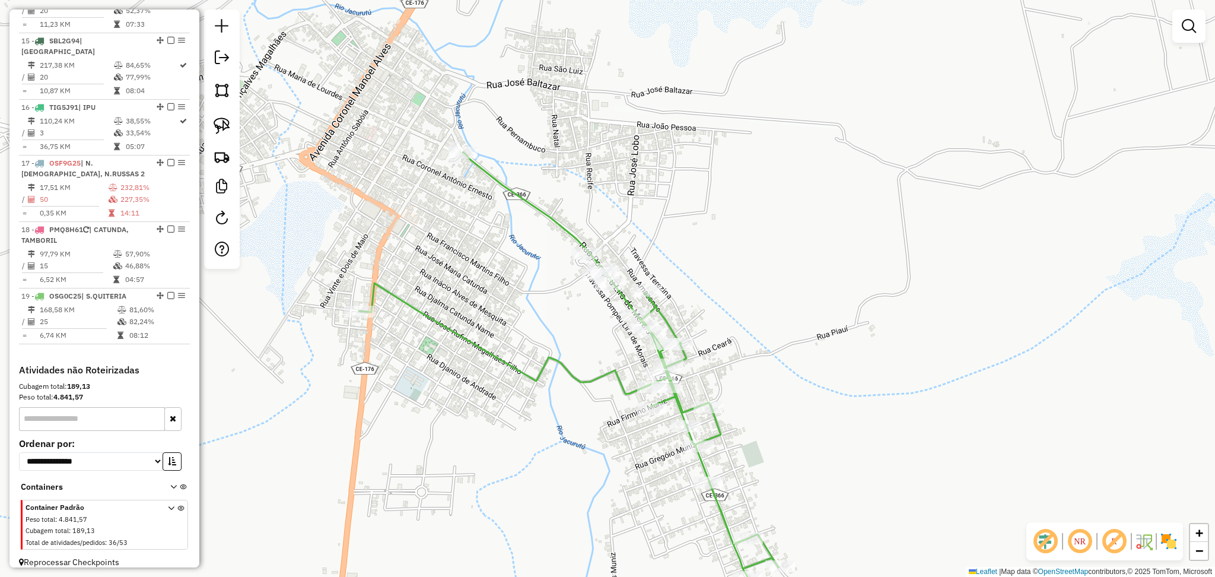
drag, startPoint x: 538, startPoint y: 337, endPoint x: 578, endPoint y: 273, distance: 75.7
click at [578, 273] on div "Janela de atendimento Grade de atendimento Capacidade Transportadoras Veículos …" at bounding box center [607, 288] width 1215 height 577
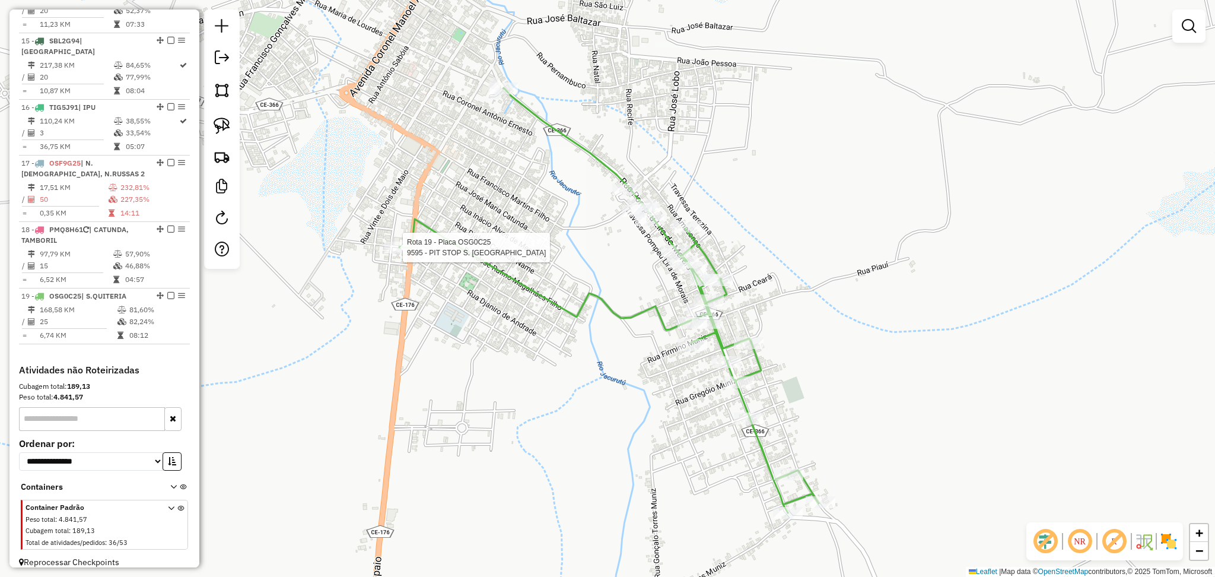
select select "*********"
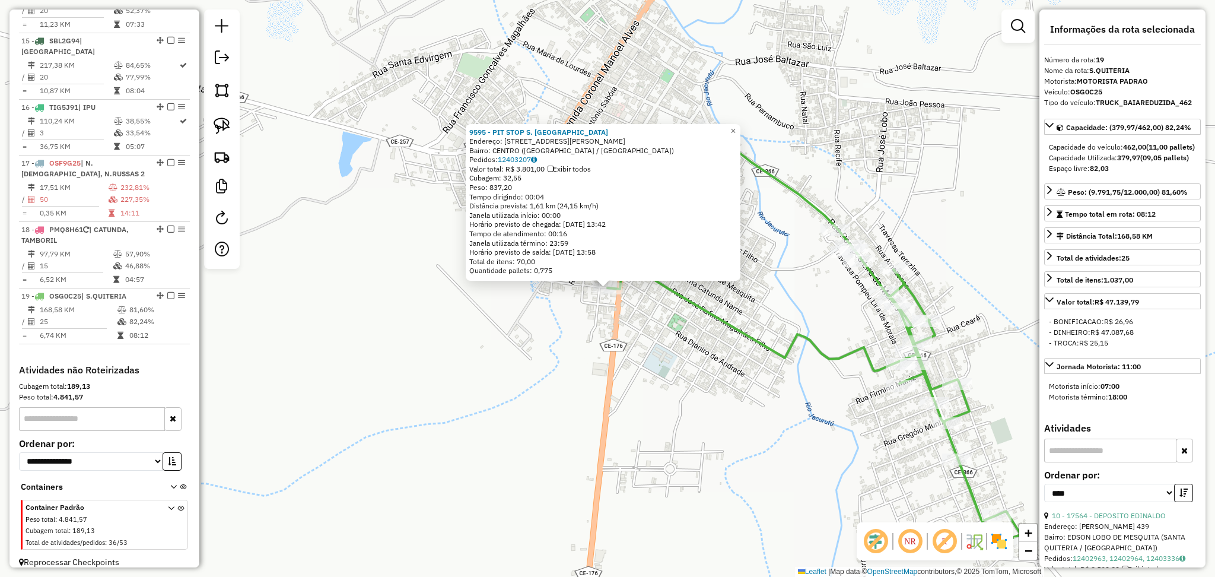
click at [707, 322] on div "9595 - PIT STOP S. QUITERIA Endereço: [STREET_ADDRESS][PERSON_NAME] Bairro: [GE…" at bounding box center [607, 288] width 1215 height 577
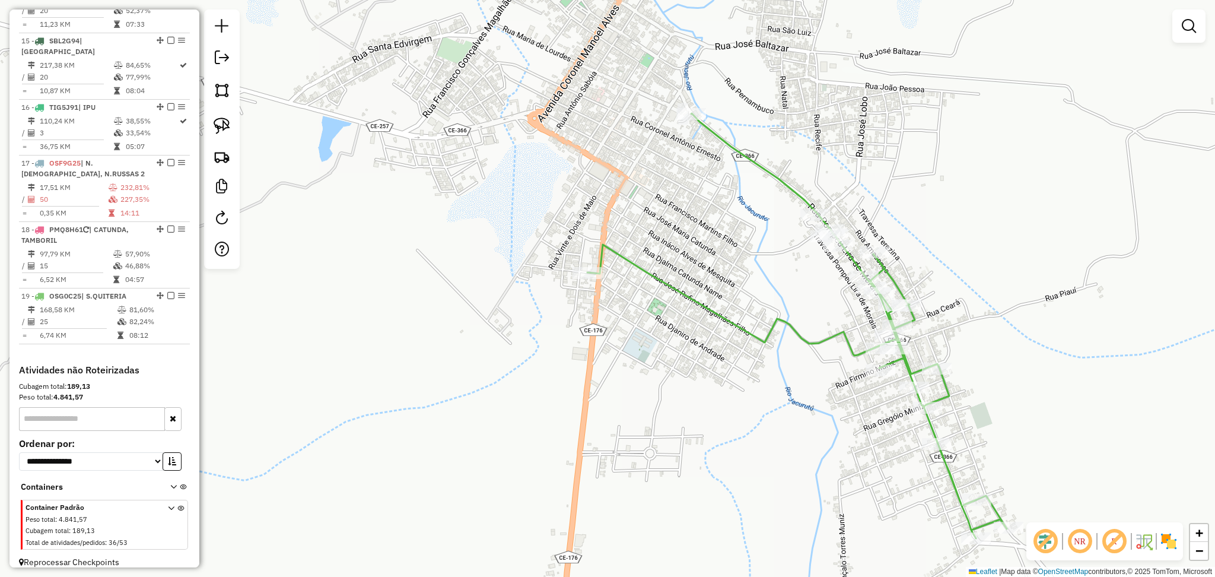
drag, startPoint x: 771, startPoint y: 338, endPoint x: 612, endPoint y: 241, distance: 186.6
click at [612, 241] on div "Janela de atendimento Grade de atendimento Capacidade Transportadoras Veículos …" at bounding box center [607, 288] width 1215 height 577
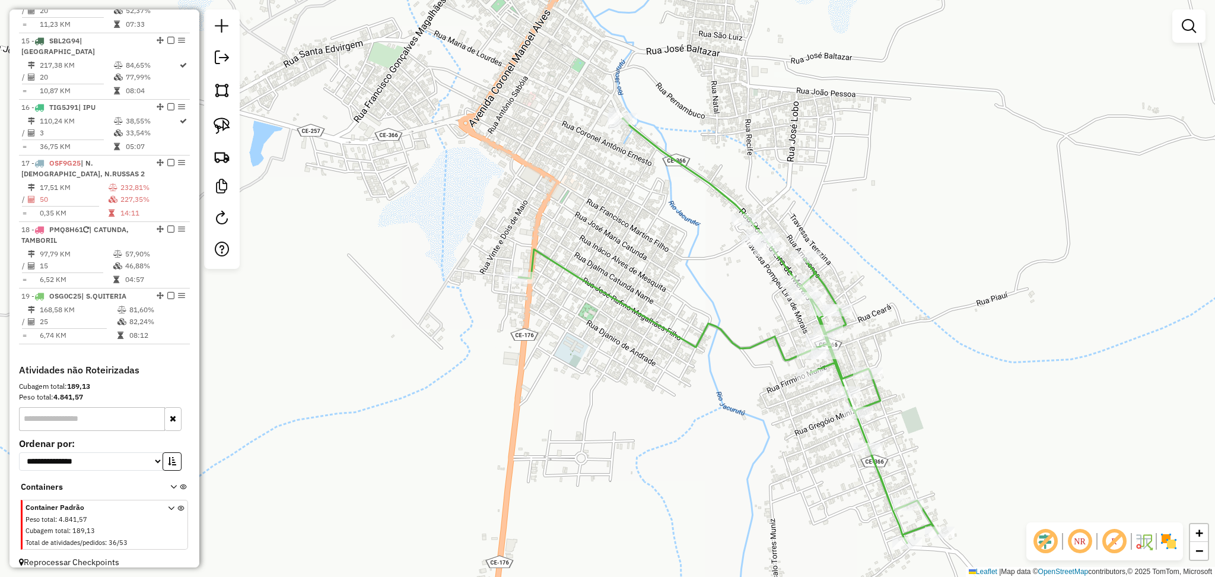
drag, startPoint x: 638, startPoint y: 183, endPoint x: 708, endPoint y: 269, distance: 111.8
click at [708, 269] on div "Janela de atendimento Grade de atendimento Capacidade Transportadoras Veículos …" at bounding box center [607, 288] width 1215 height 577
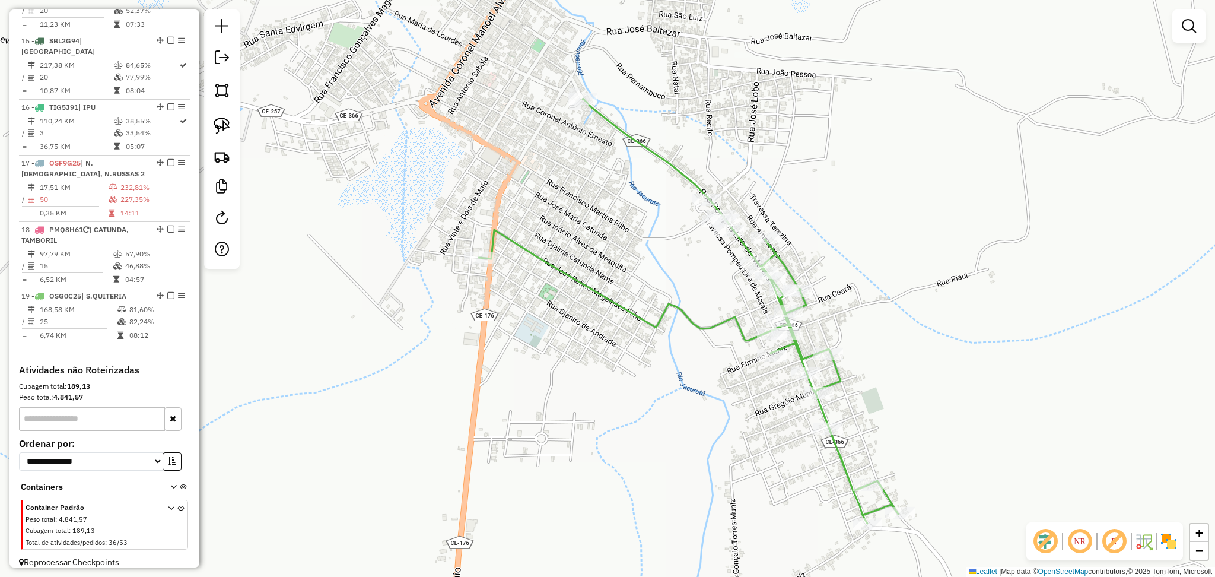
drag, startPoint x: 725, startPoint y: 314, endPoint x: 685, endPoint y: 294, distance: 44.8
click at [685, 294] on div "Janela de atendimento Grade de atendimento Capacidade Transportadoras Veículos …" at bounding box center [607, 288] width 1215 height 577
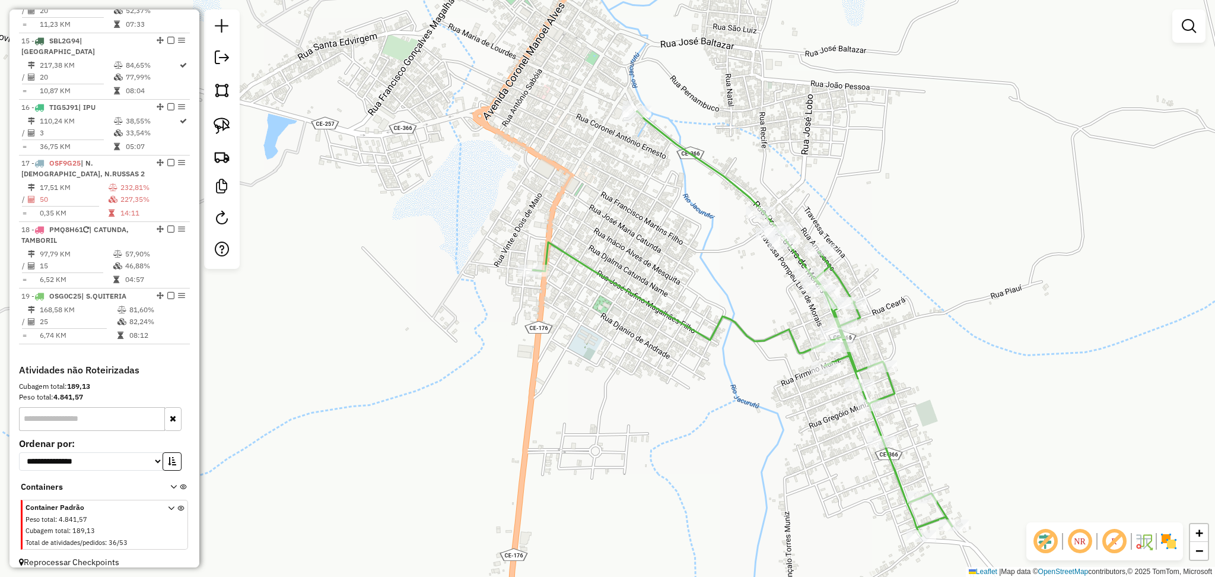
drag, startPoint x: 680, startPoint y: 290, endPoint x: 720, endPoint y: 300, distance: 41.7
click at [720, 300] on div "Janela de atendimento Grade de atendimento Capacidade Transportadoras Veículos …" at bounding box center [607, 288] width 1215 height 577
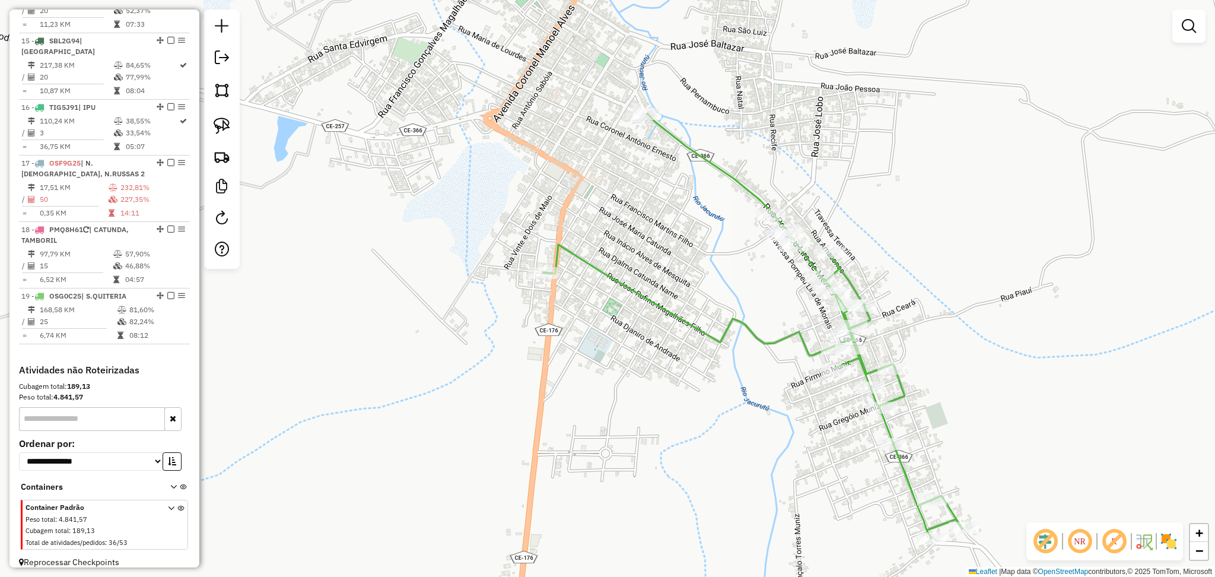
drag, startPoint x: 955, startPoint y: 234, endPoint x: 910, endPoint y: 211, distance: 50.2
click at [910, 211] on div "Janela de atendimento Grade de atendimento Capacidade Transportadoras Veículos …" at bounding box center [607, 288] width 1215 height 577
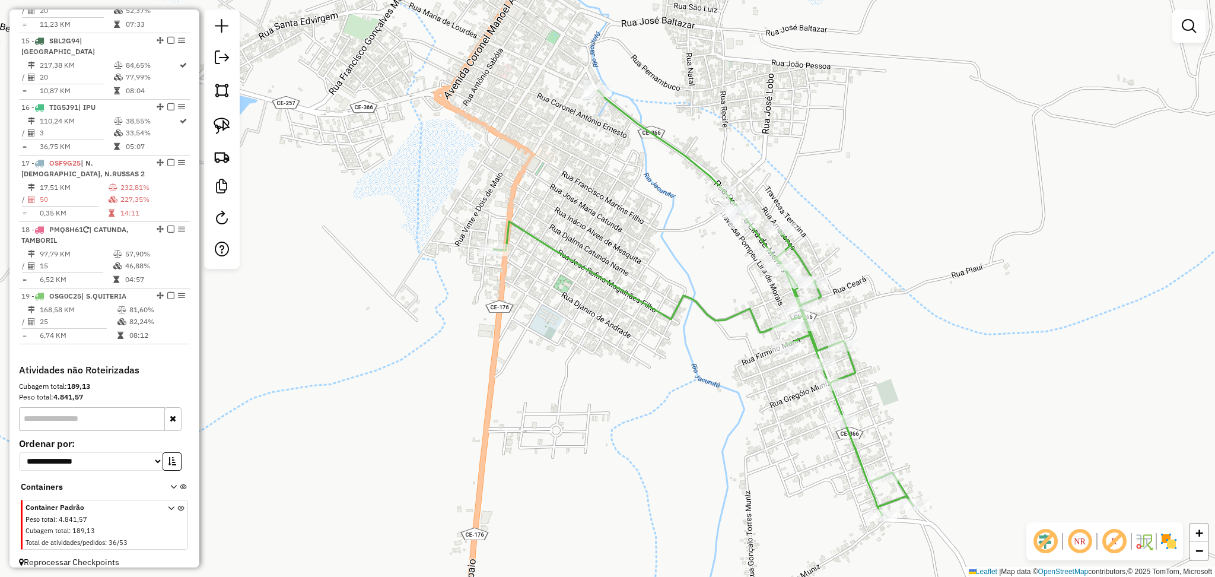
drag, startPoint x: 871, startPoint y: 181, endPoint x: 815, endPoint y: 186, distance: 56.6
click at [815, 186] on div "Janela de atendimento Grade de atendimento Capacidade Transportadoras Veículos …" at bounding box center [607, 288] width 1215 height 577
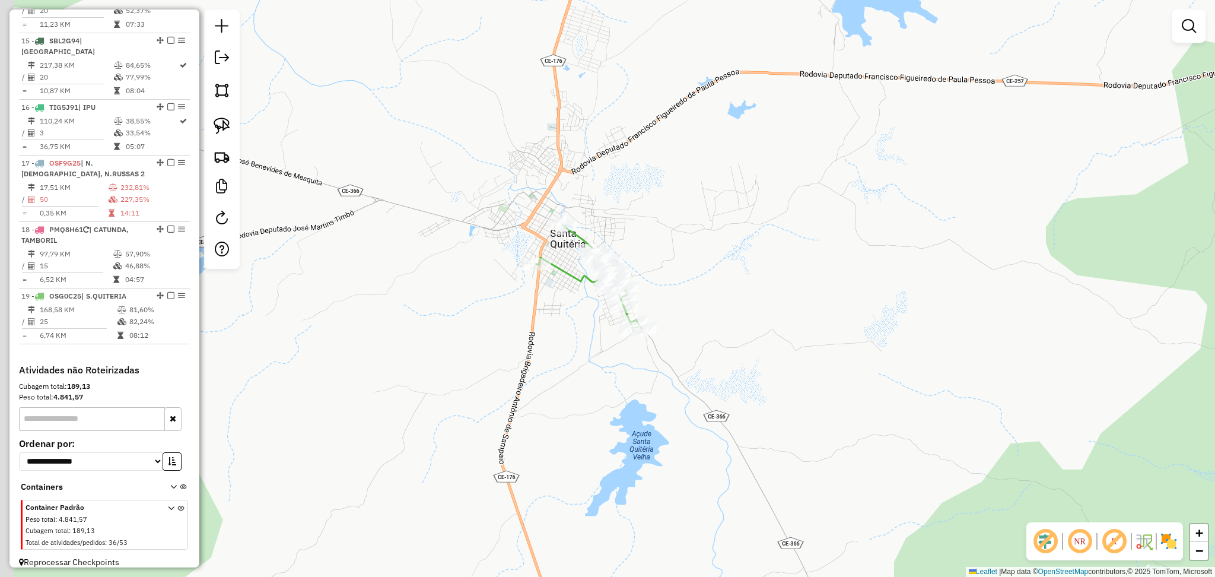
drag, startPoint x: 407, startPoint y: 266, endPoint x: 431, endPoint y: 271, distance: 24.2
click at [431, 271] on div "Janela de atendimento Grade de atendimento Capacidade Transportadoras Veículos …" at bounding box center [607, 288] width 1215 height 577
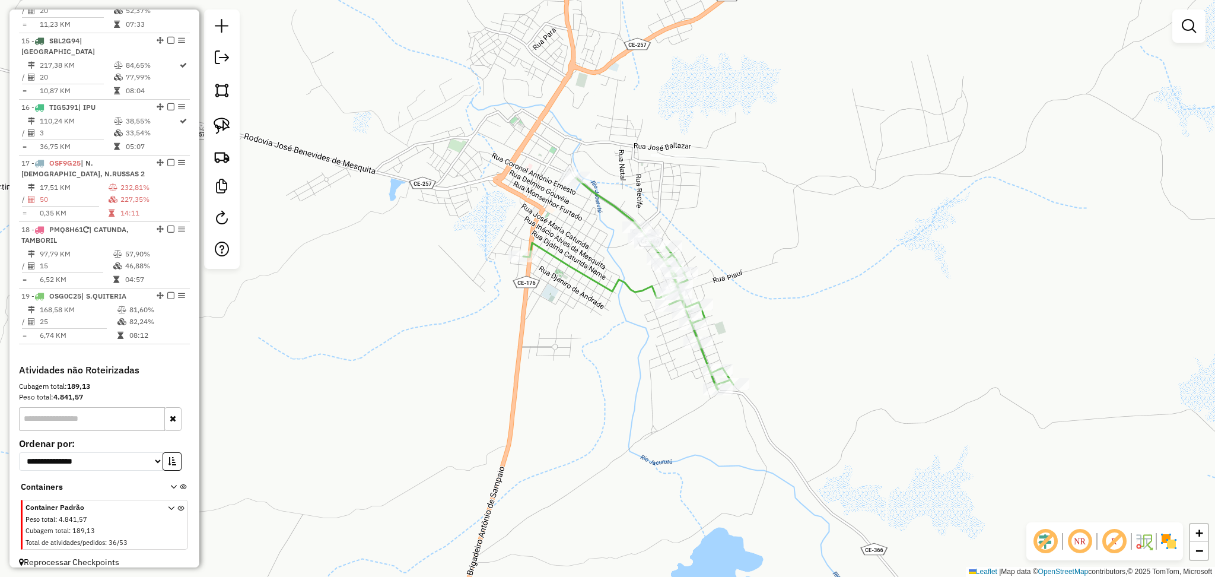
drag, startPoint x: 309, startPoint y: 209, endPoint x: 331, endPoint y: 208, distance: 22.6
click at [331, 208] on div "Janela de atendimento Grade de atendimento Capacidade Transportadoras Veículos …" at bounding box center [607, 288] width 1215 height 577
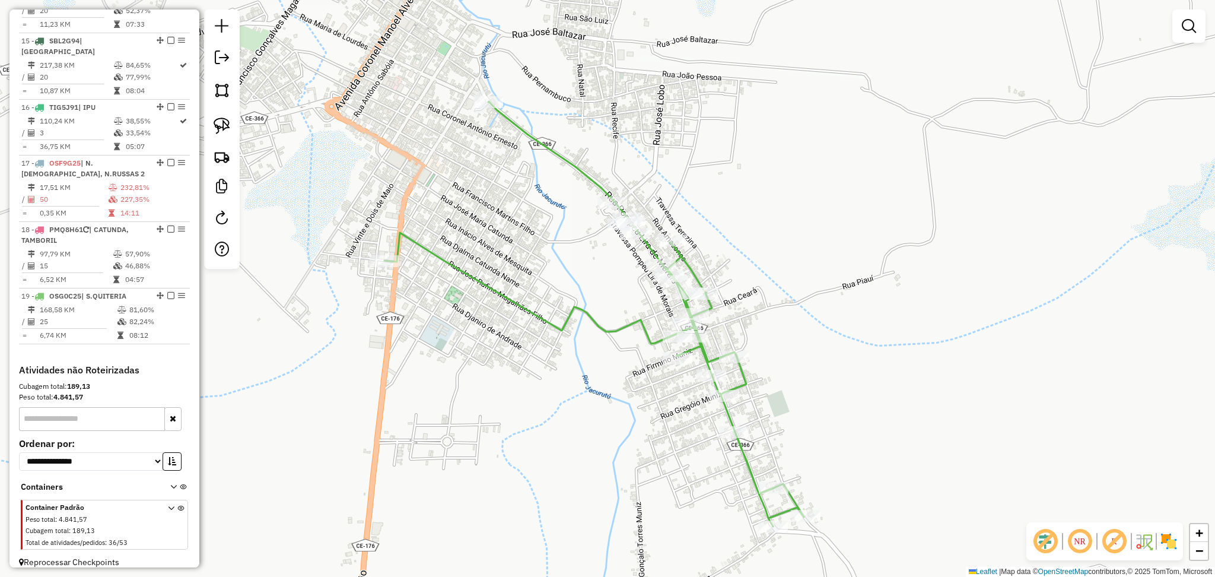
drag, startPoint x: 491, startPoint y: 335, endPoint x: 504, endPoint y: 299, distance: 38.1
click at [504, 299] on div "Janela de atendimento Grade de atendimento Capacidade Transportadoras Veículos …" at bounding box center [607, 288] width 1215 height 577
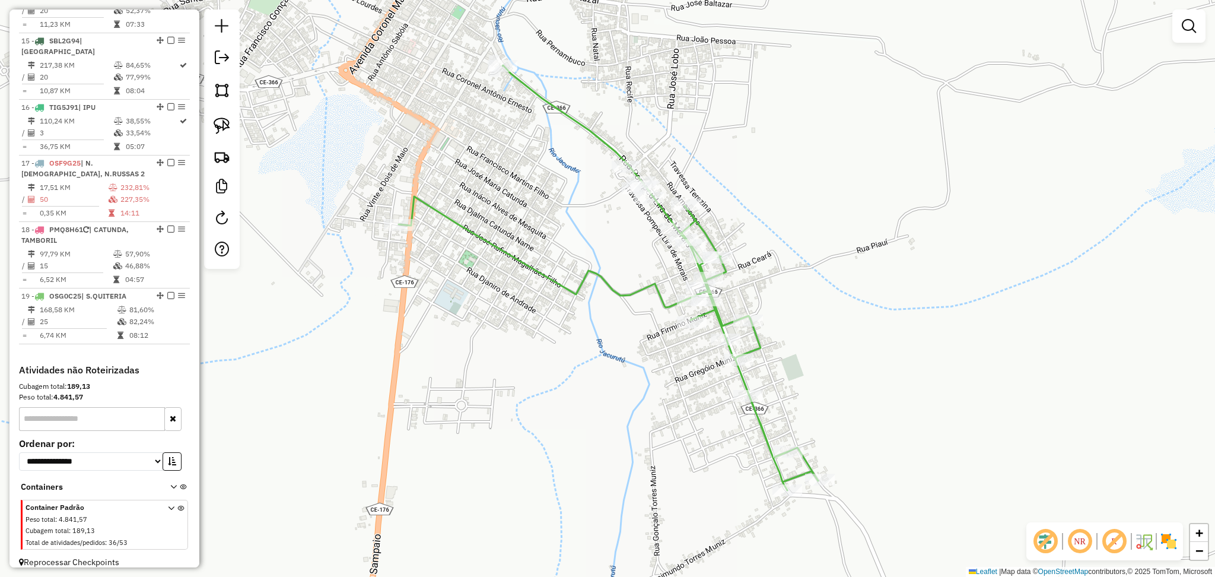
drag, startPoint x: 473, startPoint y: 135, endPoint x: 476, endPoint y: 182, distance: 46.4
click at [470, 190] on div "Janela de atendimento Grade de atendimento Capacidade Transportadoras Veículos …" at bounding box center [607, 288] width 1215 height 577
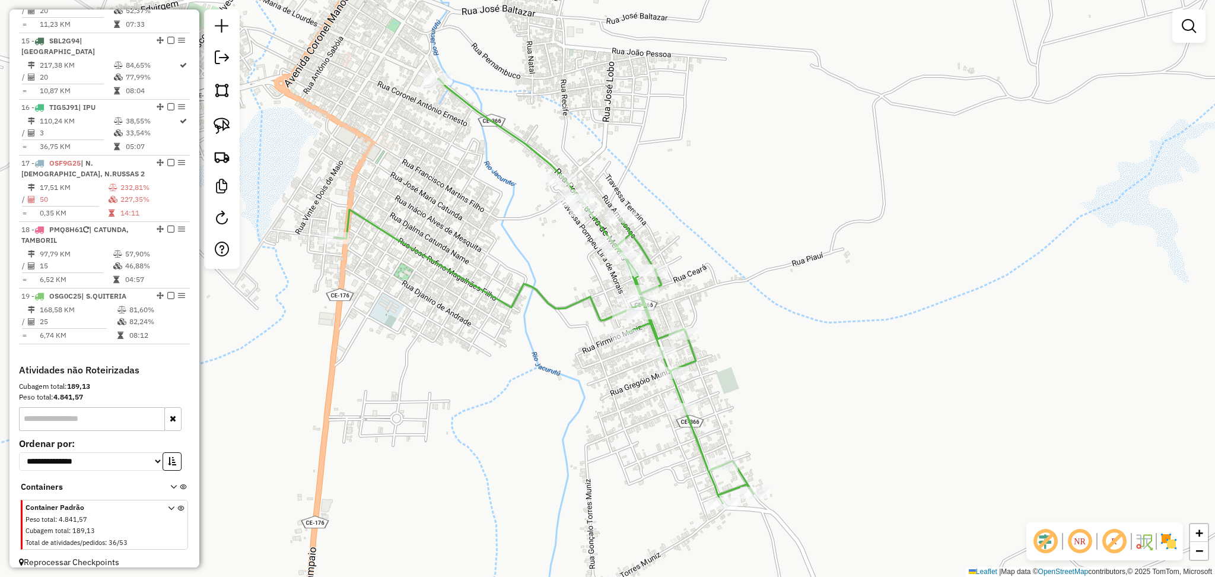
drag, startPoint x: 843, startPoint y: 267, endPoint x: 781, endPoint y: 227, distance: 73.9
click at [781, 227] on div "Janela de atendimento Grade de atendimento Capacidade Transportadoras Veículos …" at bounding box center [607, 288] width 1215 height 577
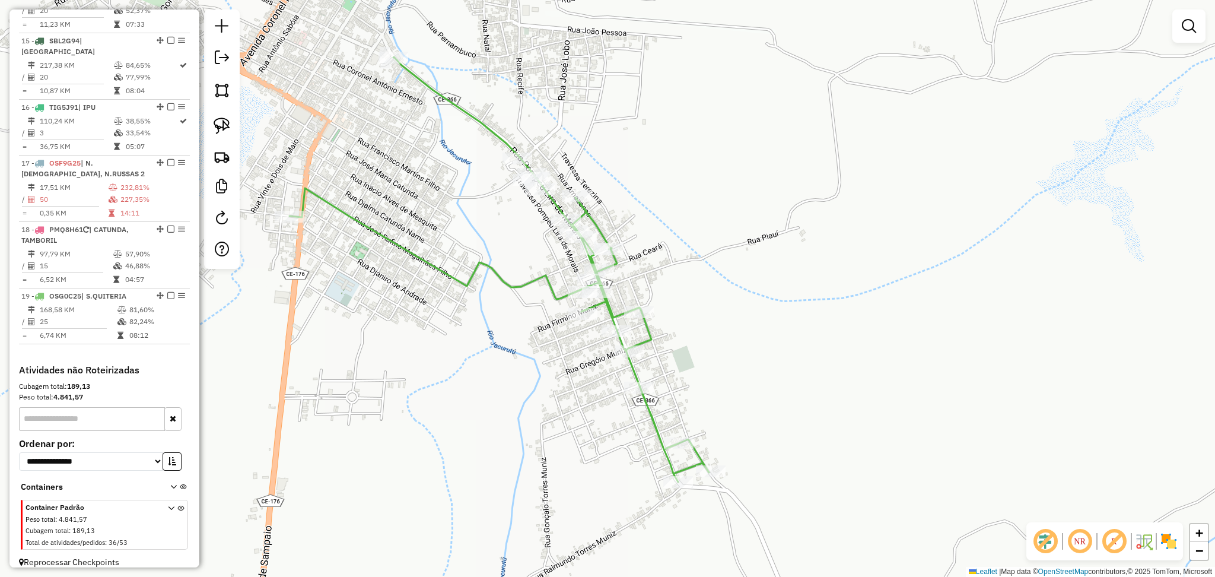
drag, startPoint x: 452, startPoint y: 199, endPoint x: 514, endPoint y: 280, distance: 101.9
click at [514, 280] on div "Janela de atendimento Grade de atendimento Capacidade Transportadoras Veículos …" at bounding box center [607, 288] width 1215 height 577
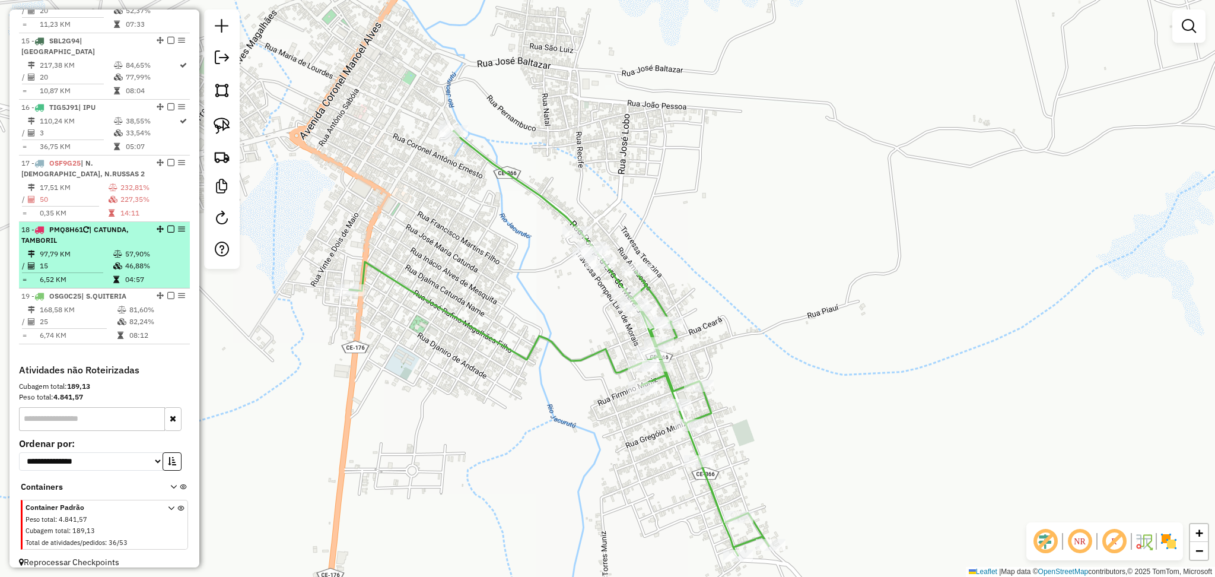
click at [96, 248] on td "97,79 KM" at bounding box center [76, 254] width 74 height 12
select select "*********"
